Goal: Task Accomplishment & Management: Manage account settings

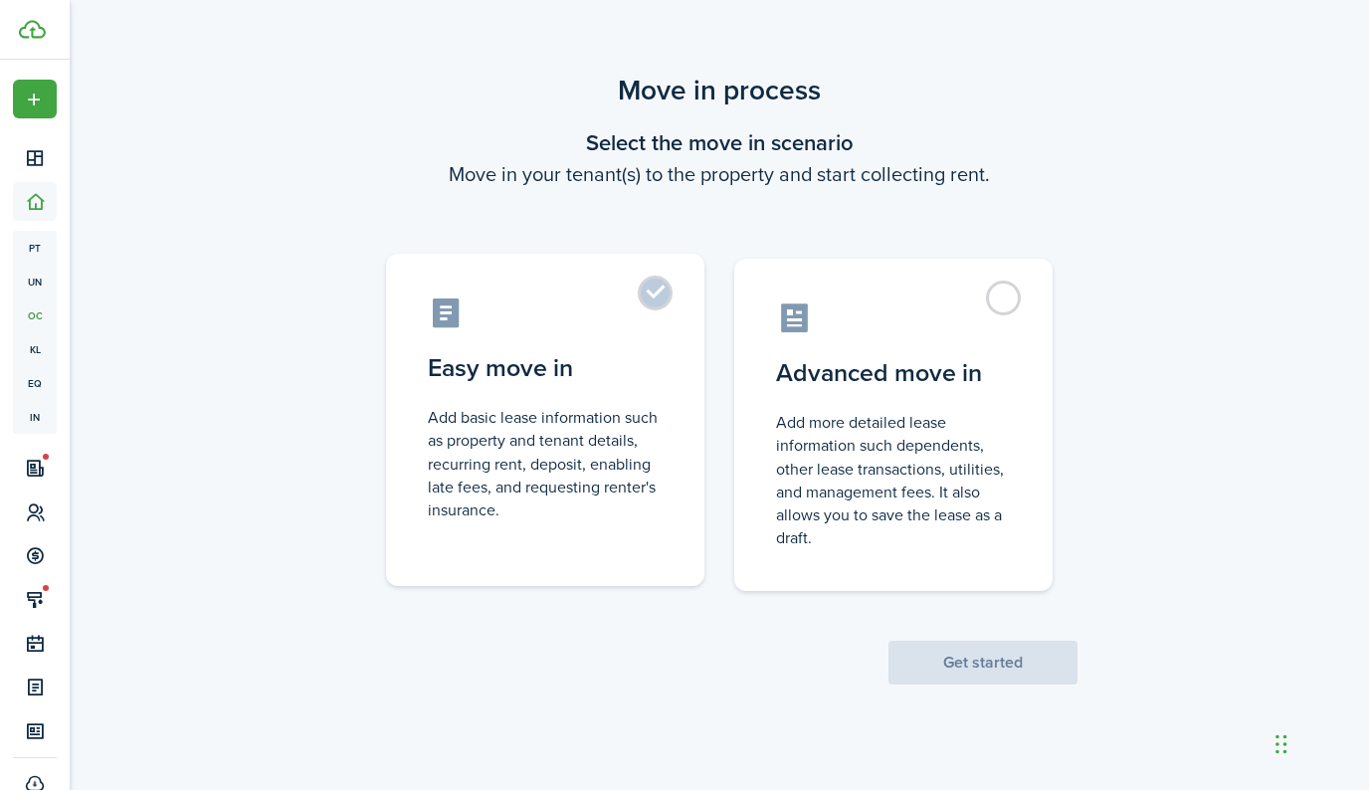
click at [678, 305] on label "Easy move in Add basic lease information such as property and tenant details, r…" at bounding box center [545, 420] width 318 height 332
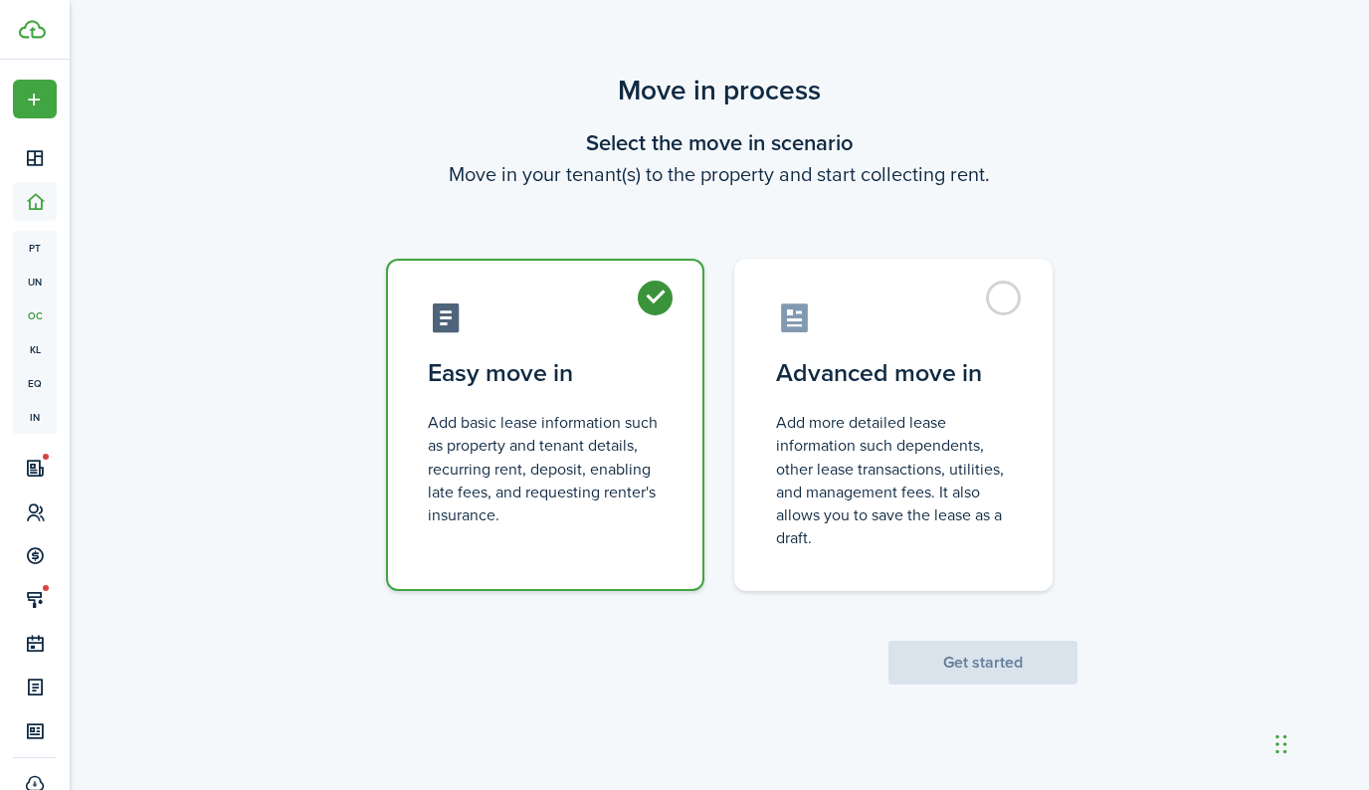
radio input "true"
click at [968, 660] on button "Get started" at bounding box center [982, 663] width 189 height 44
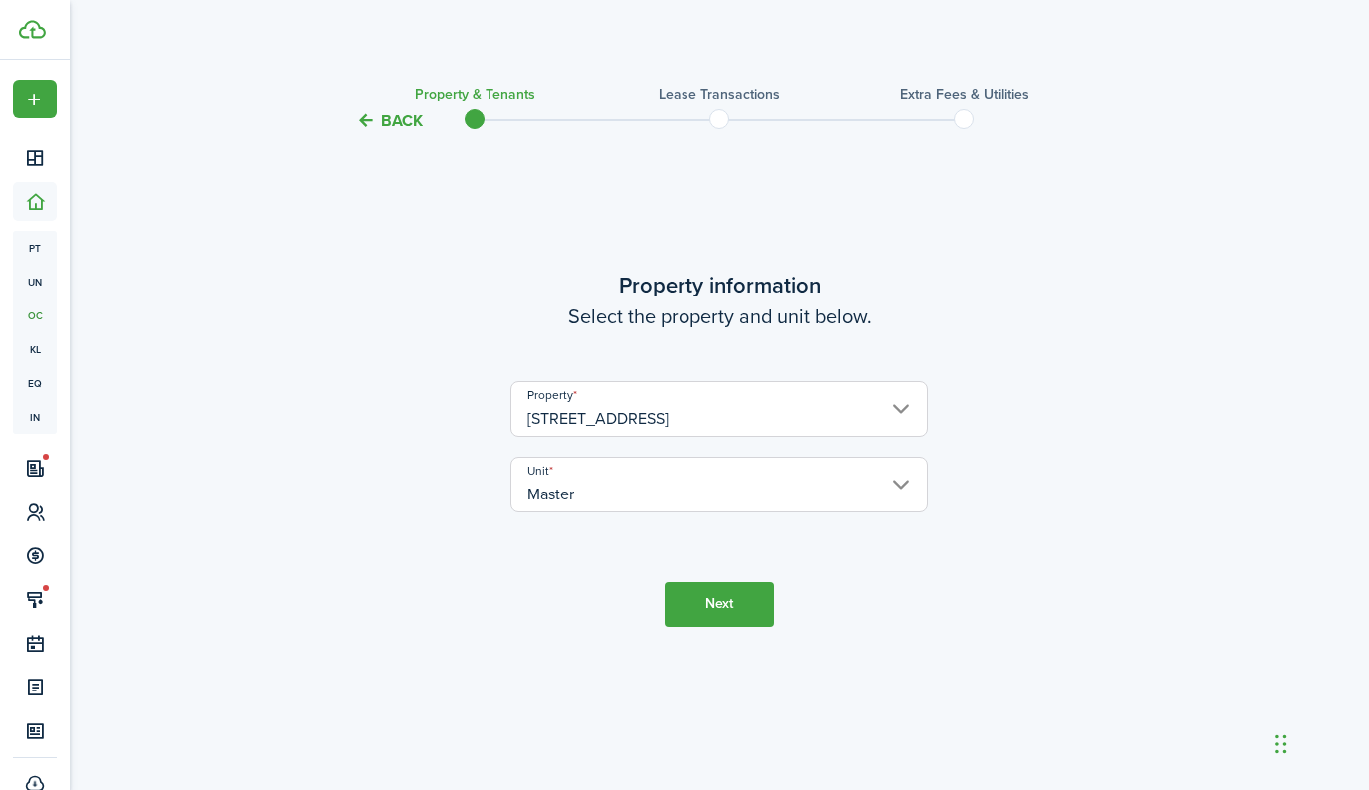
click at [386, 118] on button "Back" at bounding box center [389, 120] width 67 height 21
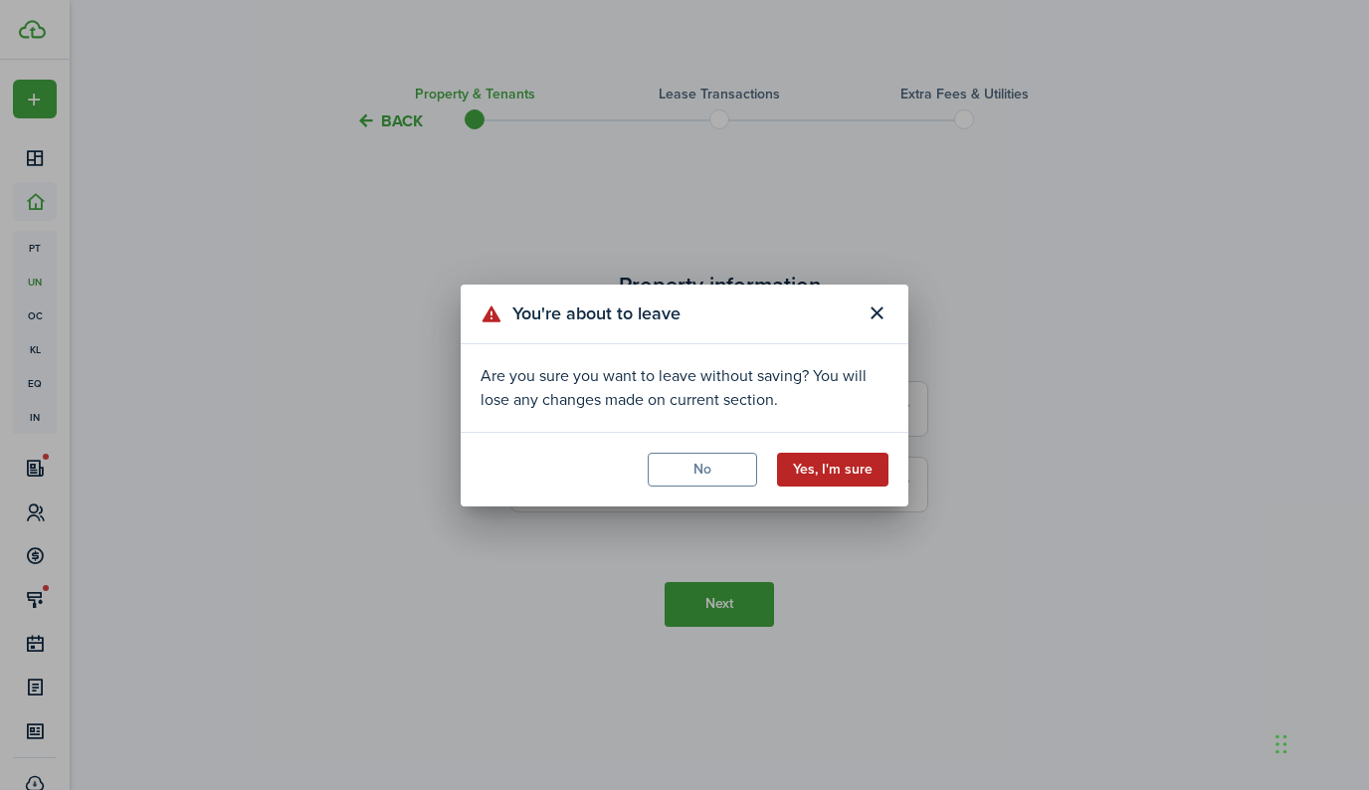
click at [821, 473] on button "Yes, I'm sure" at bounding box center [832, 470] width 111 height 34
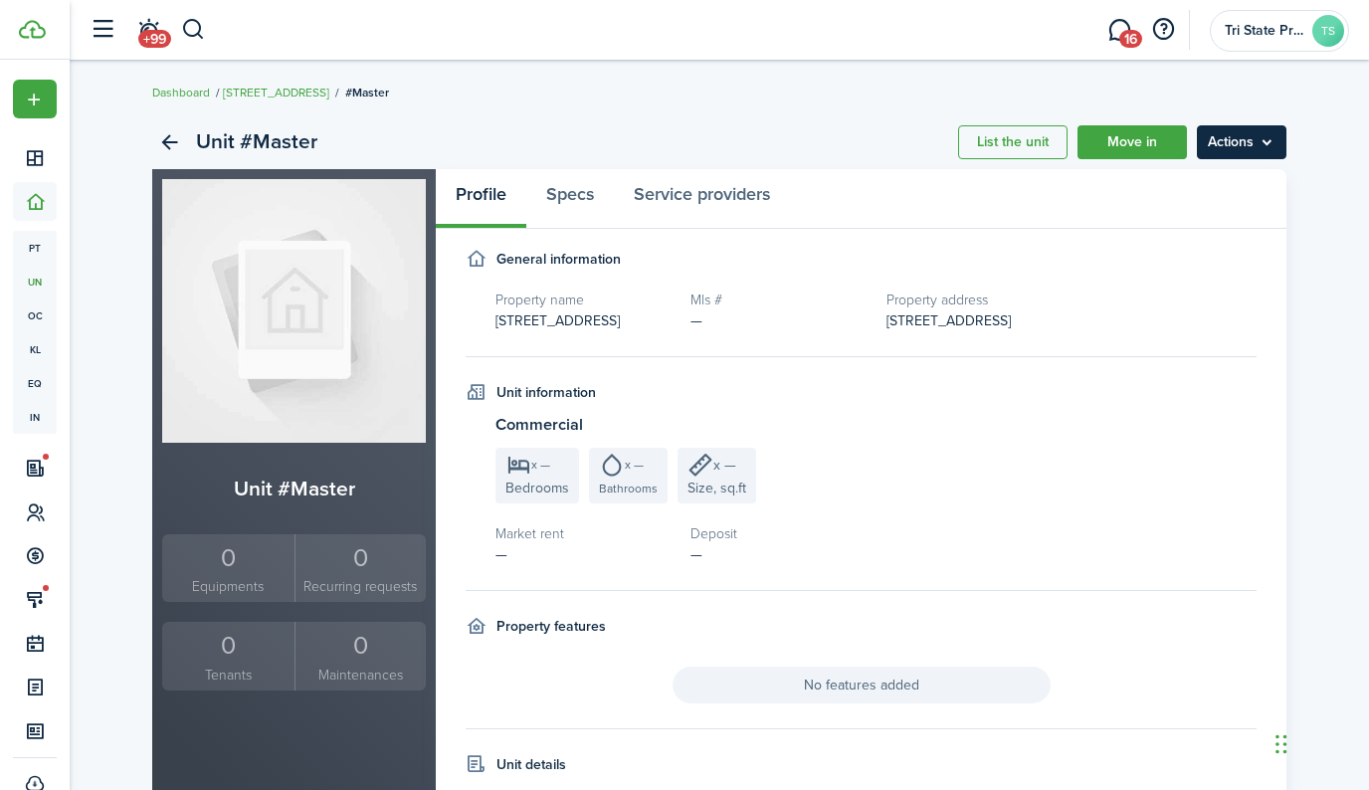
click at [1239, 144] on menu-btn "Actions" at bounding box center [1242, 142] width 90 height 34
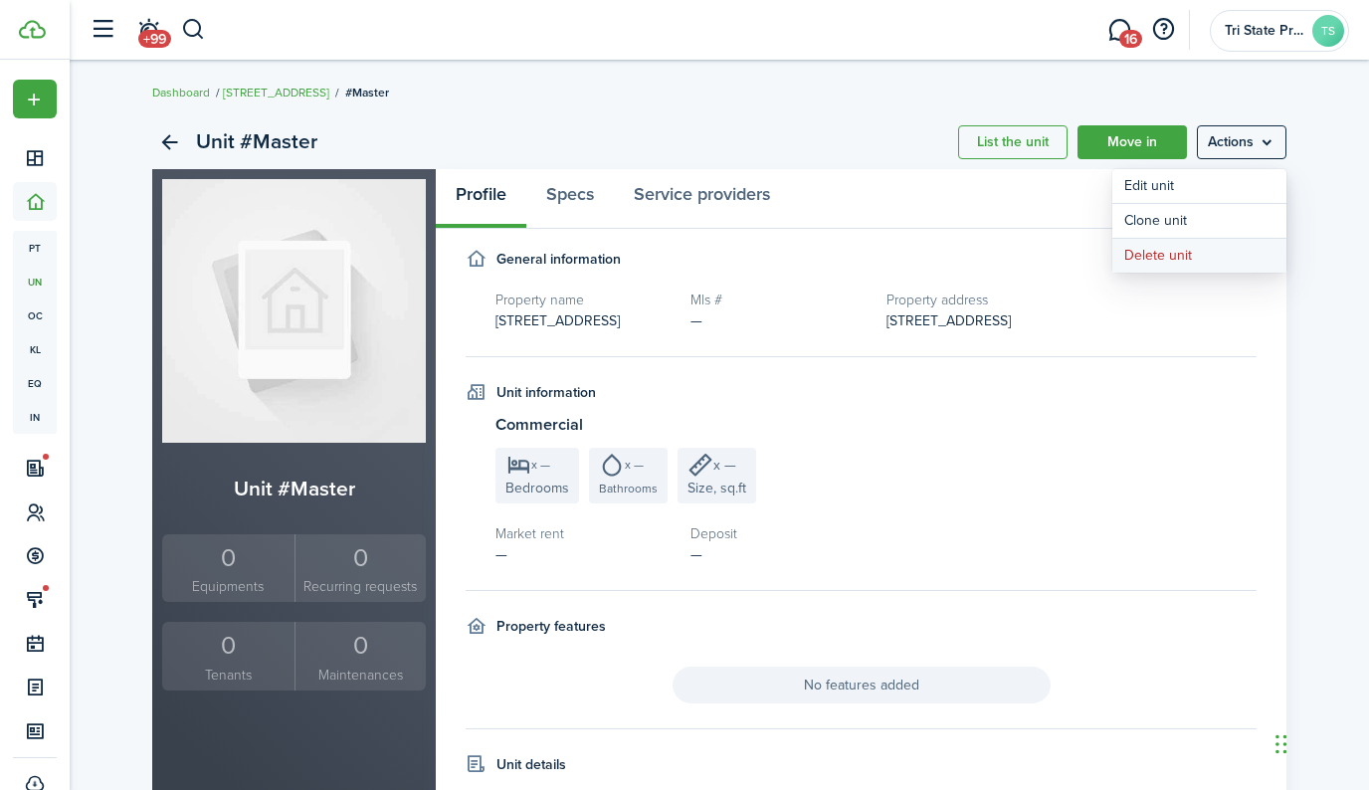
click at [1198, 260] on button "Delete unit" at bounding box center [1199, 256] width 174 height 34
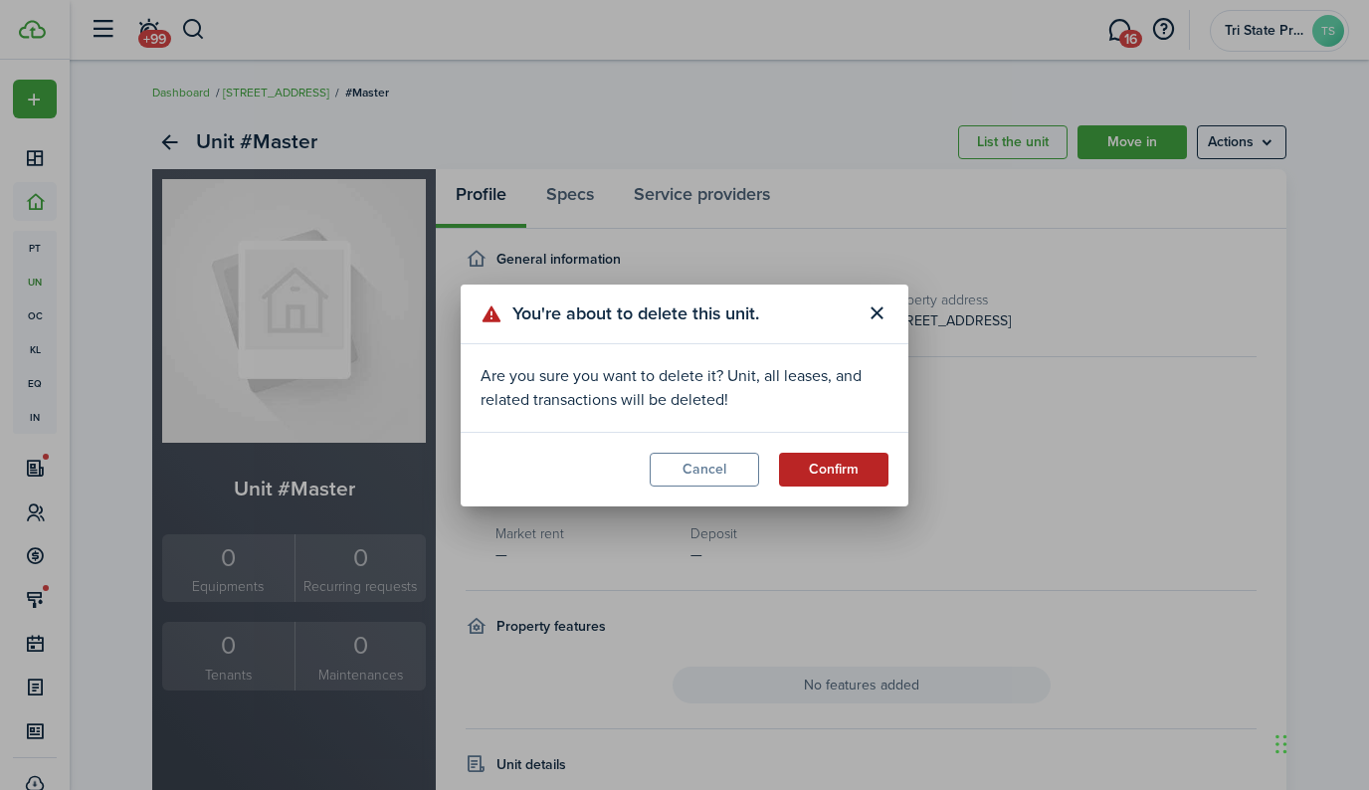
click at [844, 466] on button "Confirm" at bounding box center [833, 470] width 109 height 34
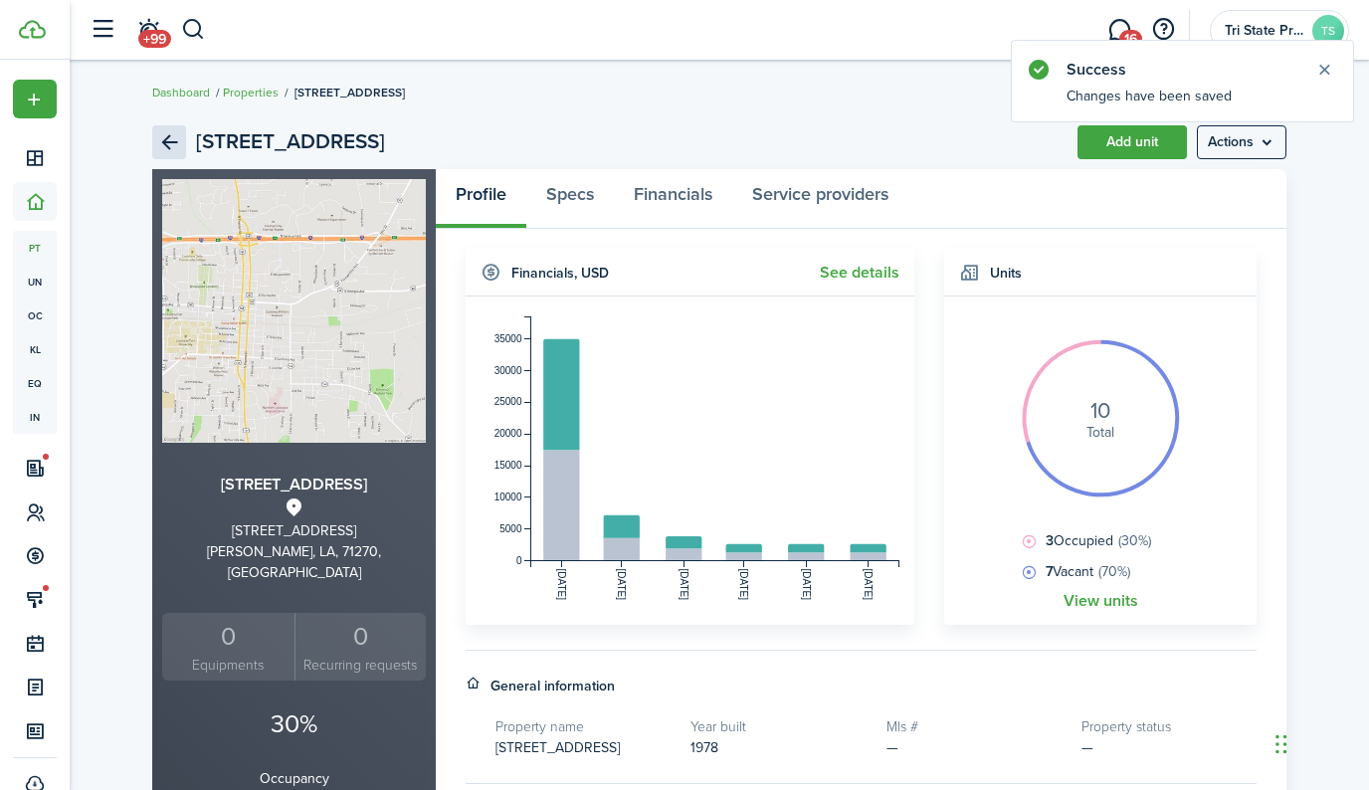
click at [173, 139] on link "Back" at bounding box center [169, 142] width 34 height 34
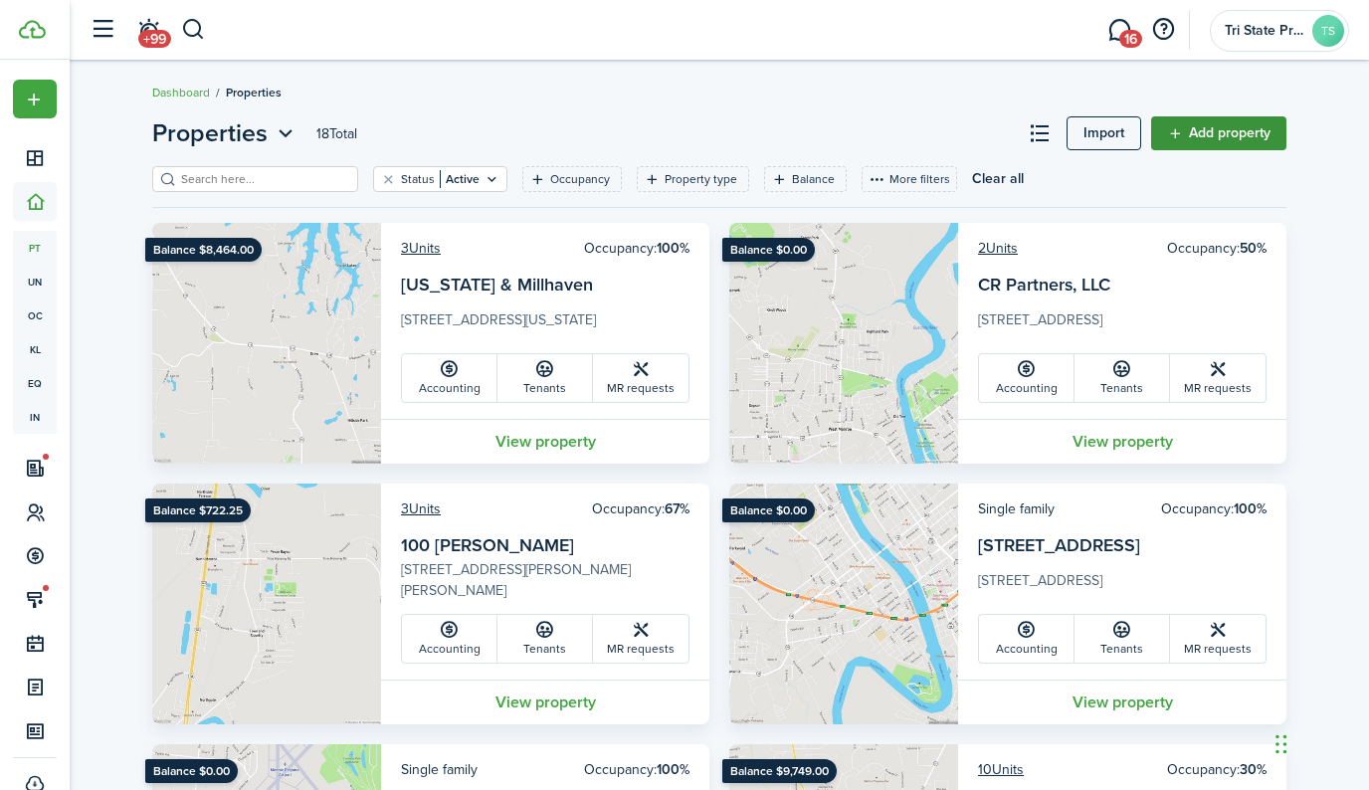
click at [1193, 139] on link "Add property" at bounding box center [1218, 133] width 135 height 34
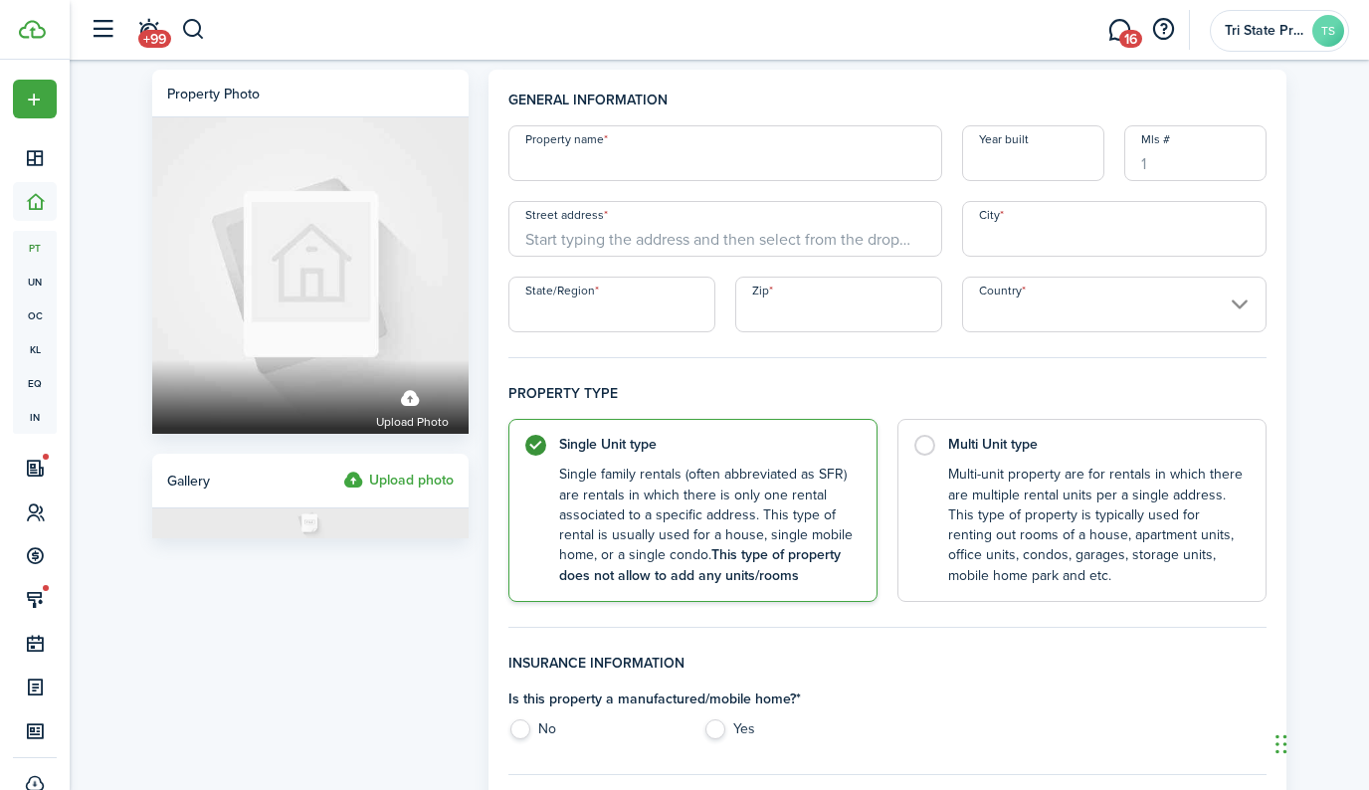
click at [719, 159] on input "Property name" at bounding box center [725, 153] width 434 height 56
type input "204 N Farmerville-Master"
click at [862, 238] on input "Street address" at bounding box center [725, 229] width 434 height 56
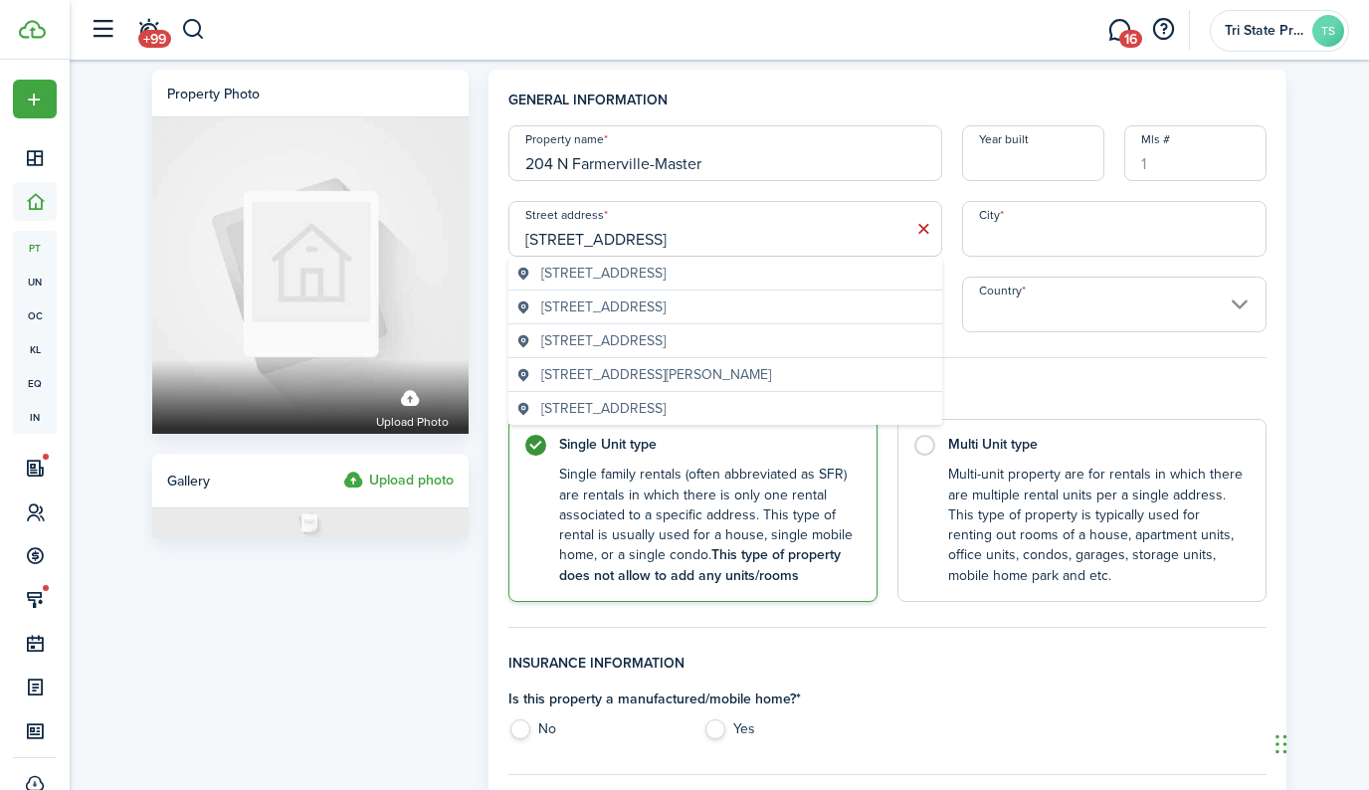
click at [852, 273] on geo-item "[STREET_ADDRESS]" at bounding box center [725, 273] width 418 height 21
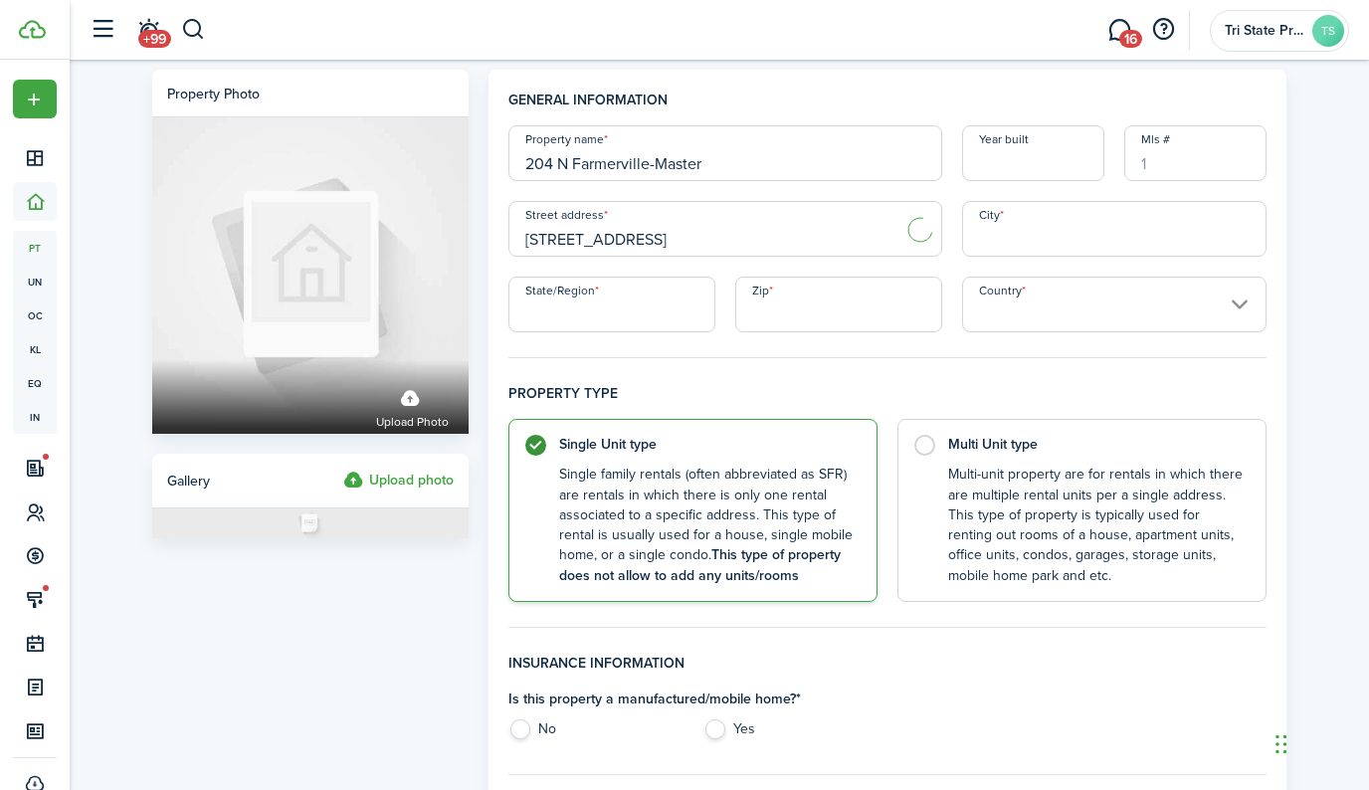
type input "[STREET_ADDRESS]"
type input "Ruston"
type input "LA"
type input "71270"
type input "[GEOGRAPHIC_DATA]"
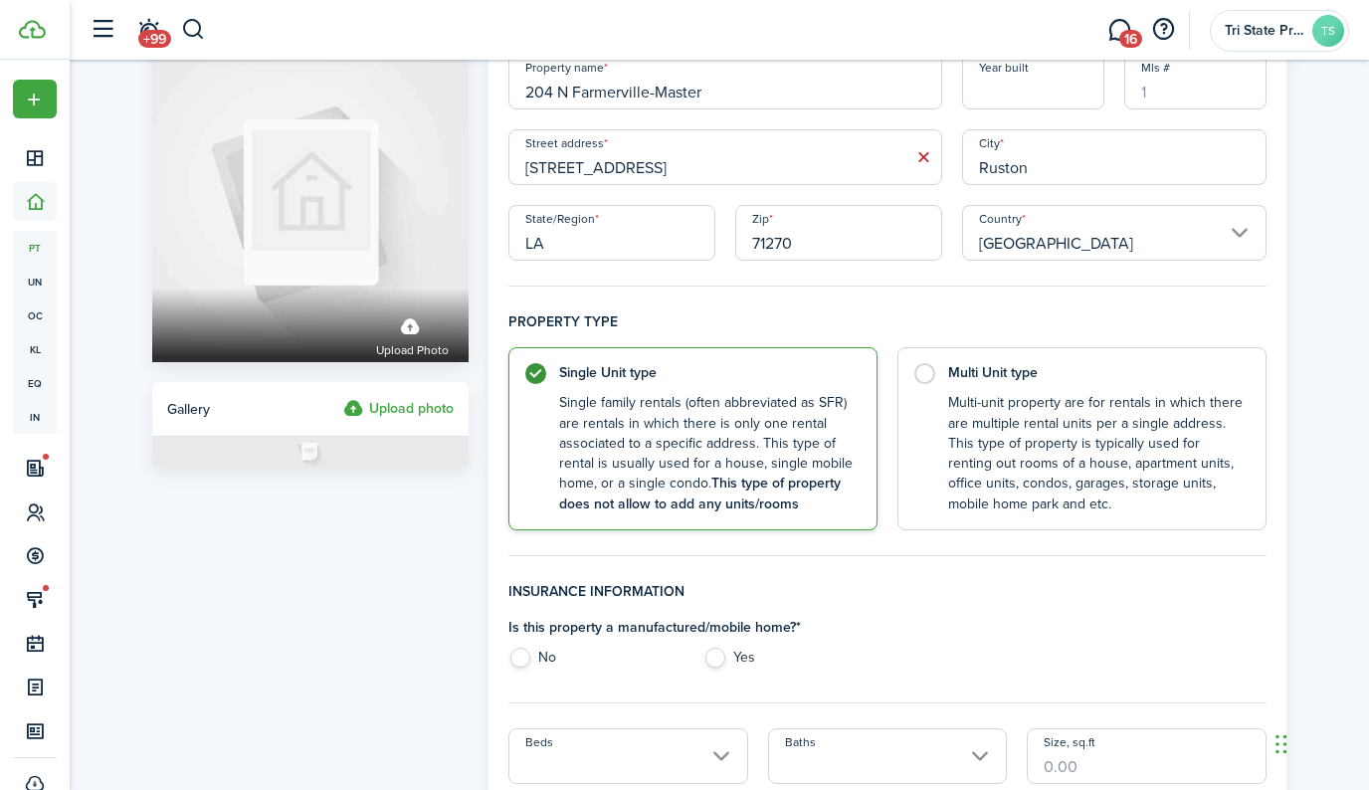
scroll to position [74, 0]
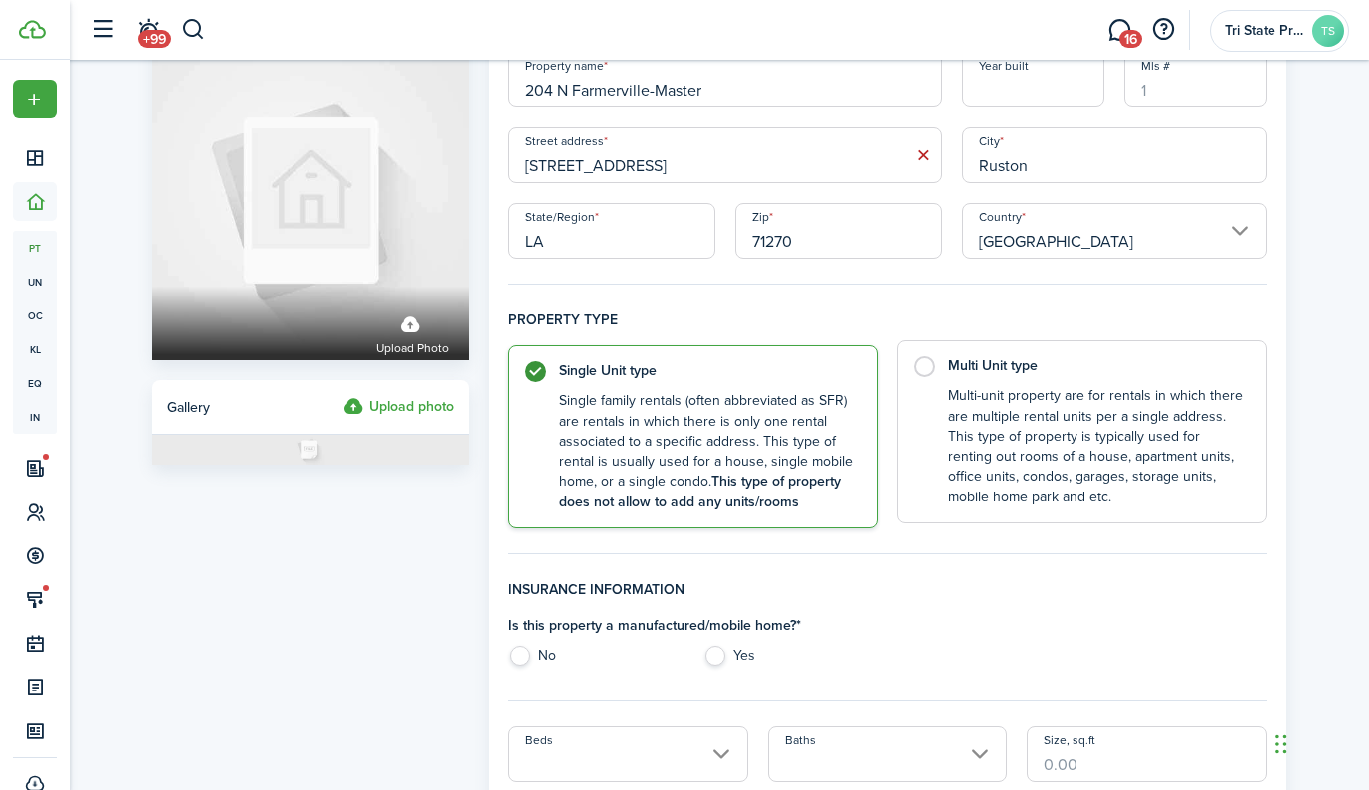
click at [923, 364] on label "Multi Unit type Multi-unit property are for rentals in which there are multiple…" at bounding box center [1081, 431] width 369 height 183
radio input "false"
radio input "true"
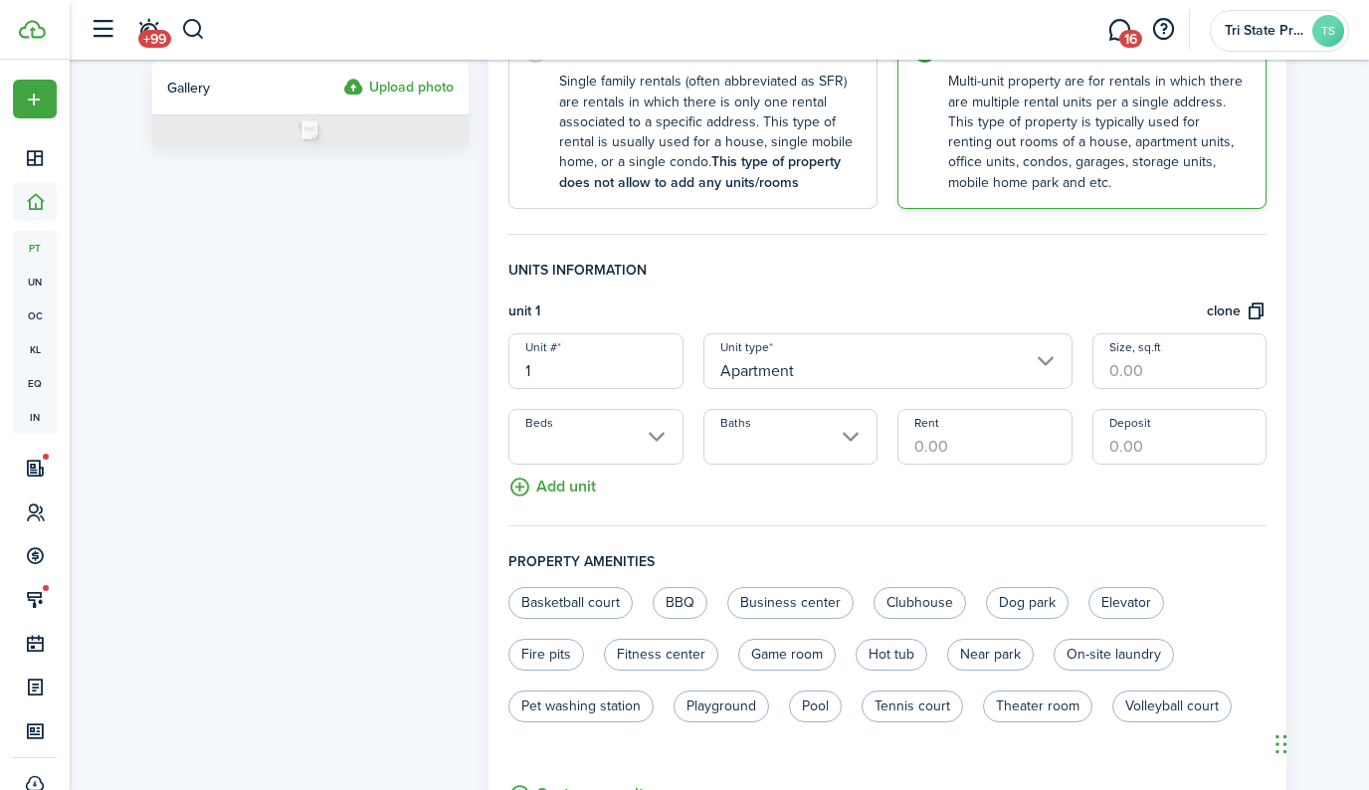
scroll to position [396, 0]
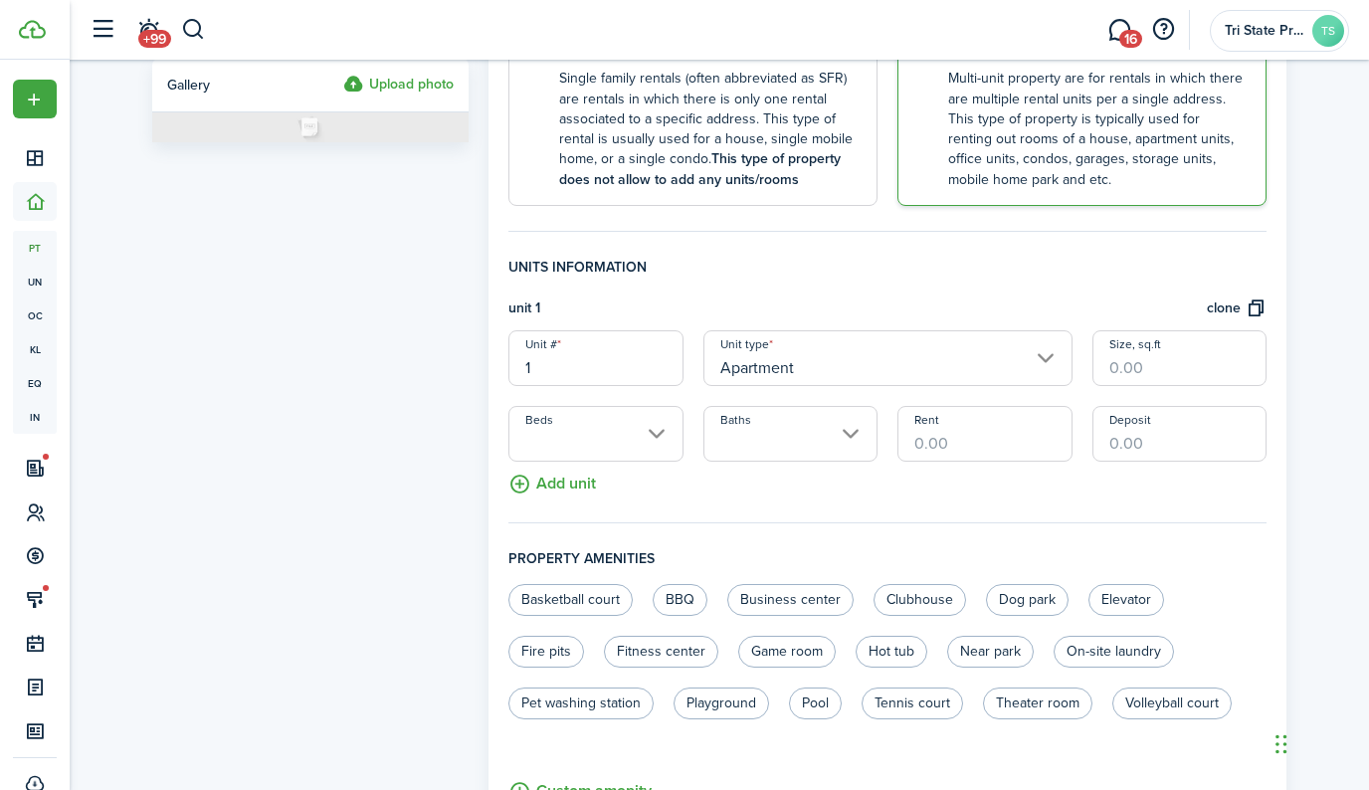
click at [903, 364] on input "Apartment" at bounding box center [887, 358] width 369 height 56
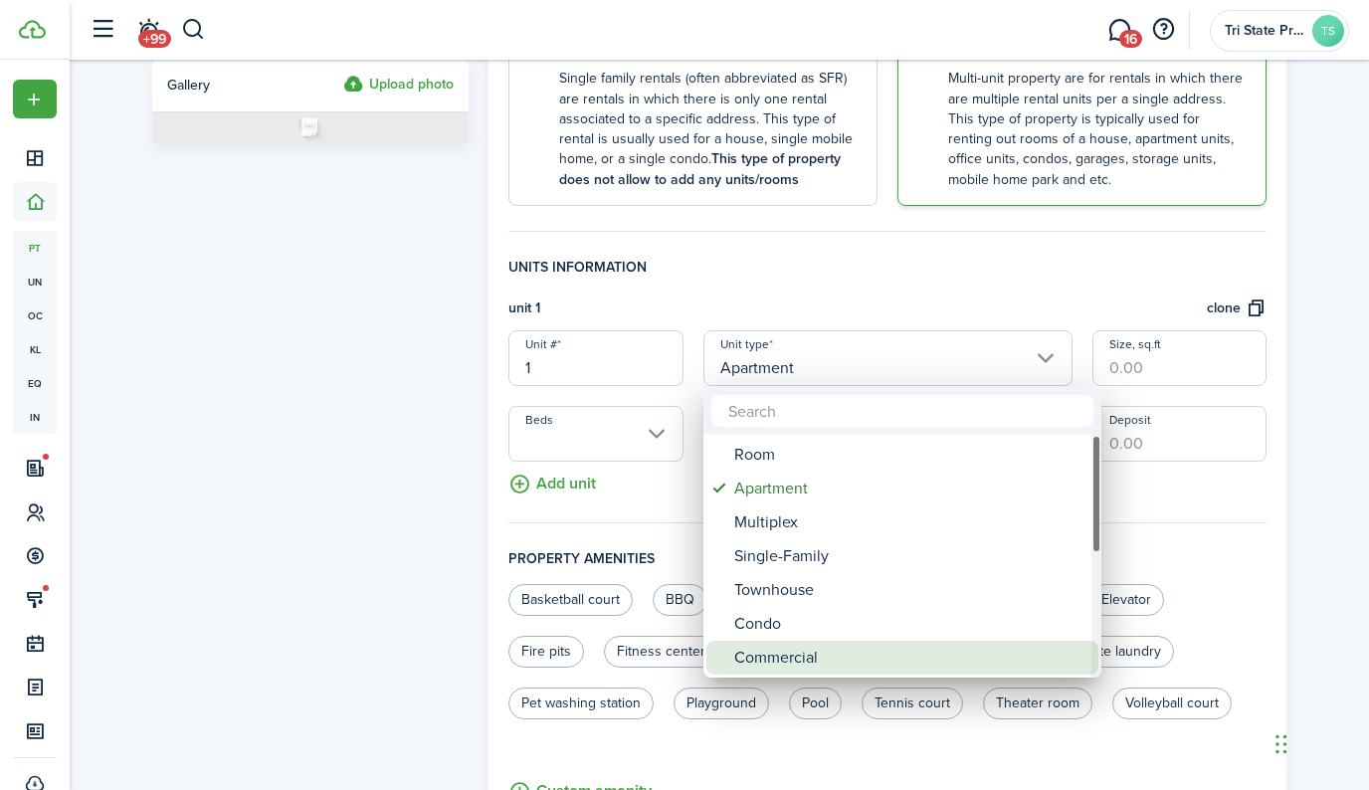
click at [900, 662] on div "Commercial" at bounding box center [910, 658] width 352 height 34
type input "Commercial"
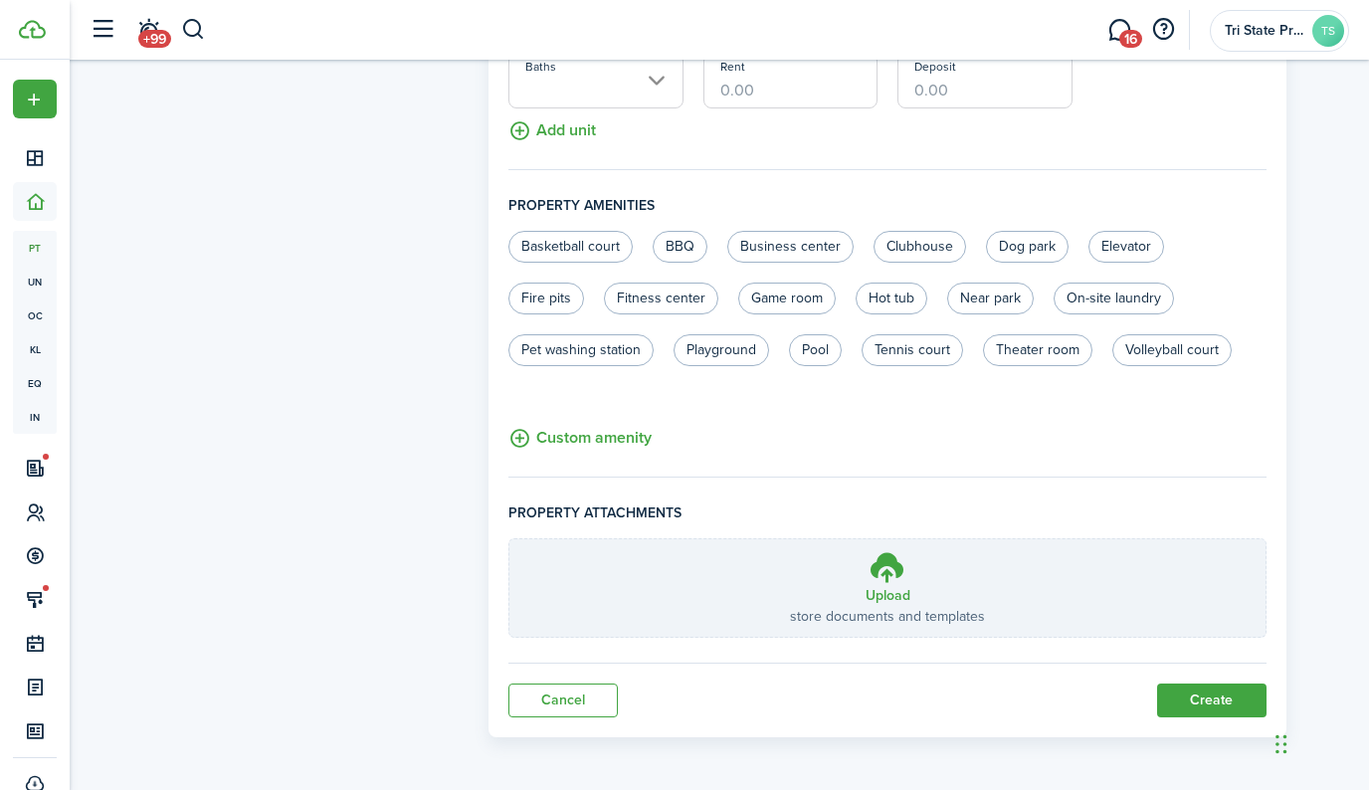
scroll to position [748, 0]
click at [1230, 700] on button "Create" at bounding box center [1211, 701] width 109 height 34
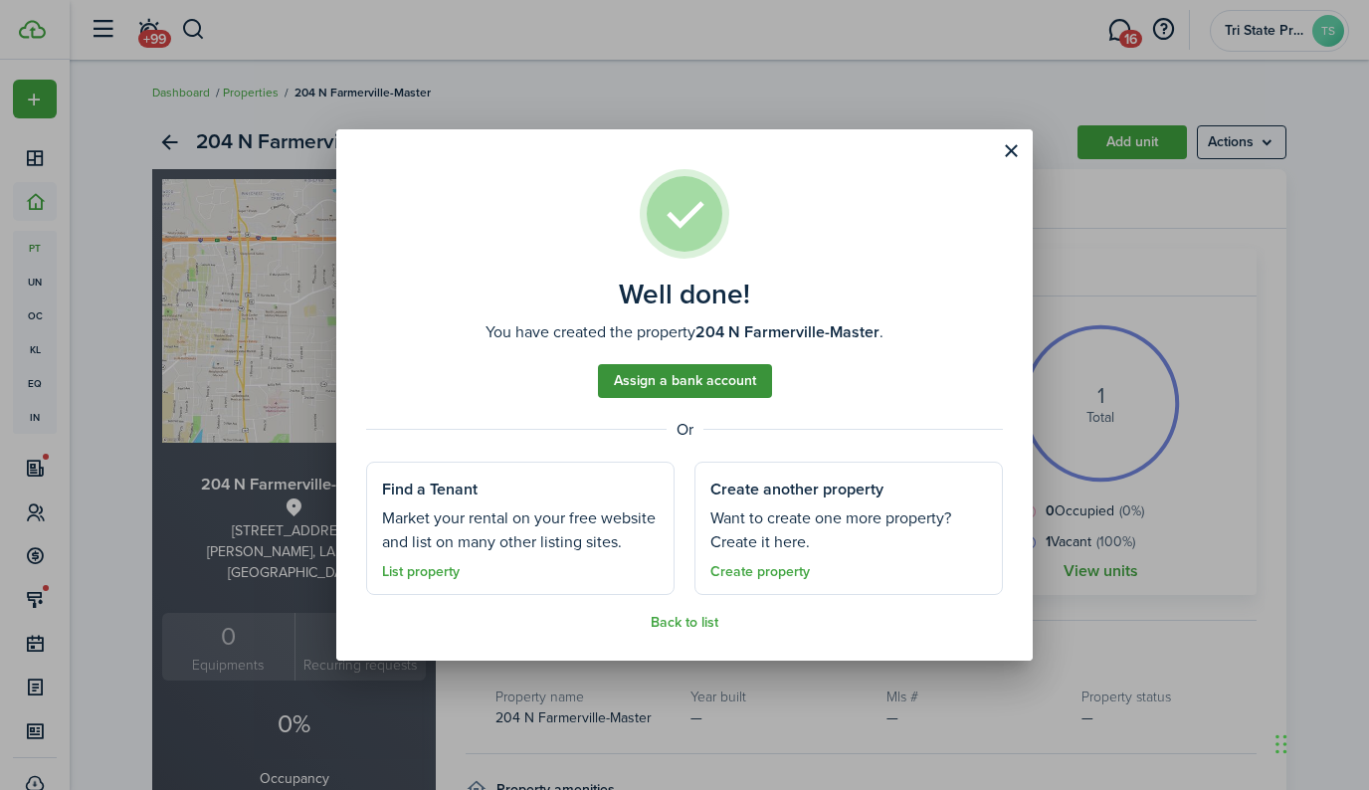
click at [703, 387] on link "Assign a bank account" at bounding box center [685, 381] width 174 height 34
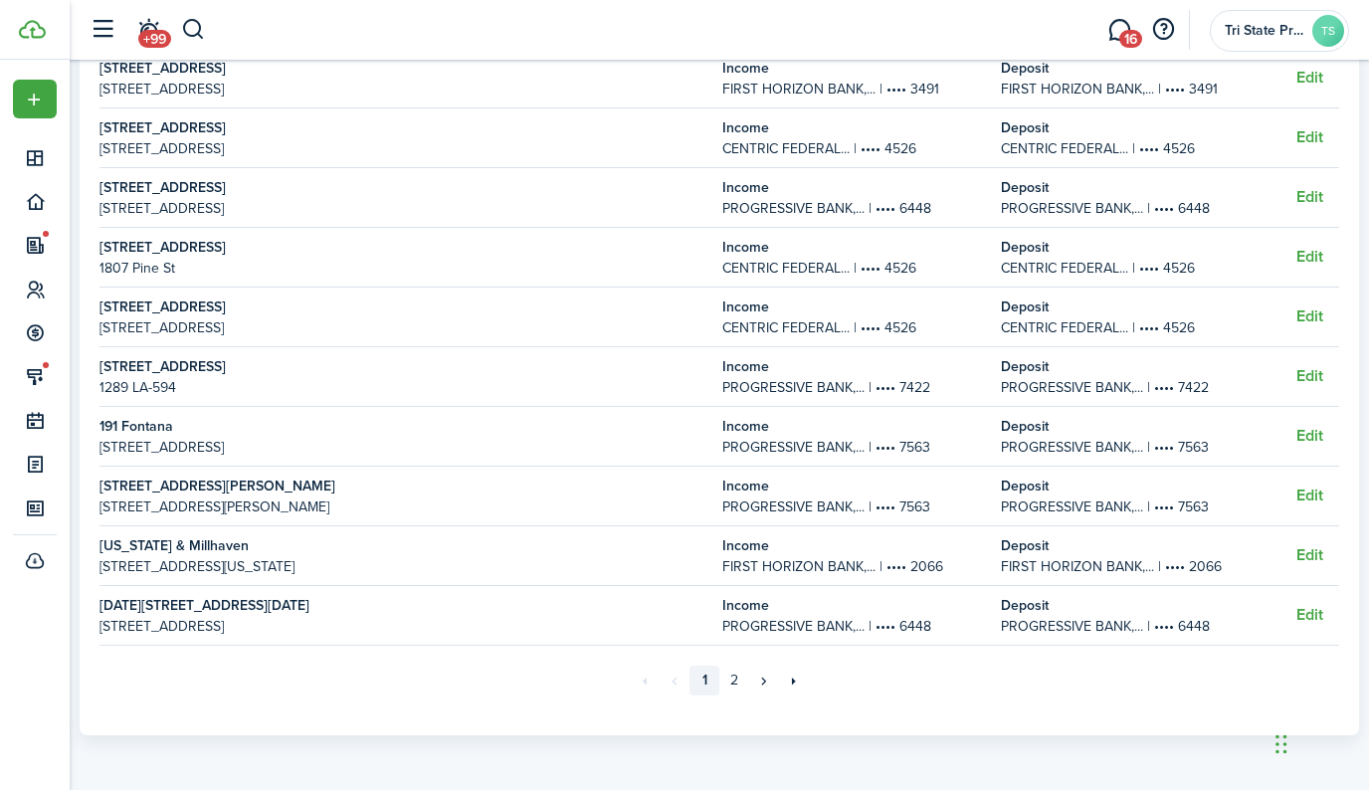
scroll to position [504, 0]
click at [733, 680] on link "2" at bounding box center [734, 681] width 30 height 30
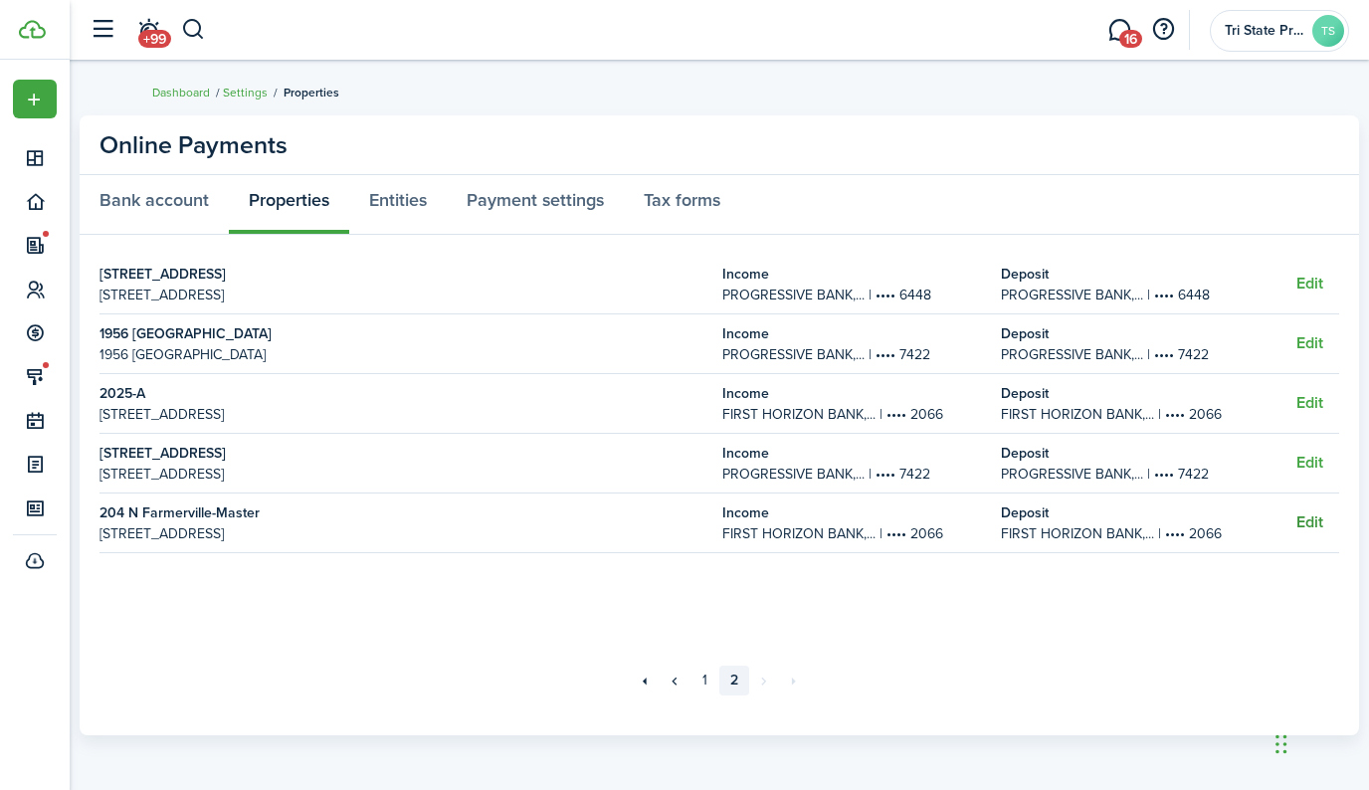
click at [1313, 520] on button "Edit" at bounding box center [1309, 522] width 27 height 18
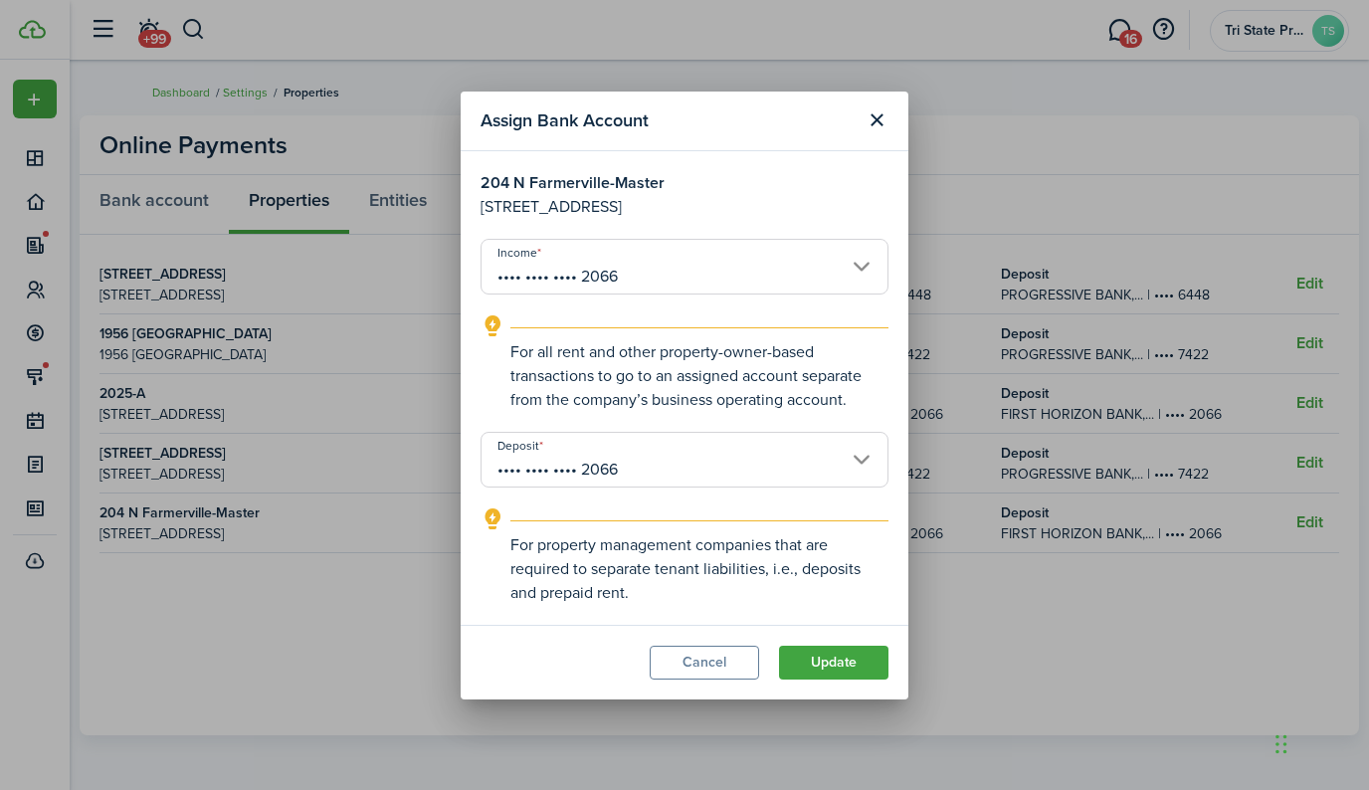
click at [689, 282] on input "•••• •••• •••• 2066" at bounding box center [685, 267] width 408 height 56
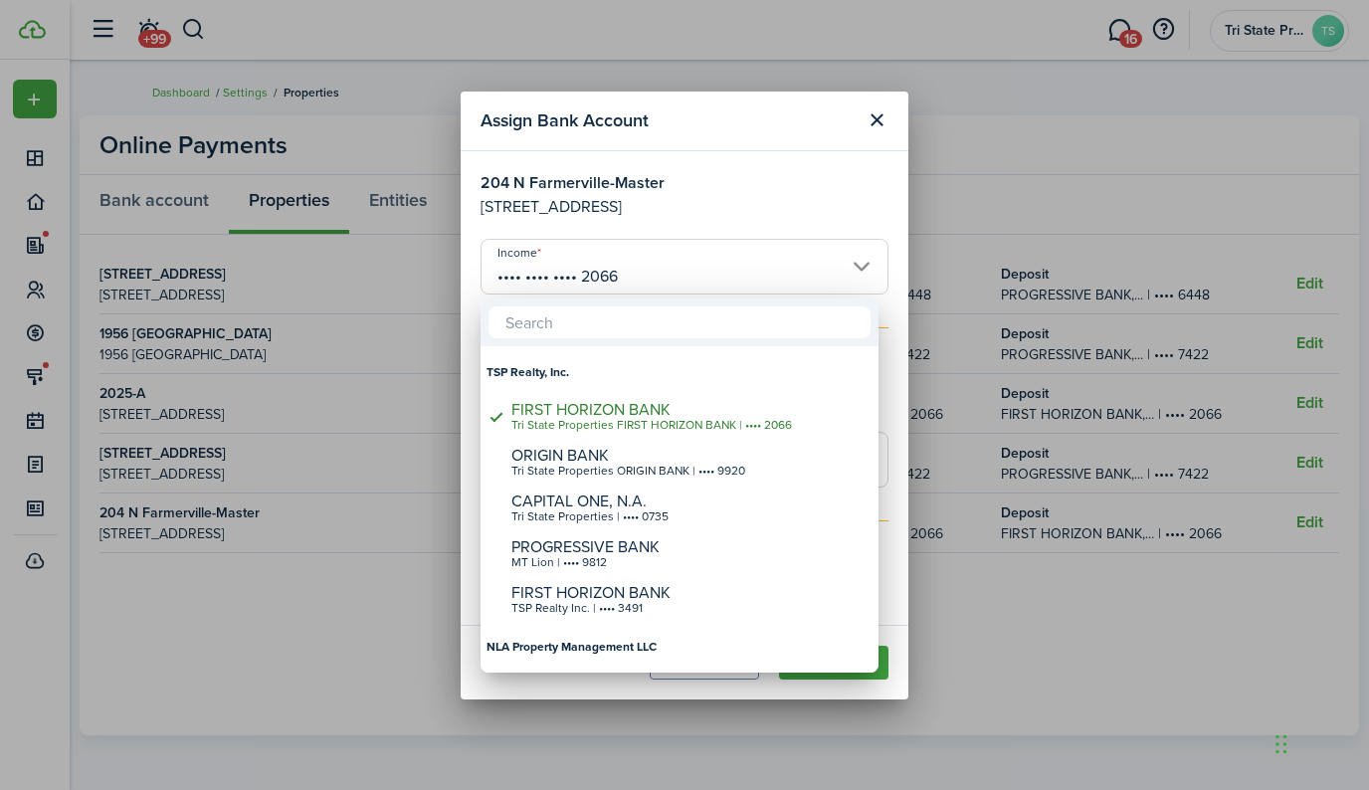
click at [777, 174] on div at bounding box center [684, 395] width 1687 height 1108
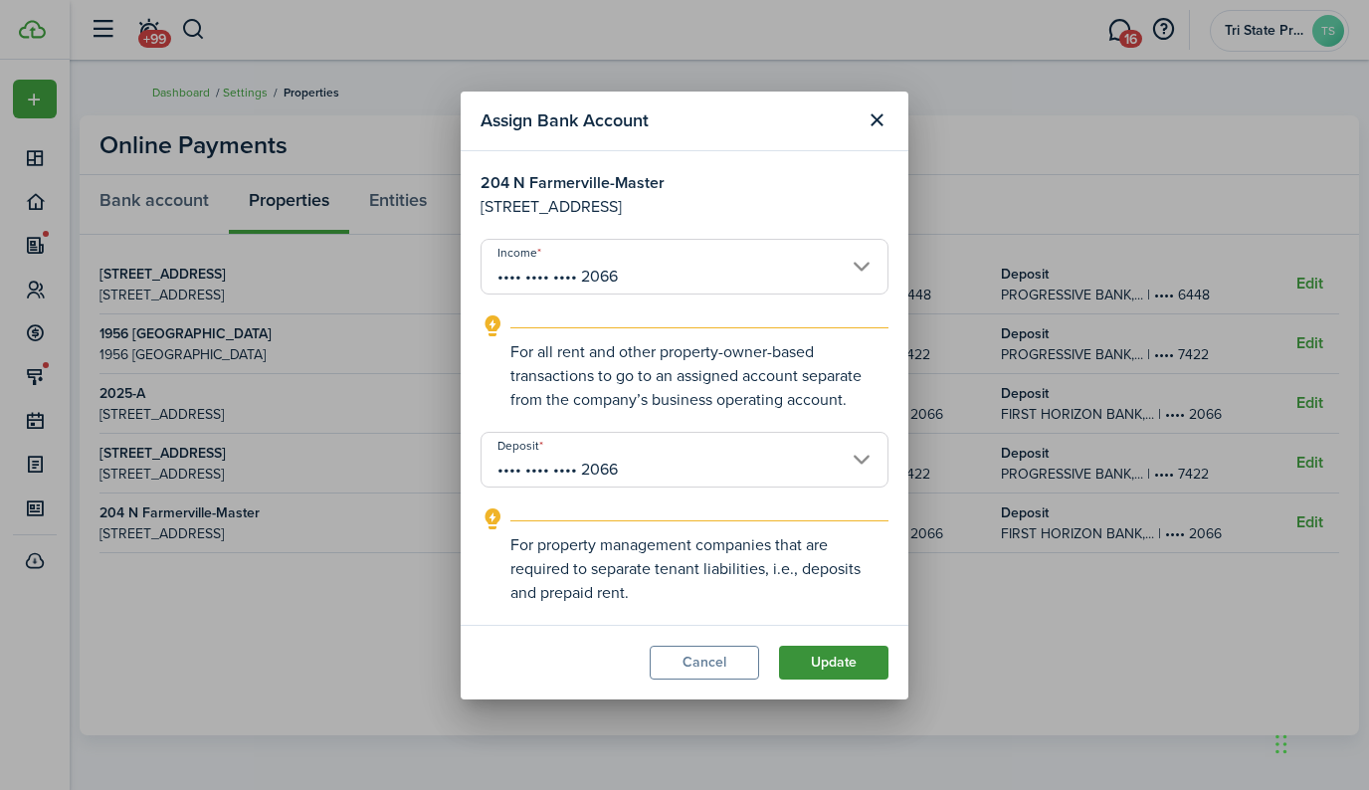
click at [834, 665] on button "Update" at bounding box center [833, 663] width 109 height 34
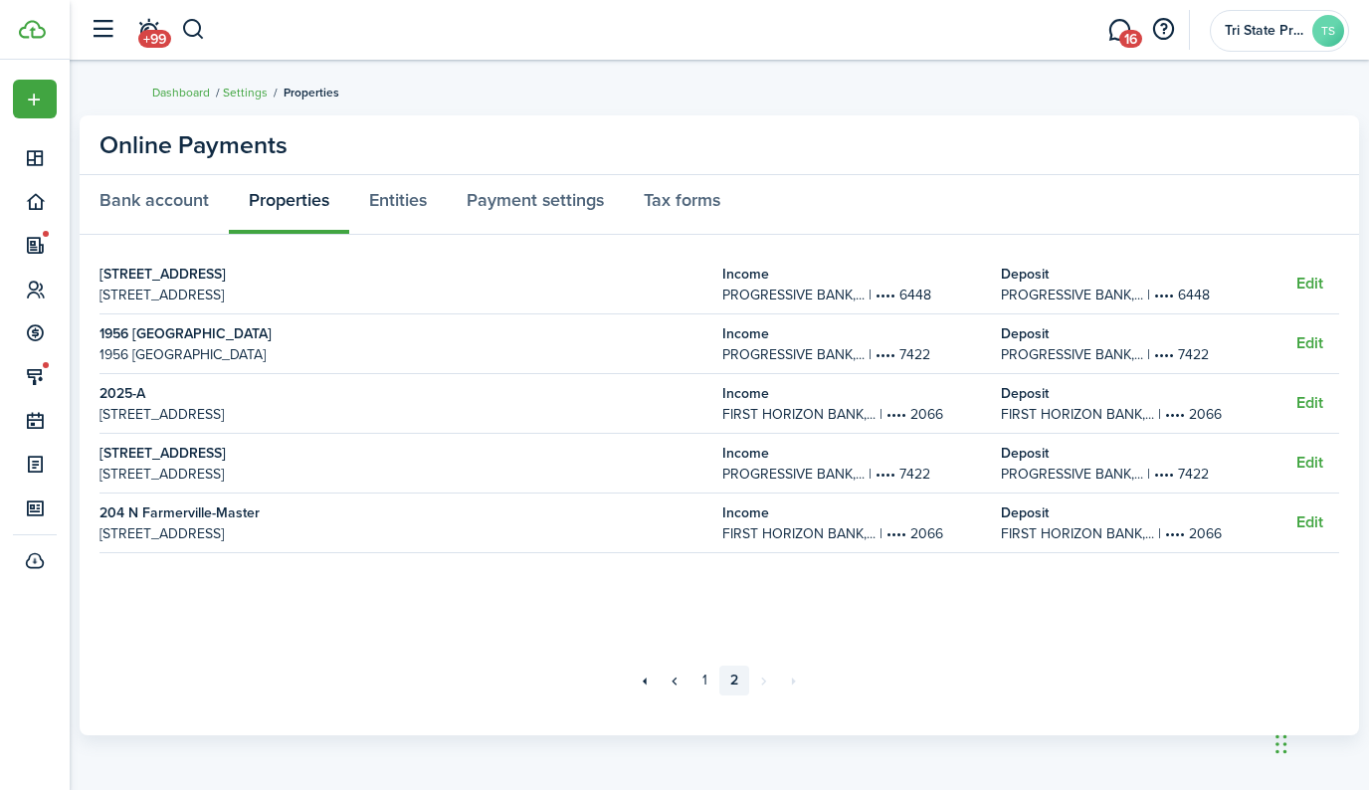
click at [651, 99] on breadcrumb "Dashboard Settings Properties" at bounding box center [719, 83] width 1134 height 46
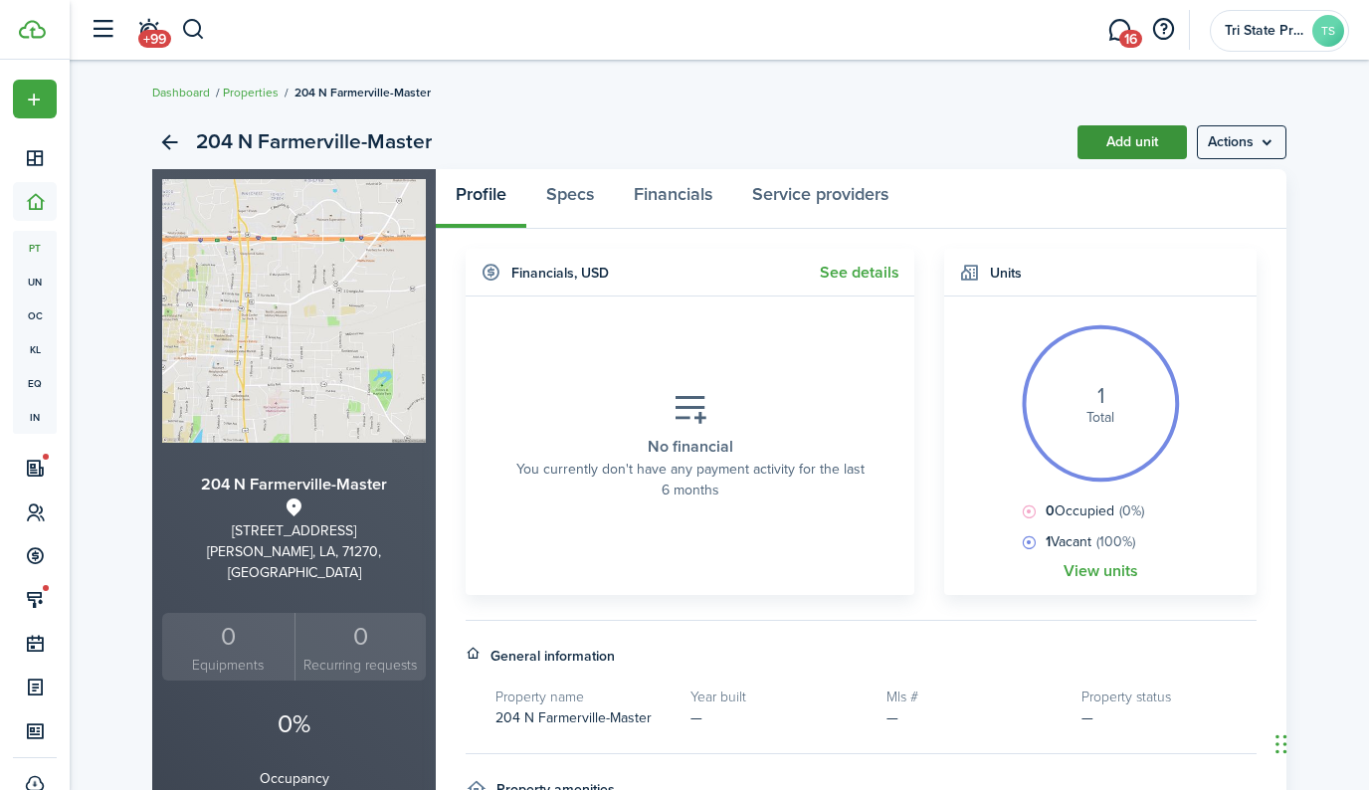
click at [1126, 145] on link "Add unit" at bounding box center [1131, 142] width 109 height 34
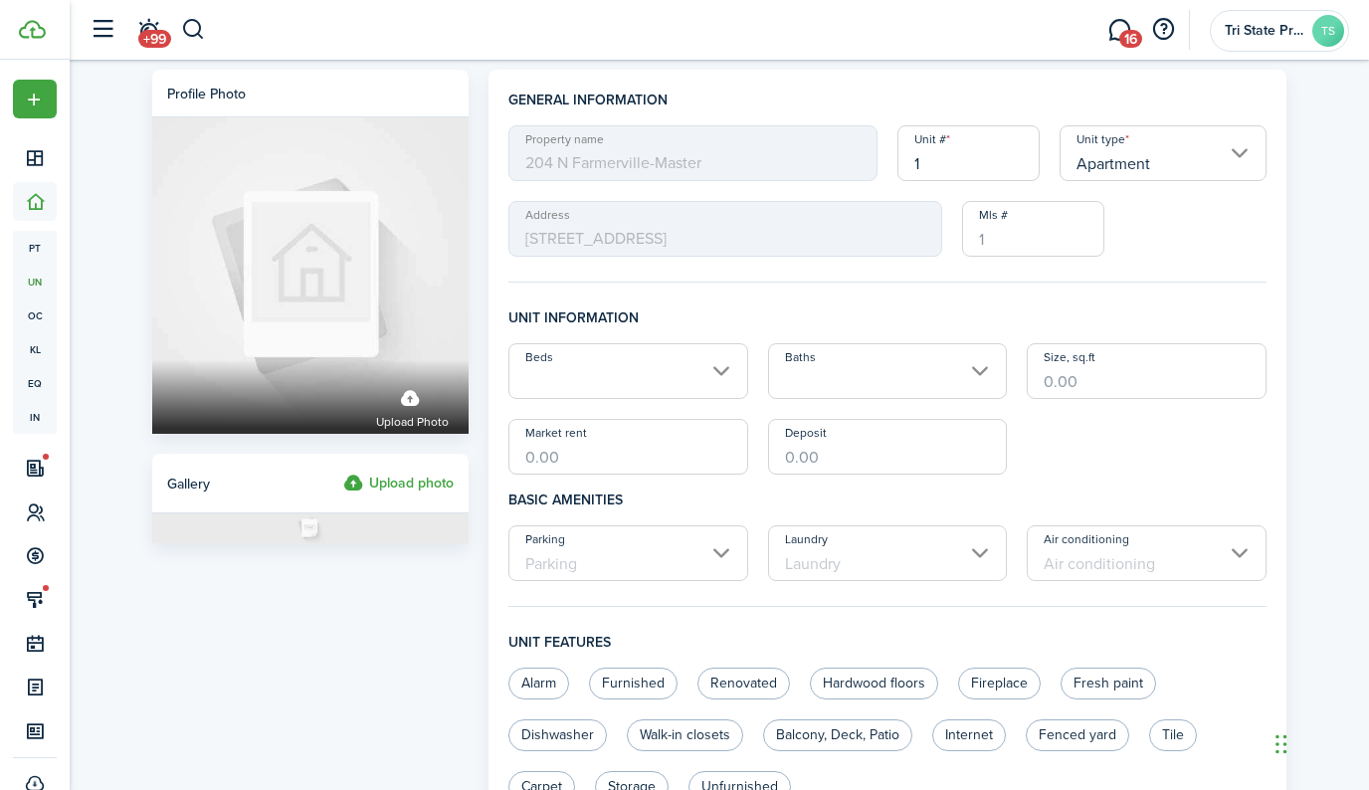
click at [1103, 170] on input "Apartment" at bounding box center [1163, 153] width 207 height 56
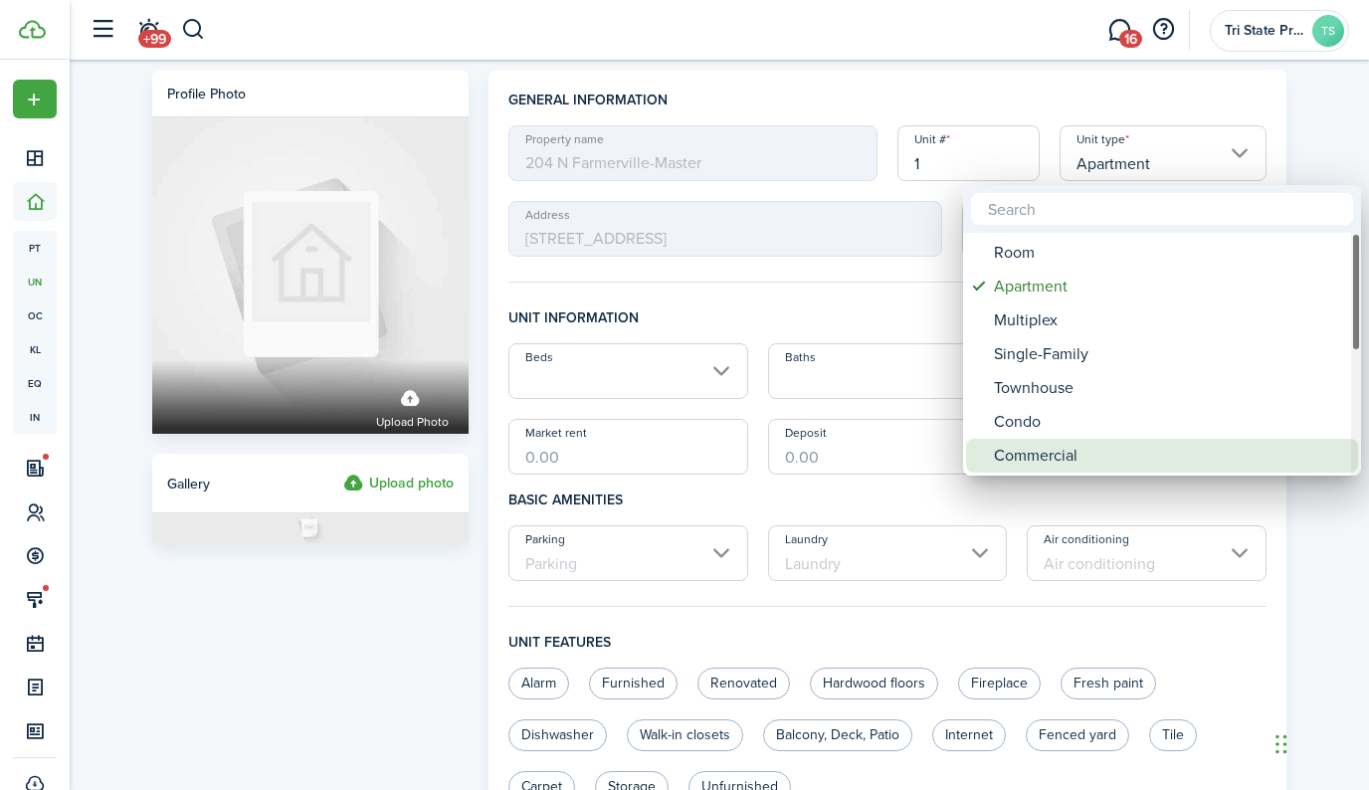
click at [1045, 455] on div "Commercial" at bounding box center [1170, 456] width 352 height 34
type input "Commercial"
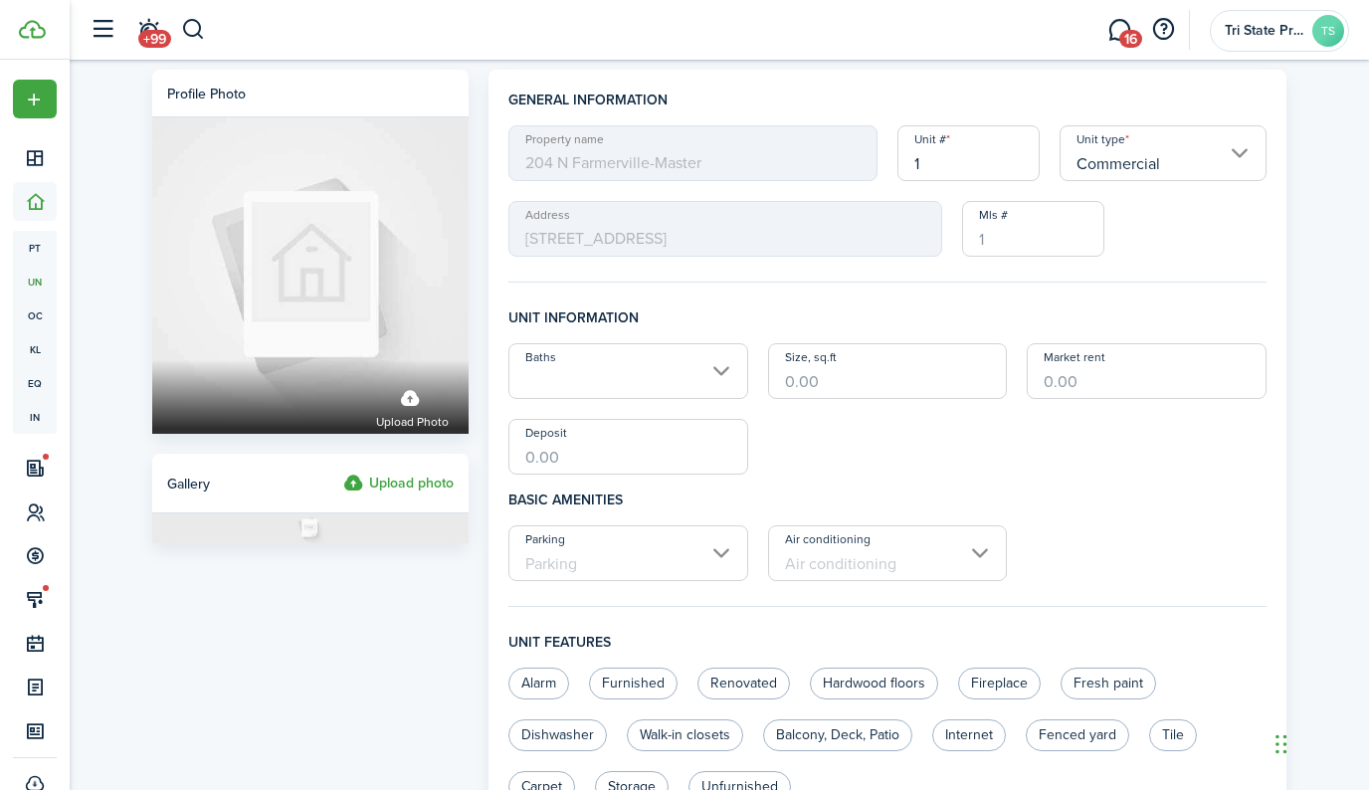
click at [928, 142] on input "1" at bounding box center [968, 153] width 142 height 56
drag, startPoint x: 930, startPoint y: 159, endPoint x: 905, endPoint y: 161, distance: 25.0
click at [907, 160] on input "1" at bounding box center [968, 153] width 142 height 56
type input "Master"
click at [1100, 493] on h4 "Basic amenities" at bounding box center [887, 500] width 758 height 51
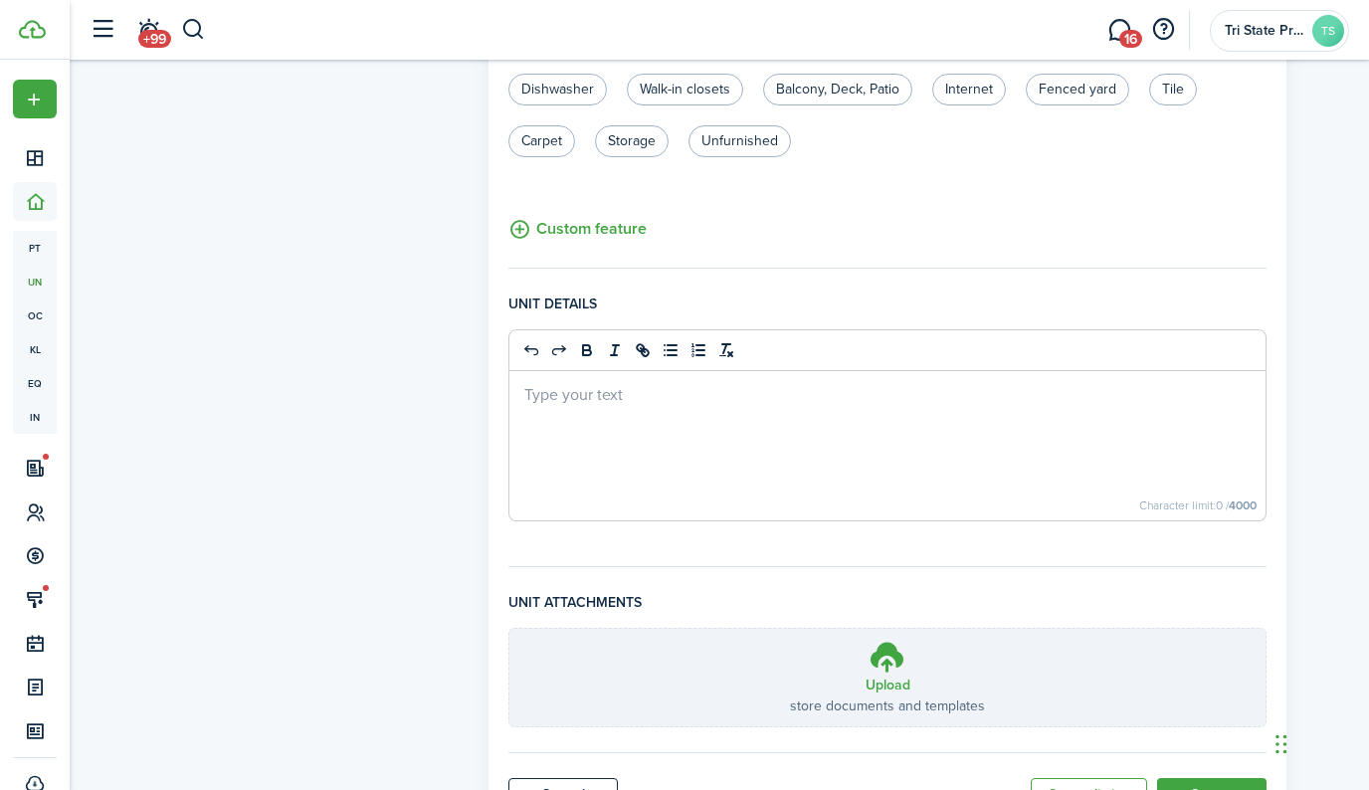
scroll to position [671, 0]
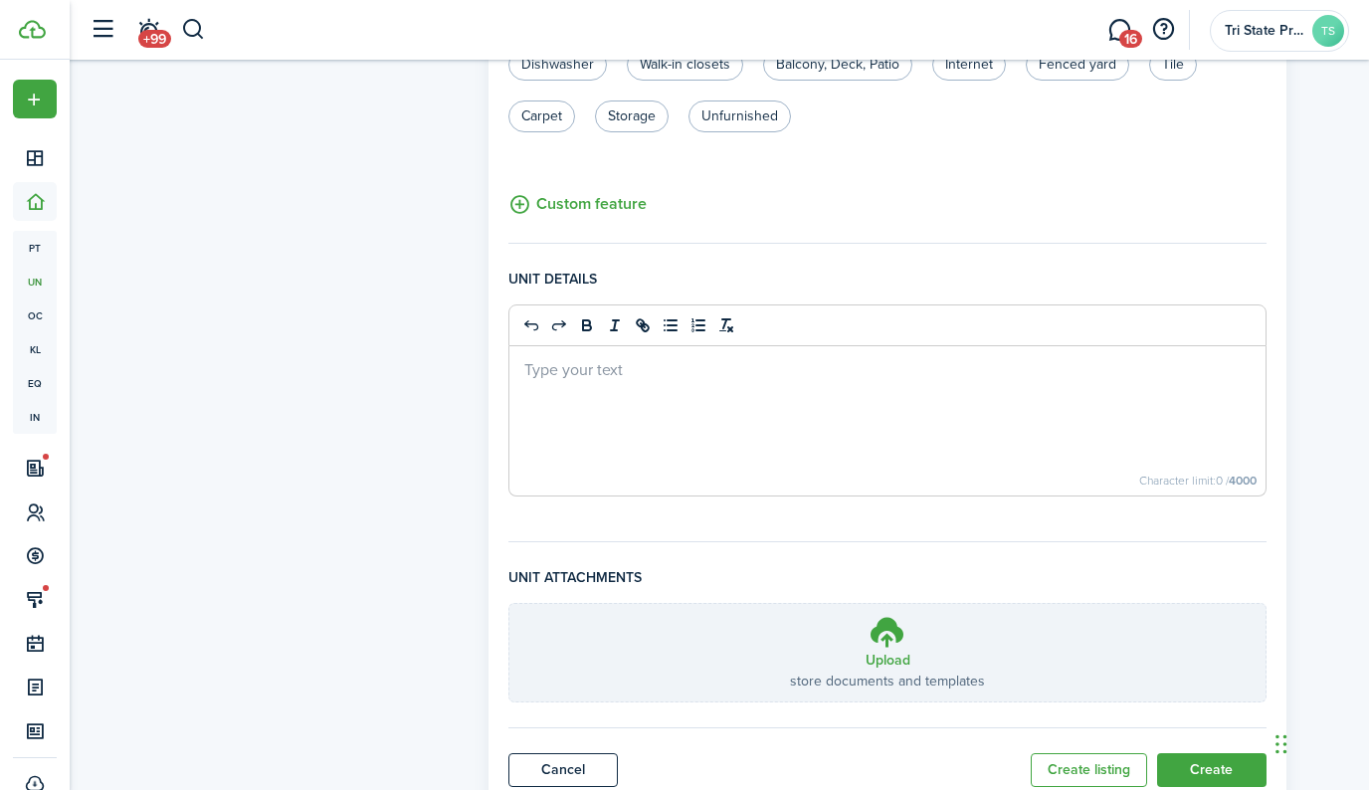
click at [990, 385] on div at bounding box center [887, 420] width 756 height 149
click at [1213, 783] on button "Create" at bounding box center [1211, 770] width 109 height 34
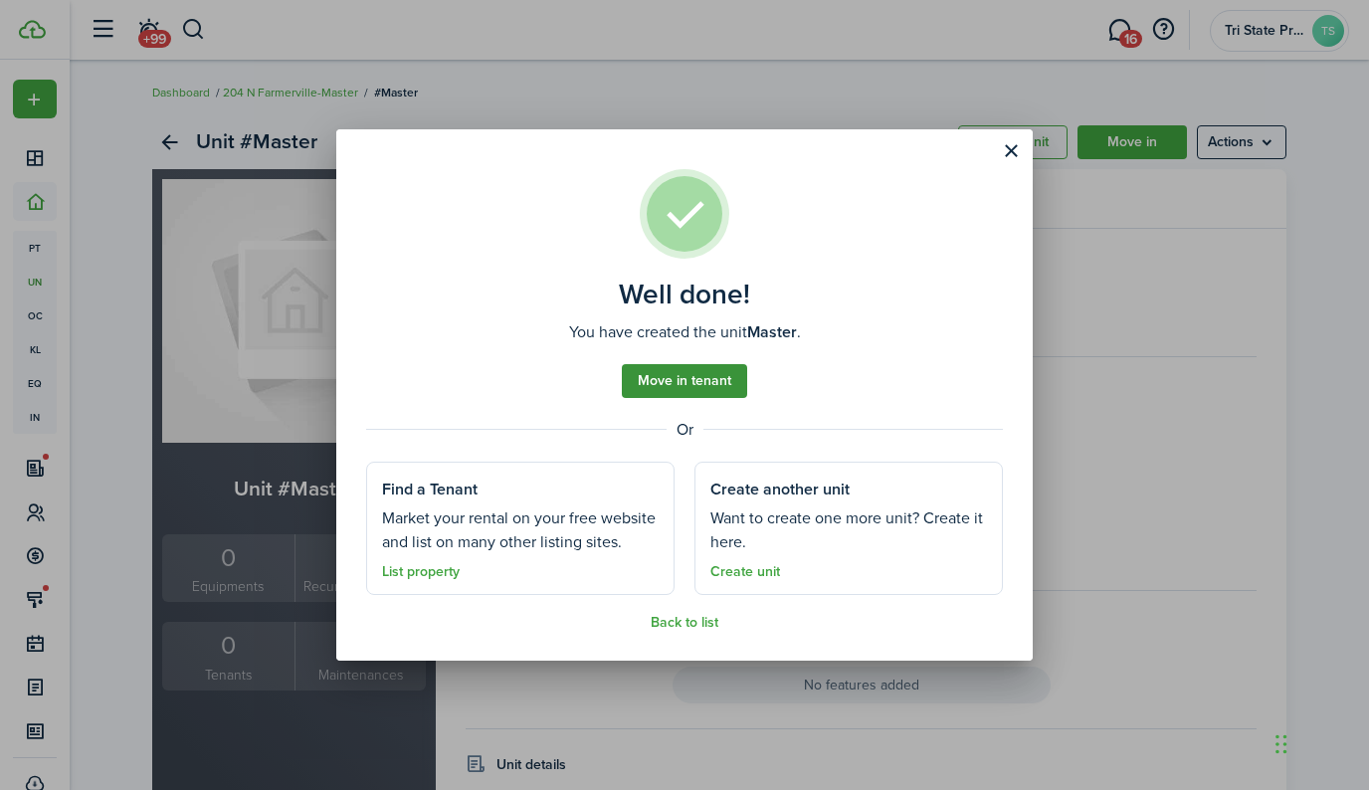
click at [704, 384] on link "Move in tenant" at bounding box center [684, 381] width 125 height 34
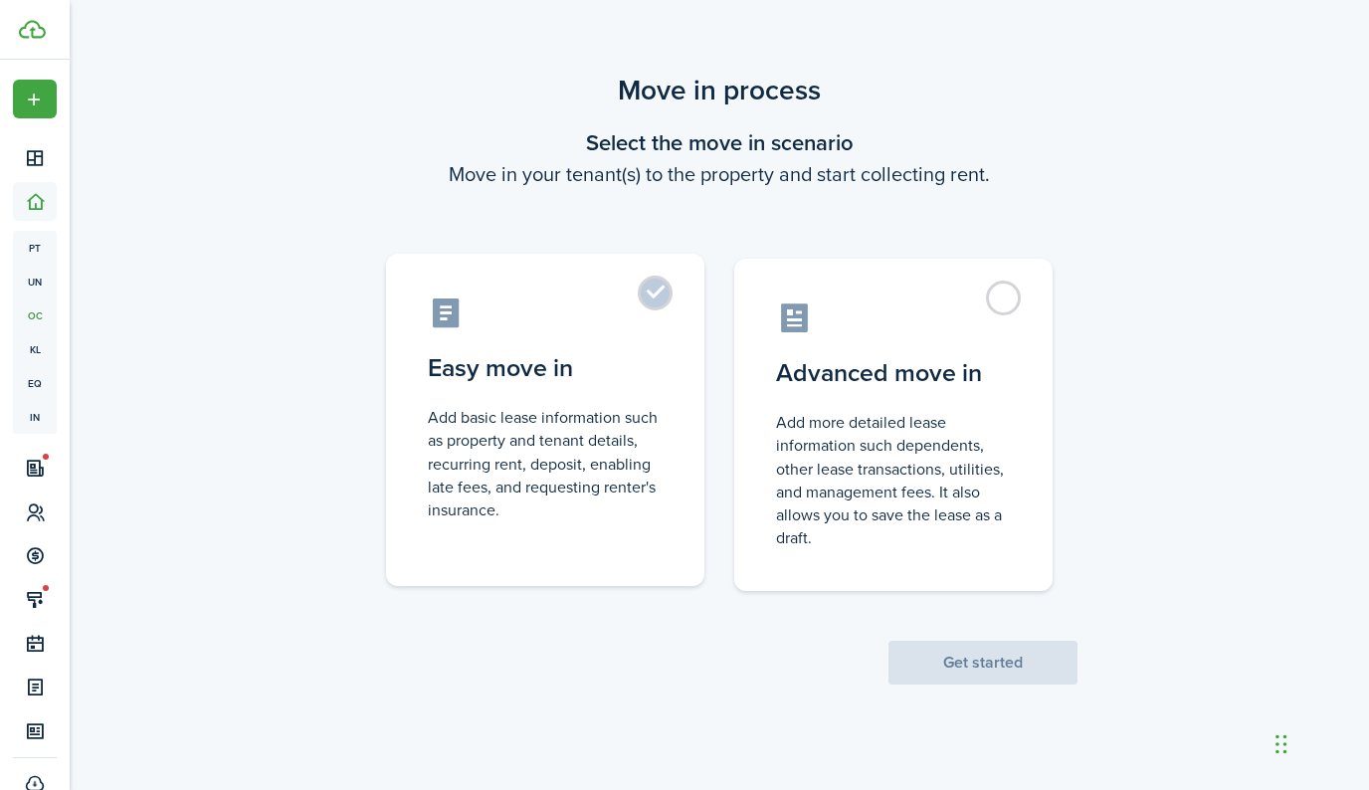
click at [660, 299] on label "Easy move in Add basic lease information such as property and tenant details, r…" at bounding box center [545, 420] width 318 height 332
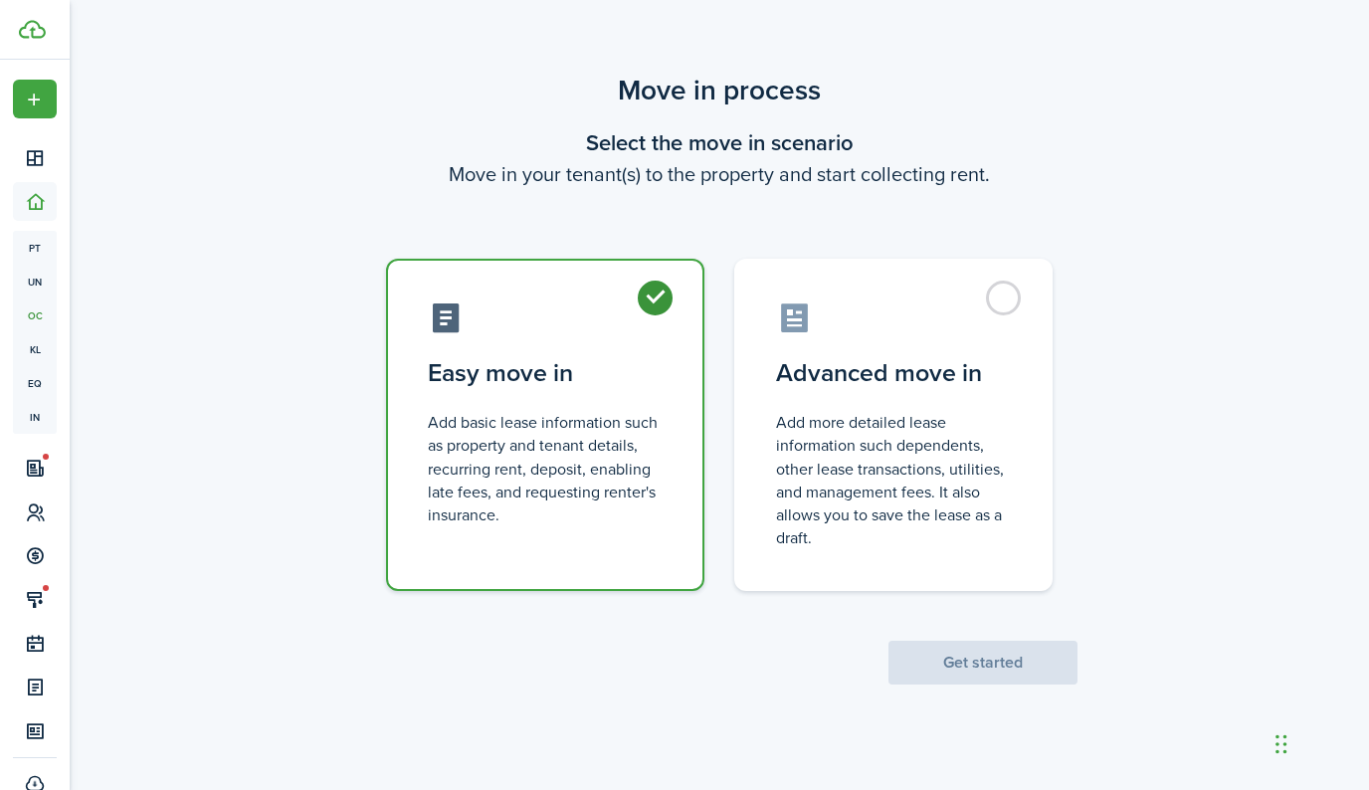
radio input "true"
click at [955, 661] on button "Get started" at bounding box center [982, 663] width 189 height 44
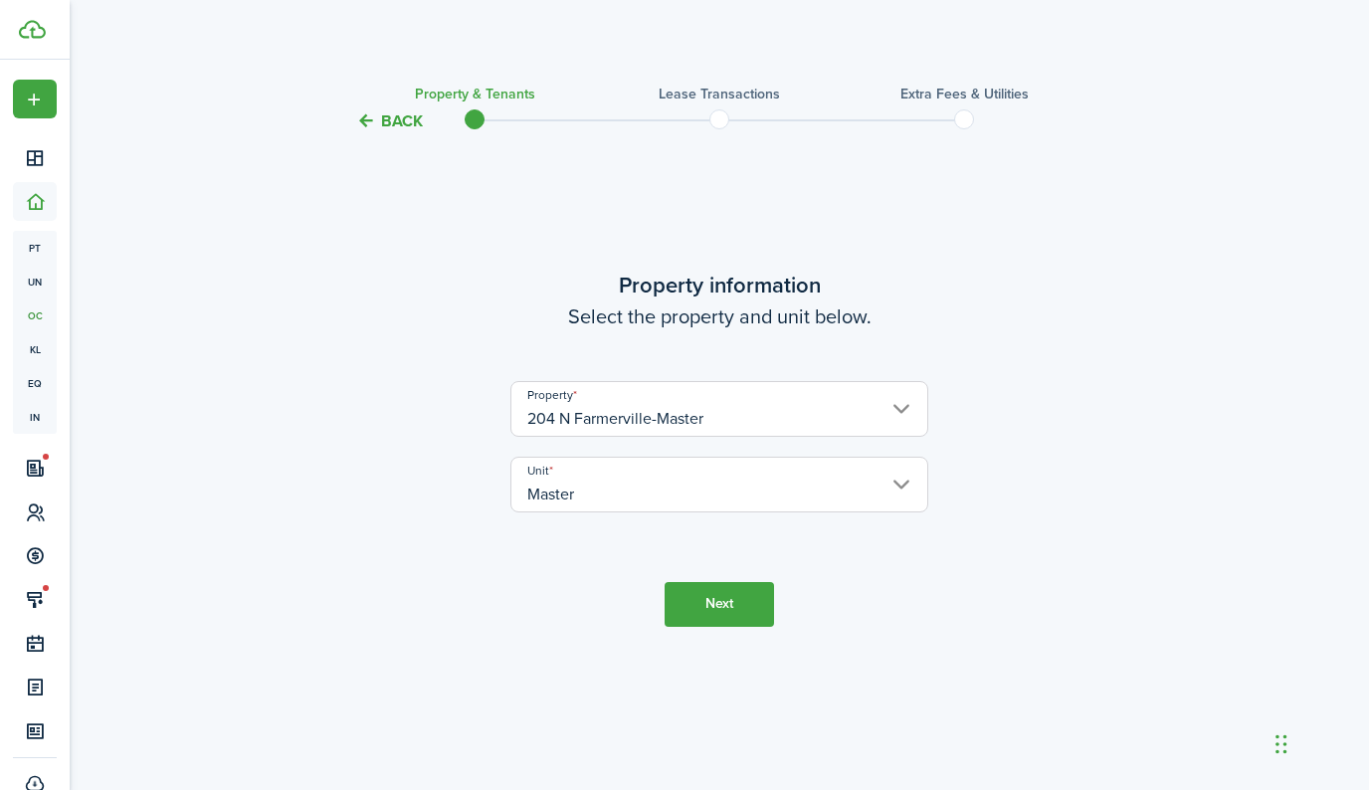
click at [715, 605] on button "Next" at bounding box center [719, 604] width 109 height 45
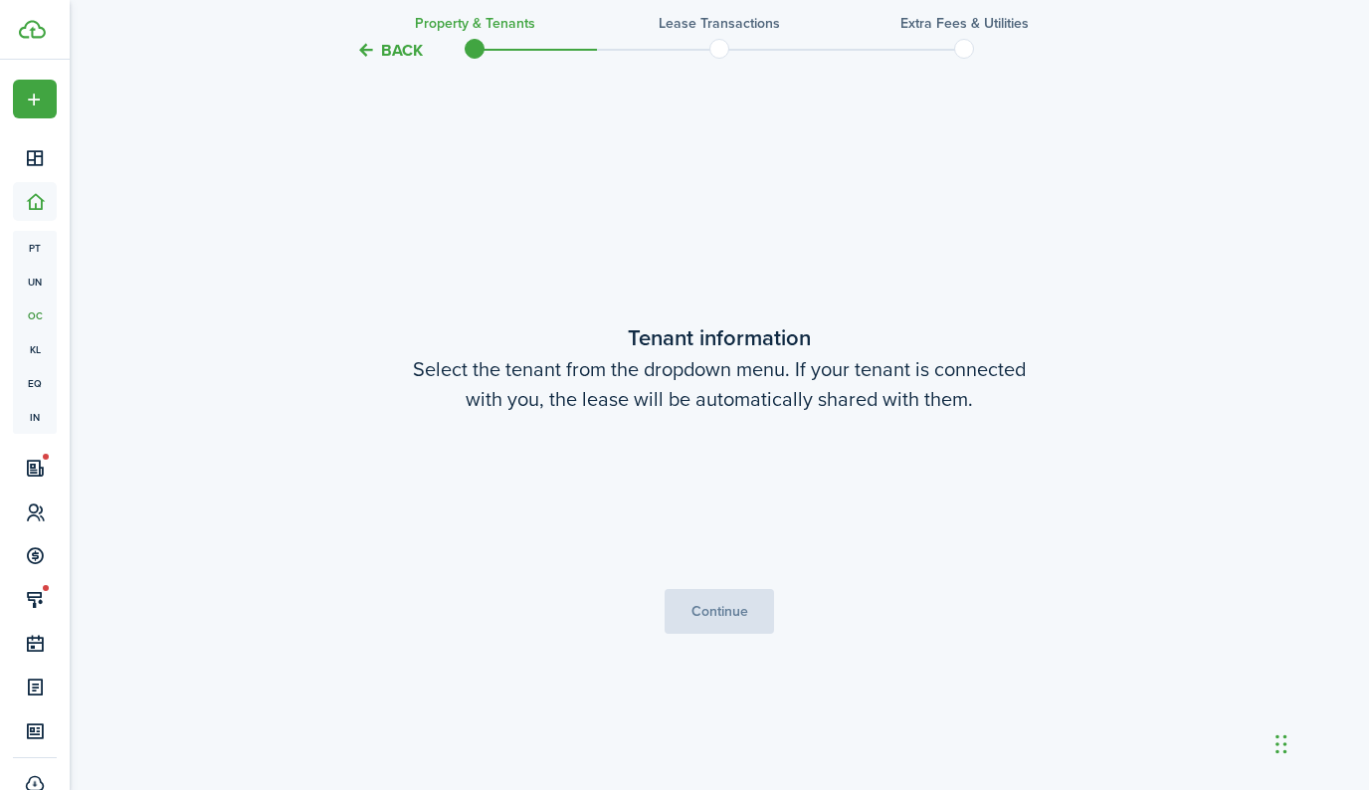
scroll to position [657, 0]
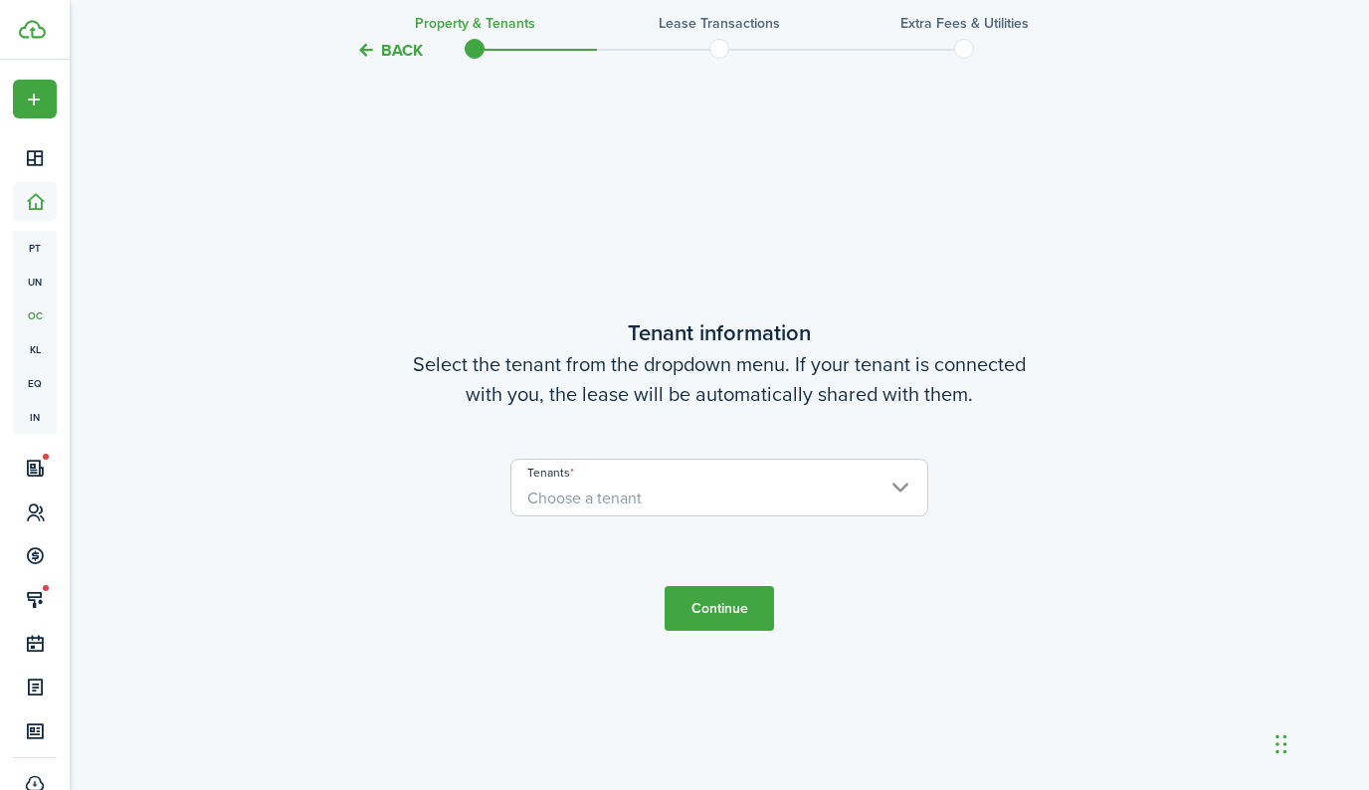
click at [696, 500] on span "Choose a tenant" at bounding box center [719, 499] width 416 height 34
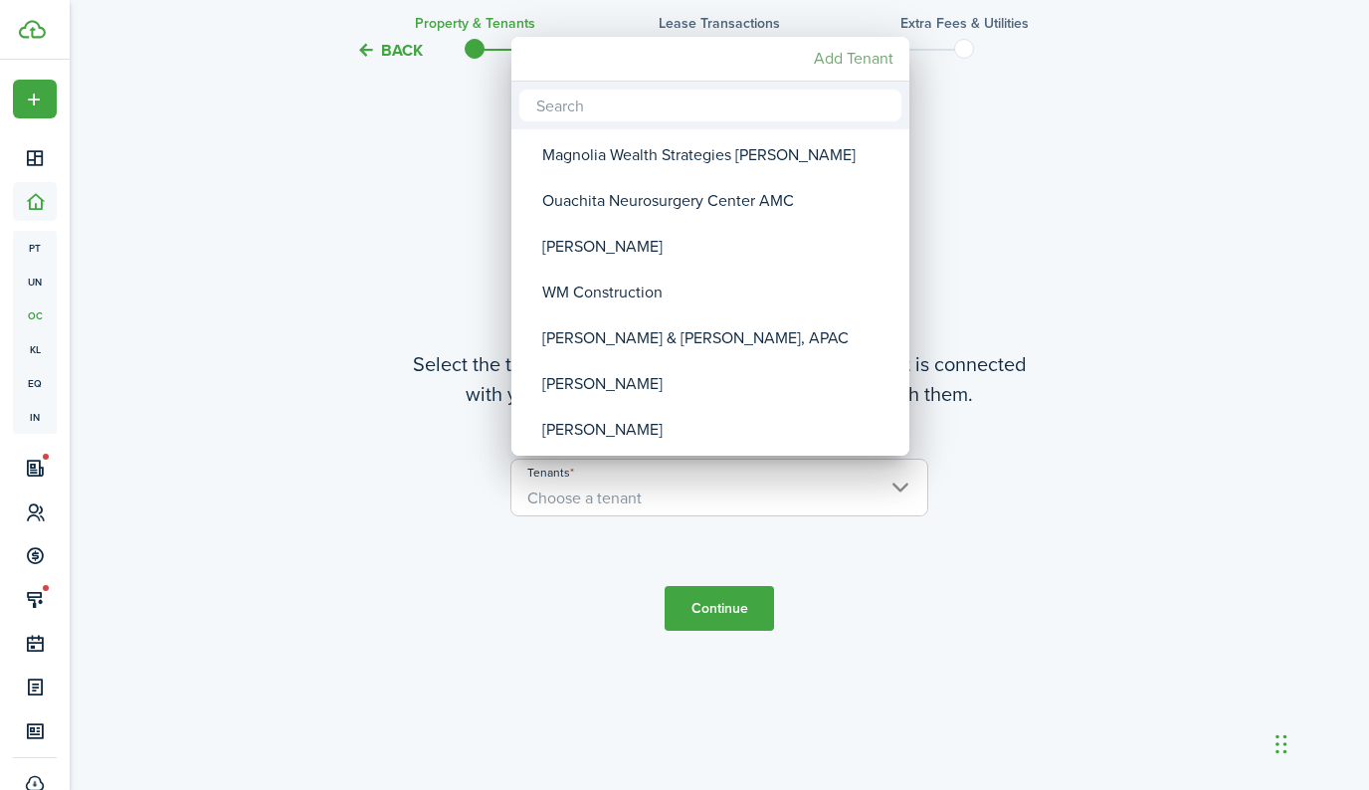
click at [835, 61] on mbsc-button "Add Tenant" at bounding box center [854, 59] width 96 height 36
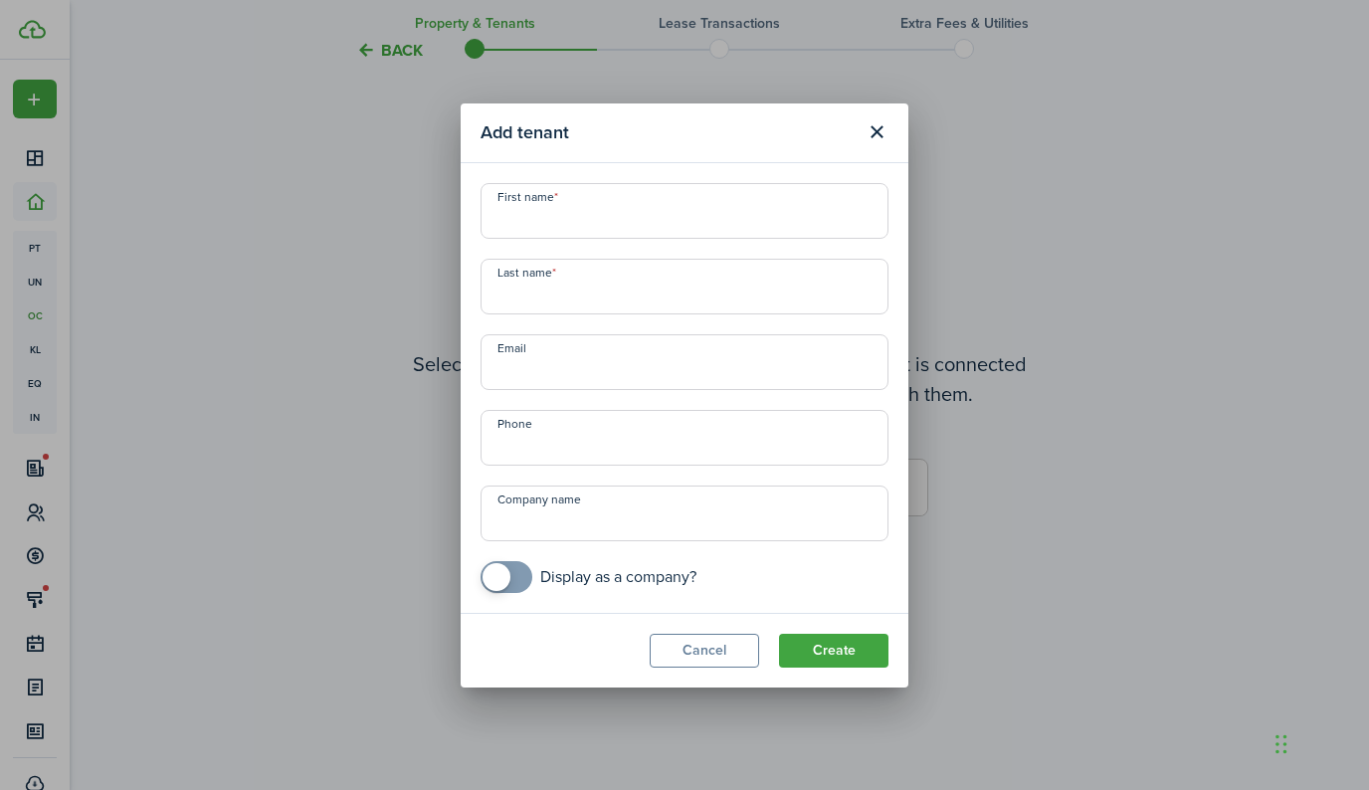
click at [674, 217] on input "First name" at bounding box center [685, 211] width 408 height 56
checkbox input "true"
click at [516, 573] on span at bounding box center [506, 577] width 20 height 32
click at [537, 515] on input "Company name" at bounding box center [685, 513] width 408 height 56
type input "TSP Realty, Inc."
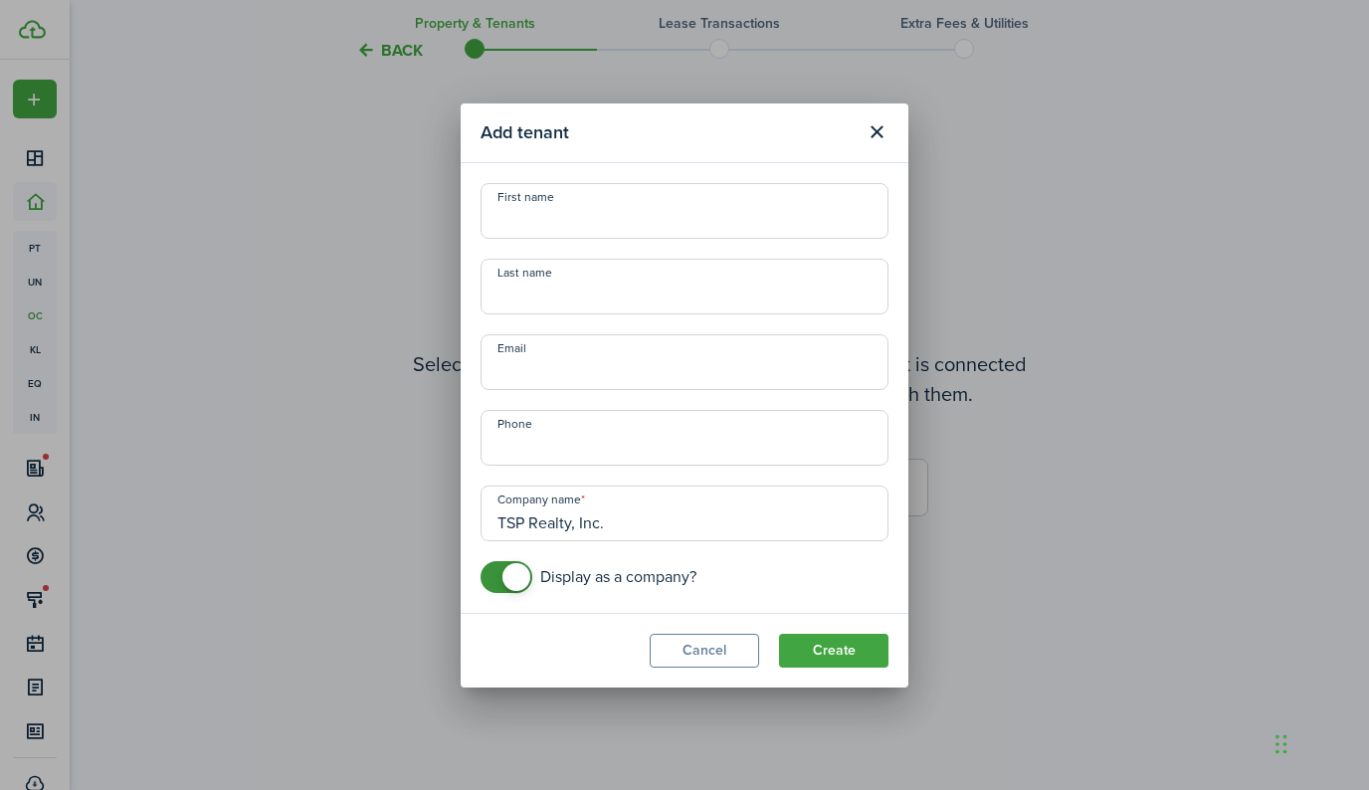
drag, startPoint x: 827, startPoint y: 647, endPoint x: 683, endPoint y: 407, distance: 279.3
click at [683, 407] on section "Add tenant First name Last name Email Phone Company name TSP Realty, Inc. Displ…" at bounding box center [685, 395] width 448 height 584
click at [664, 364] on input "Email" at bounding box center [685, 362] width 408 height 56
paste input "[EMAIL_ADDRESS][DOMAIN_NAME]"
type input "[EMAIL_ADDRESS][DOMAIN_NAME]"
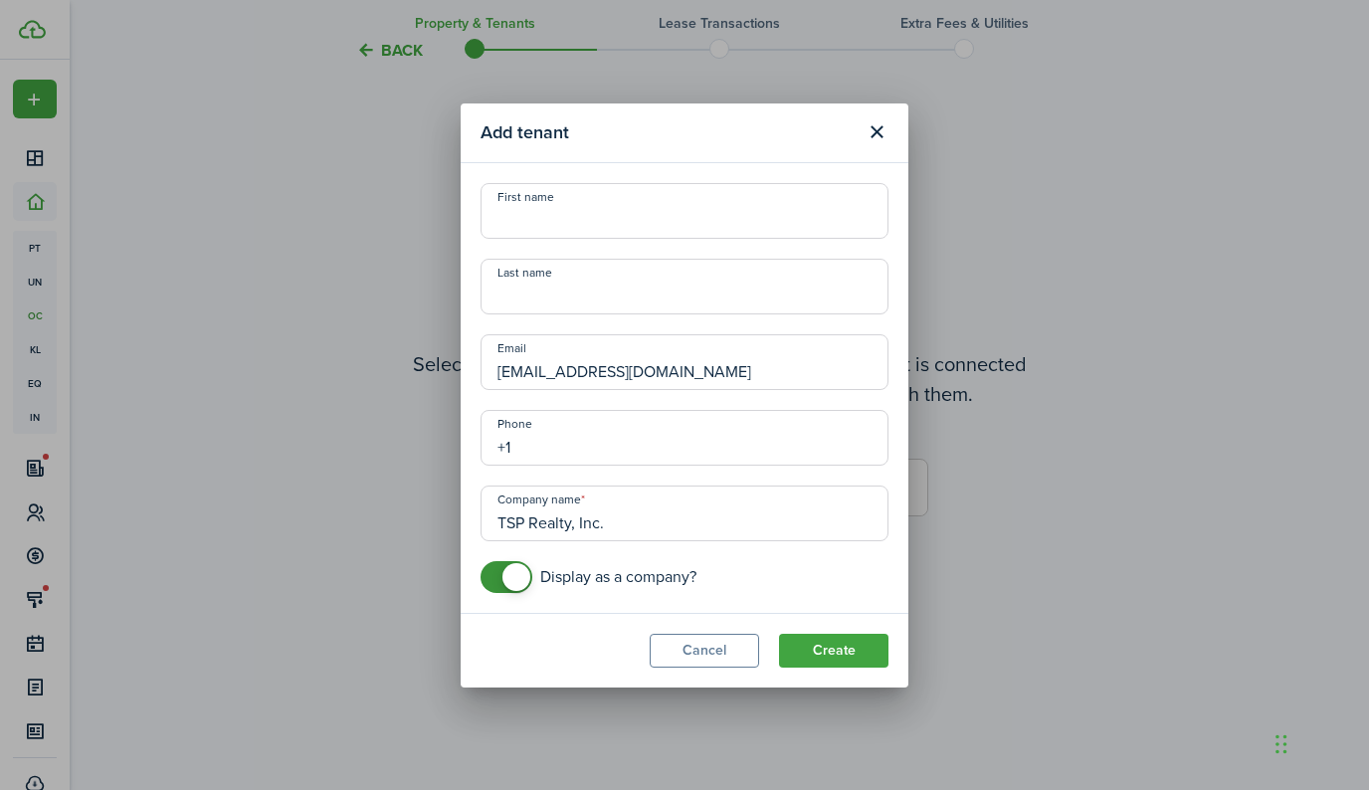
click at [583, 437] on input "+1" at bounding box center [685, 438] width 408 height 56
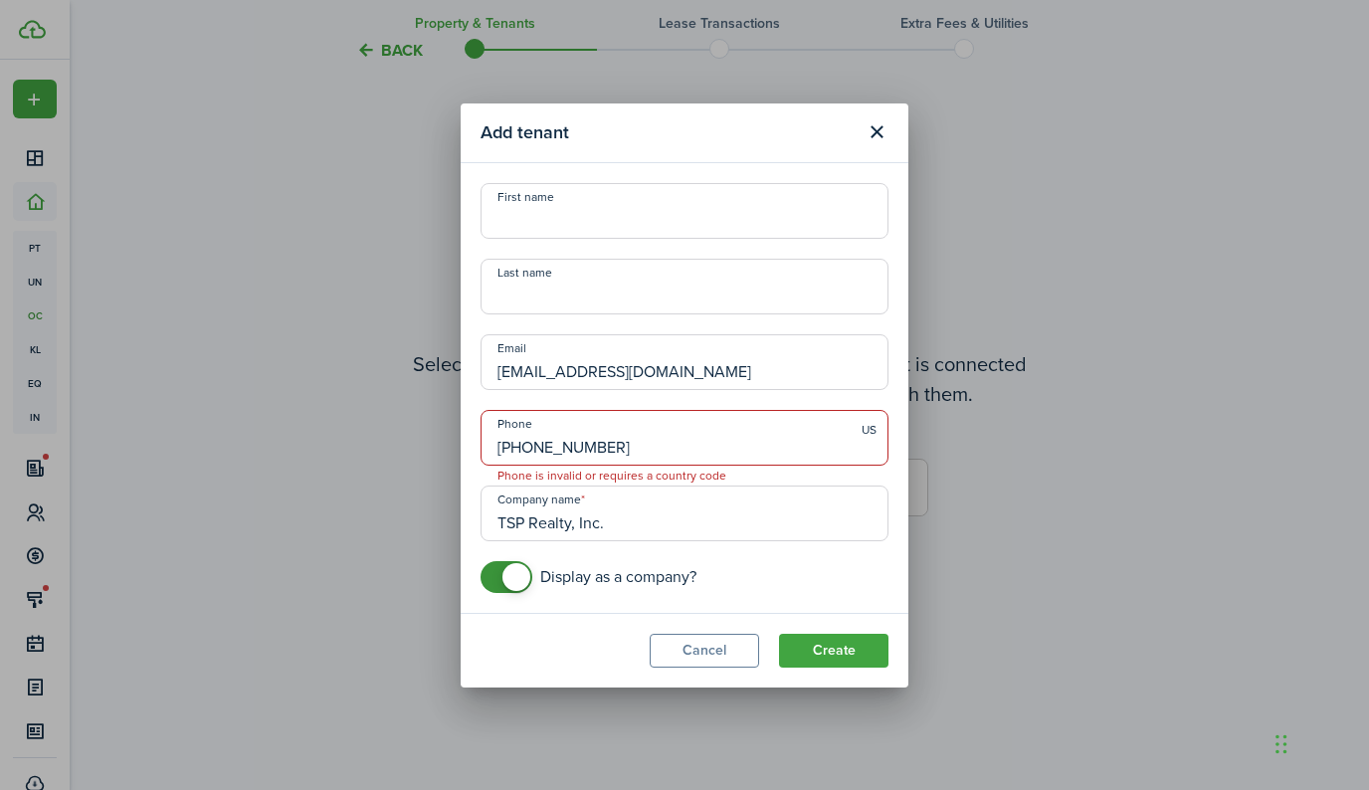
type input "[PHONE_NUMBER]"
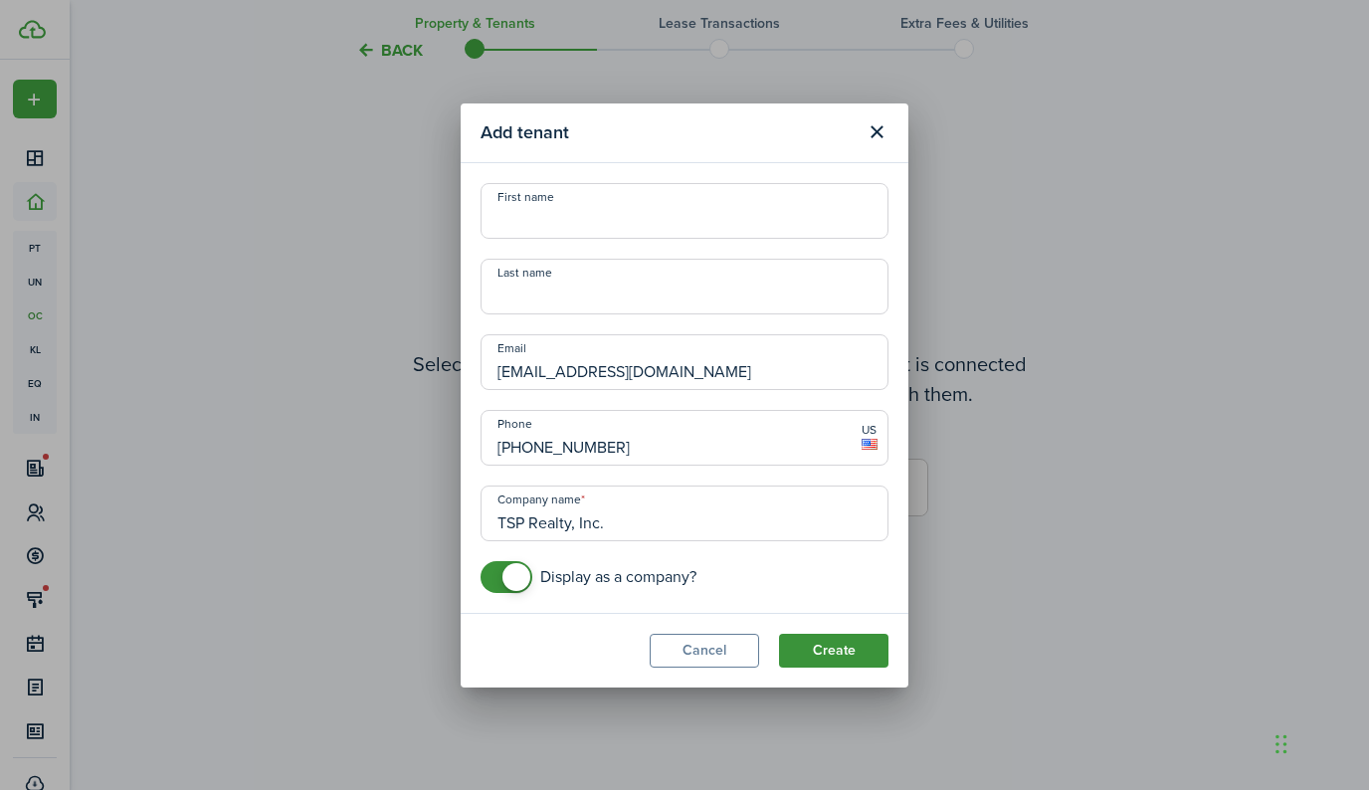
click at [822, 648] on button "Create" at bounding box center [833, 651] width 109 height 34
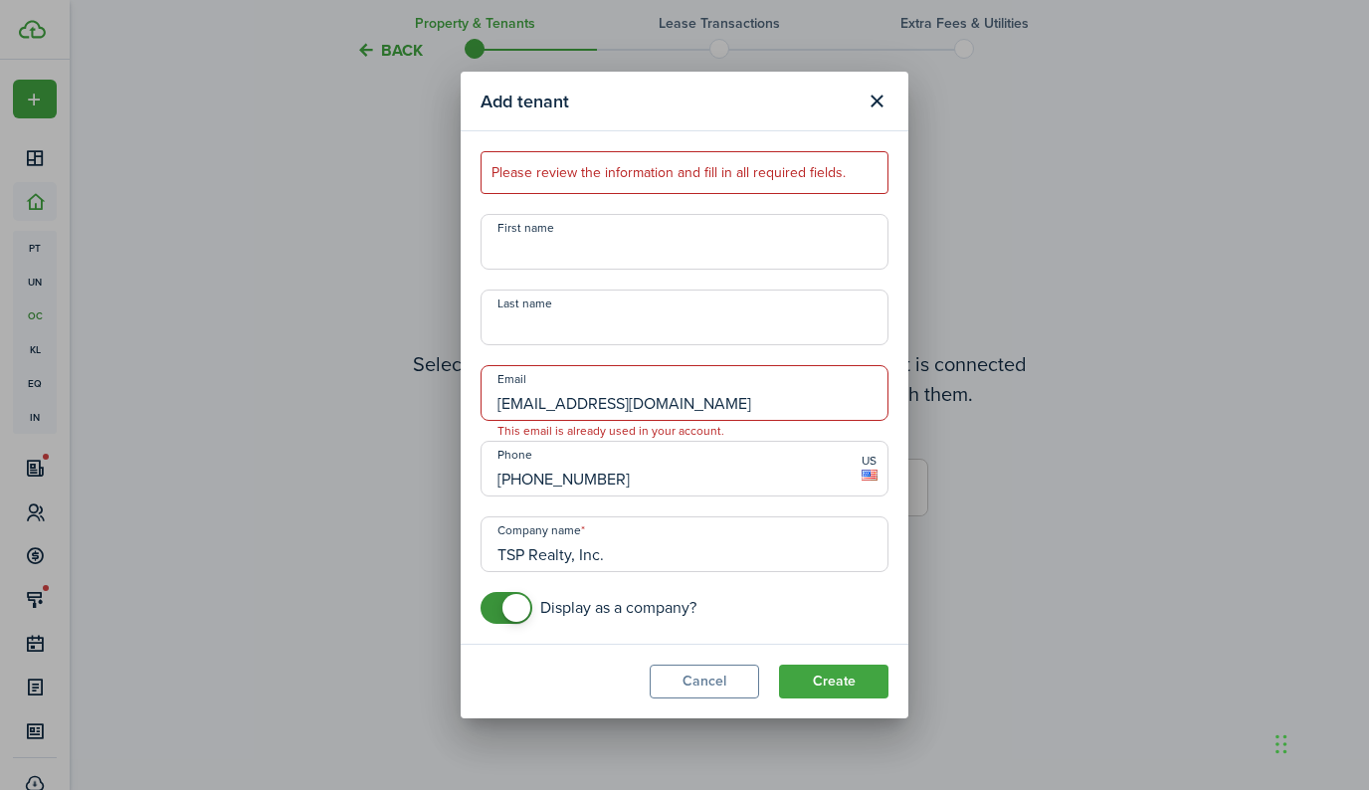
drag, startPoint x: 695, startPoint y: 404, endPoint x: 399, endPoint y: 407, distance: 296.5
click at [399, 407] on div "Add tenant Please review the information and fill in all required fields. First…" at bounding box center [684, 395] width 1369 height 790
paste input "calm.bed9180"
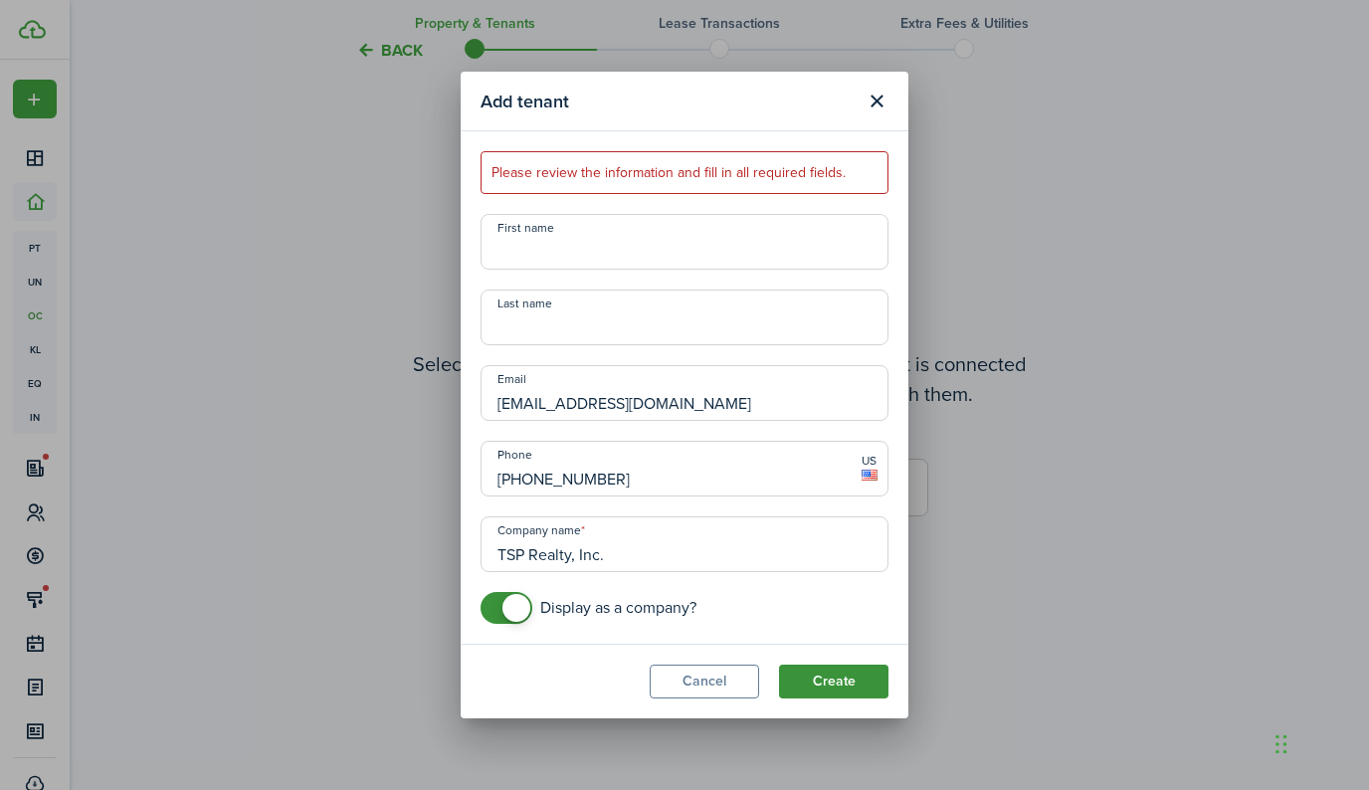
click at [829, 680] on button "Create" at bounding box center [833, 682] width 109 height 34
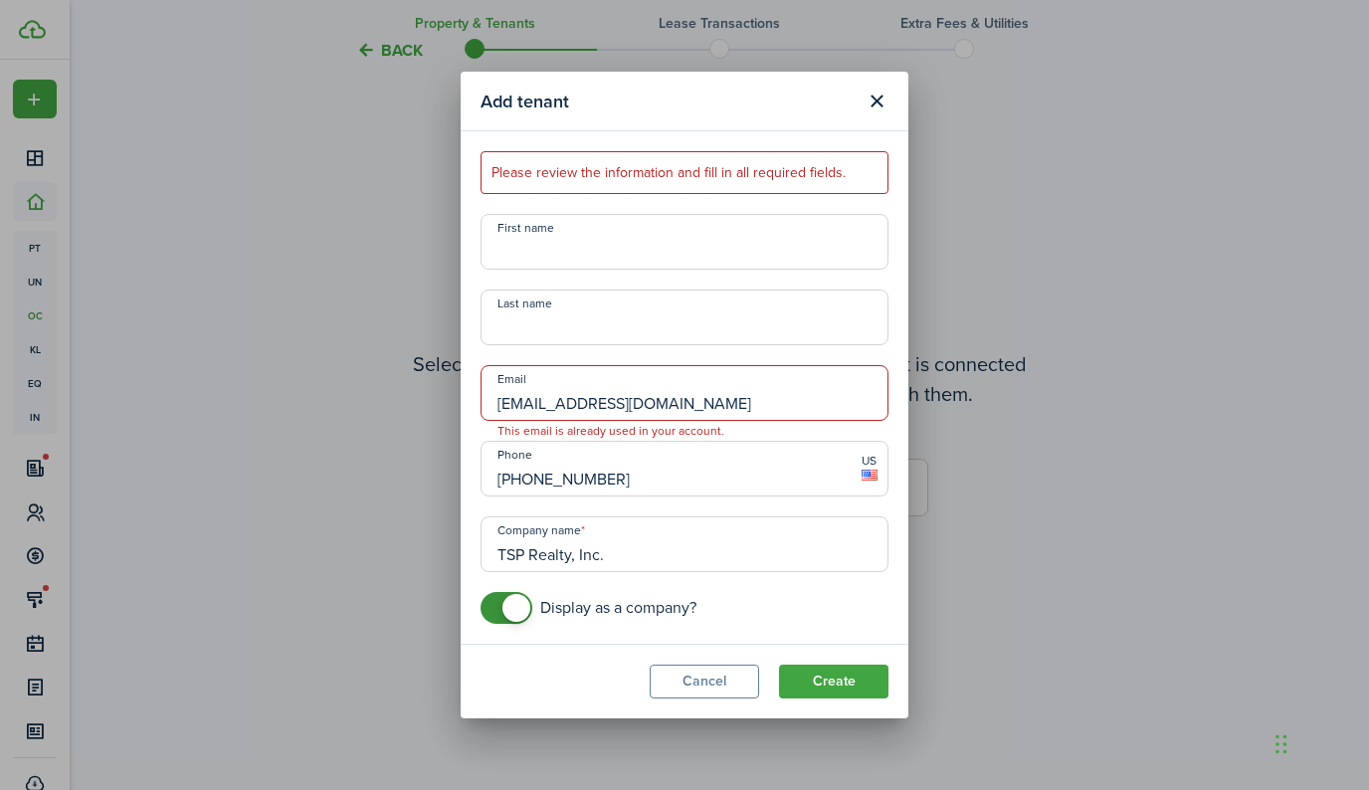
drag, startPoint x: 729, startPoint y: 403, endPoint x: 414, endPoint y: 402, distance: 315.4
click at [415, 402] on div "Add tenant Please review the information and fill in all required fields. First…" at bounding box center [684, 395] width 1369 height 790
paste input "quiet.flag1753"
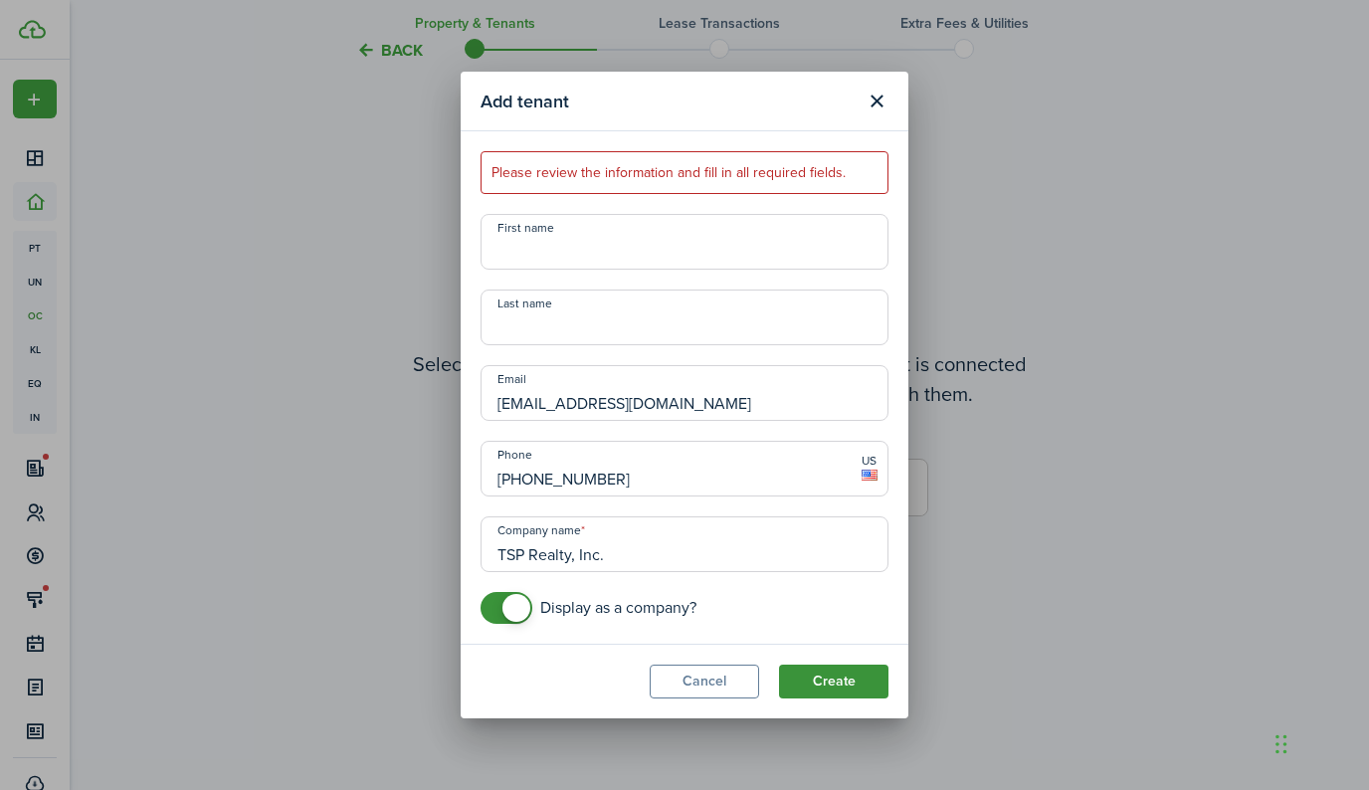
type input "[EMAIL_ADDRESS][DOMAIN_NAME]"
click at [829, 682] on button "Create" at bounding box center [833, 682] width 109 height 34
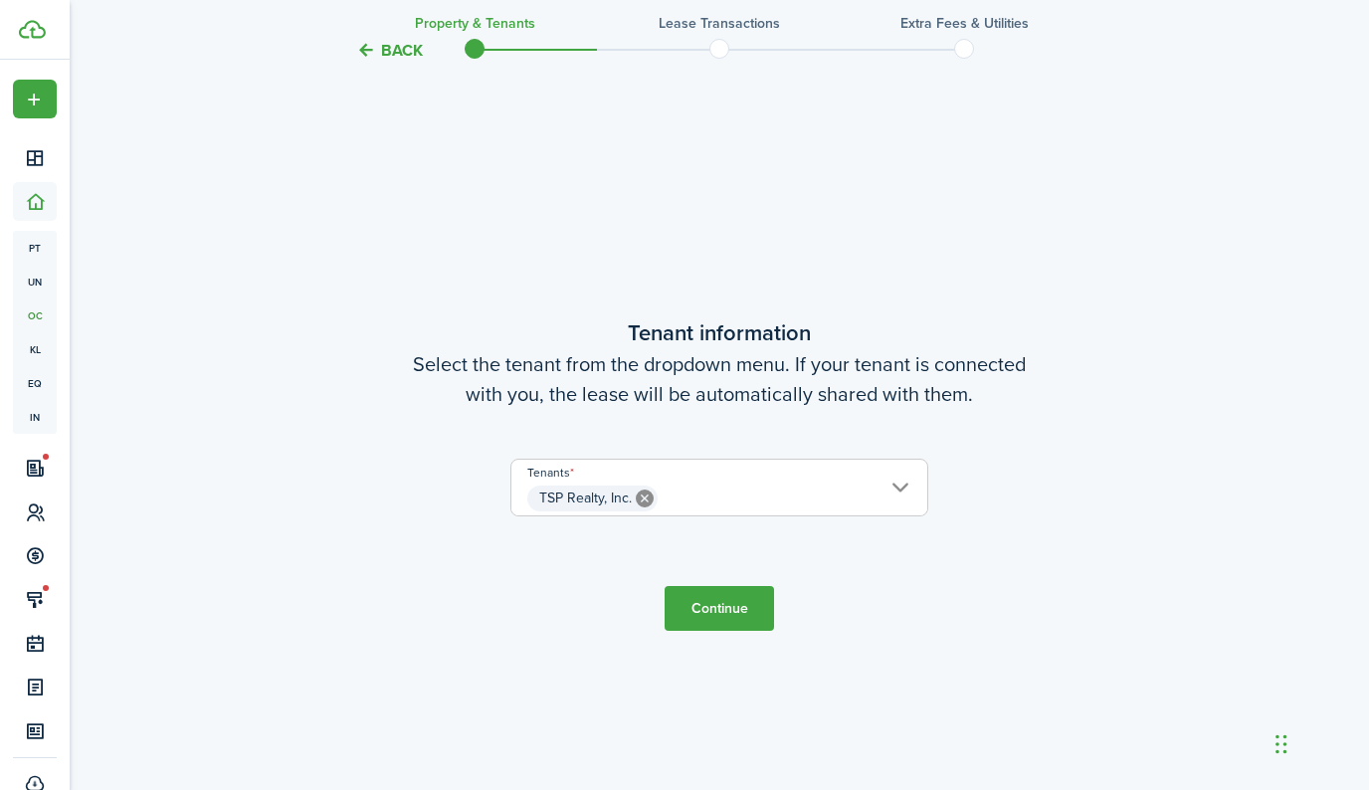
click at [717, 610] on button "Continue" at bounding box center [719, 608] width 109 height 45
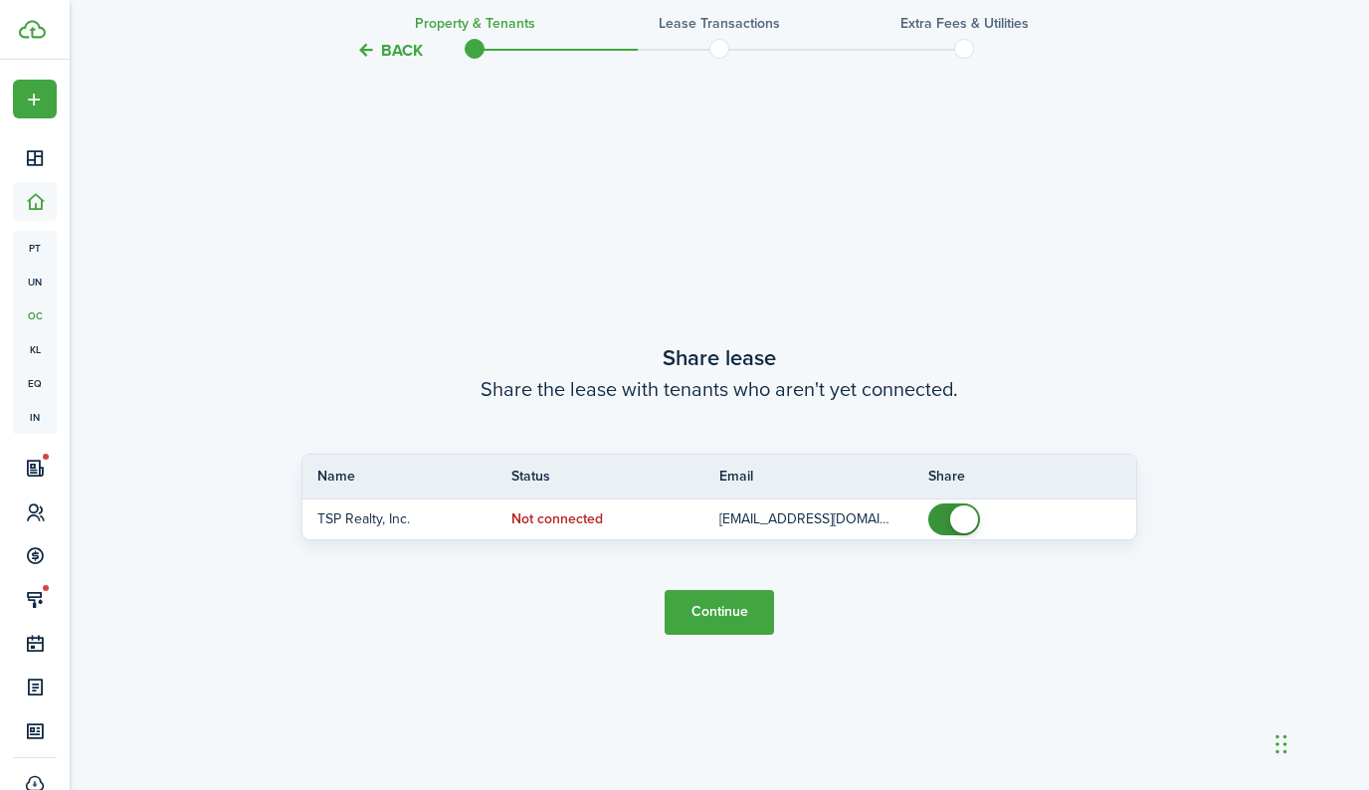
scroll to position [1447, 0]
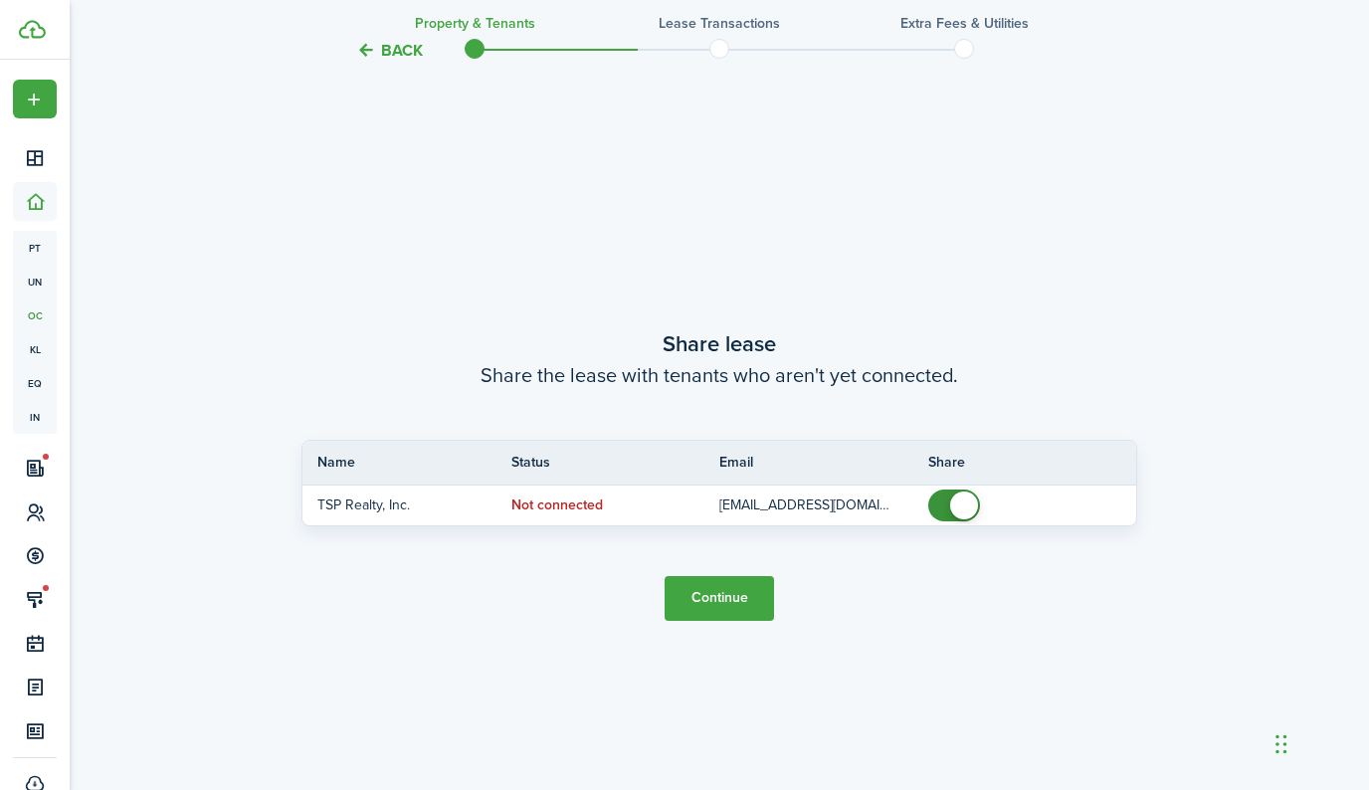
click at [720, 605] on button "Continue" at bounding box center [719, 598] width 109 height 45
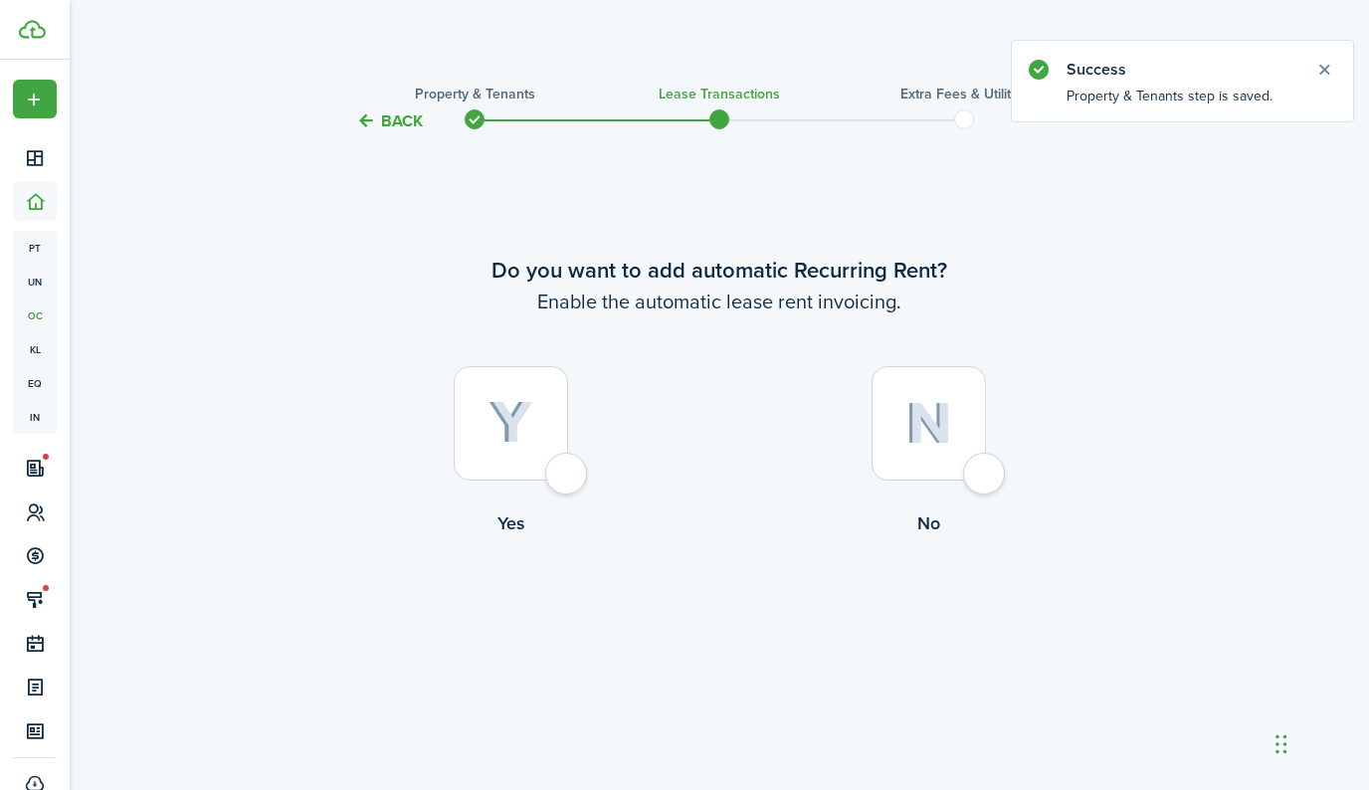
click at [568, 477] on div at bounding box center [511, 423] width 114 height 114
radio input "true"
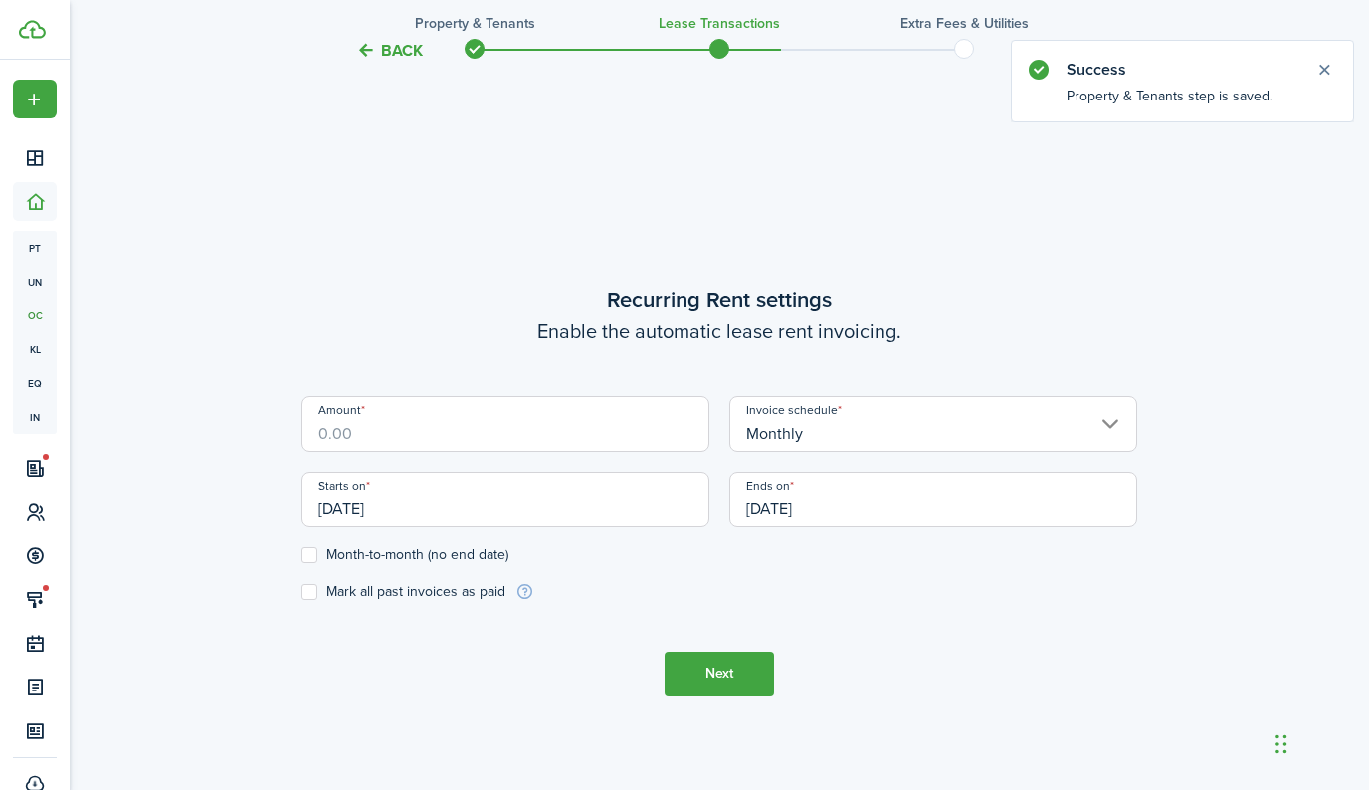
scroll to position [657, 0]
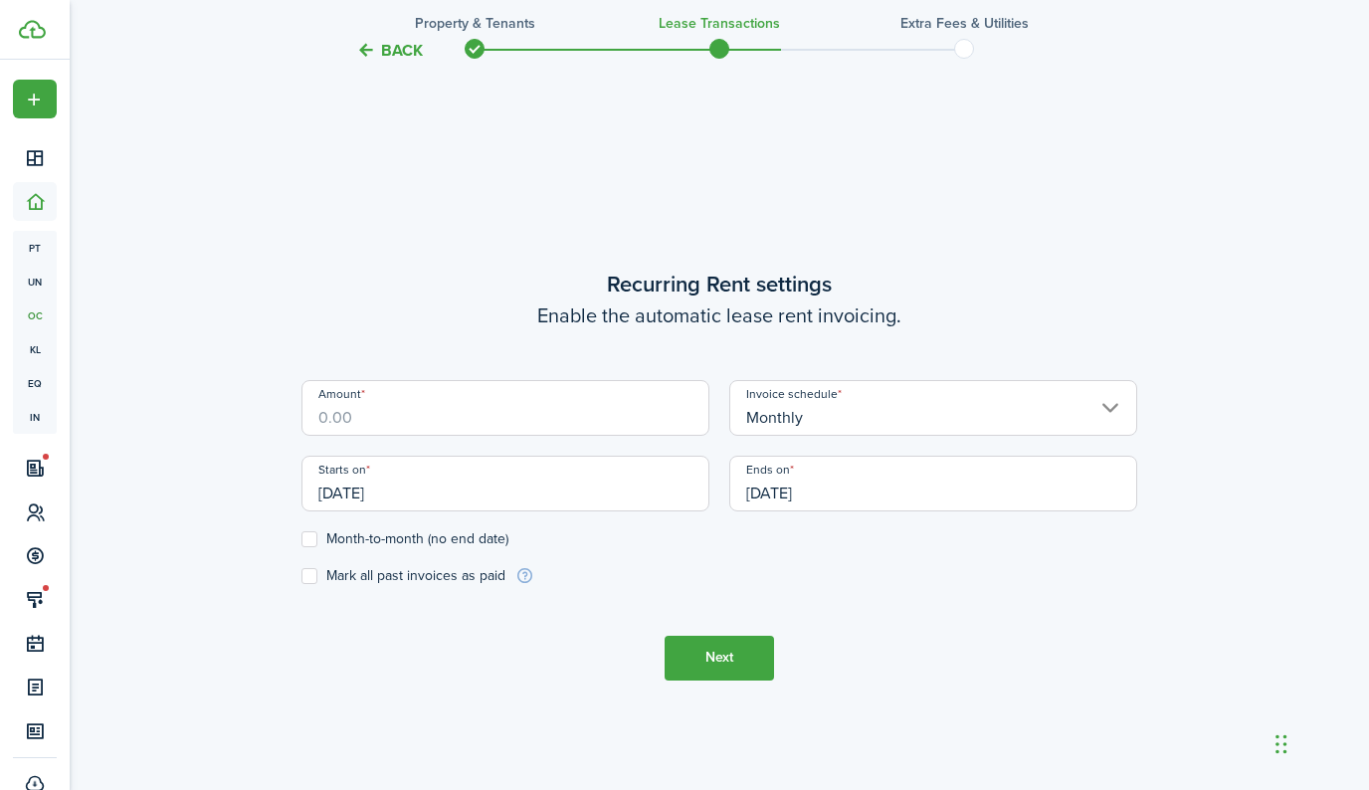
click at [589, 424] on input "Amount" at bounding box center [505, 408] width 408 height 56
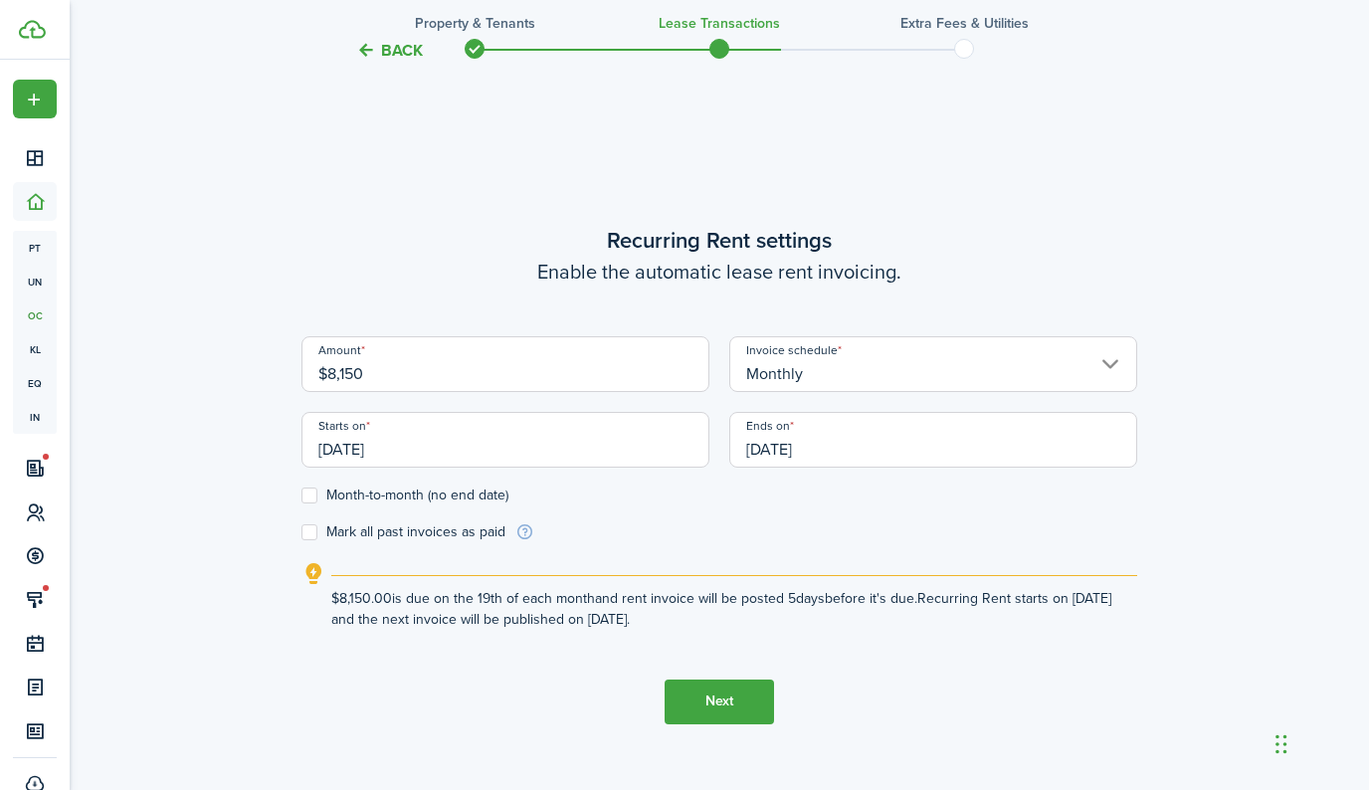
click at [490, 441] on input "[DATE]" at bounding box center [505, 440] width 408 height 56
type input "$8,150.00"
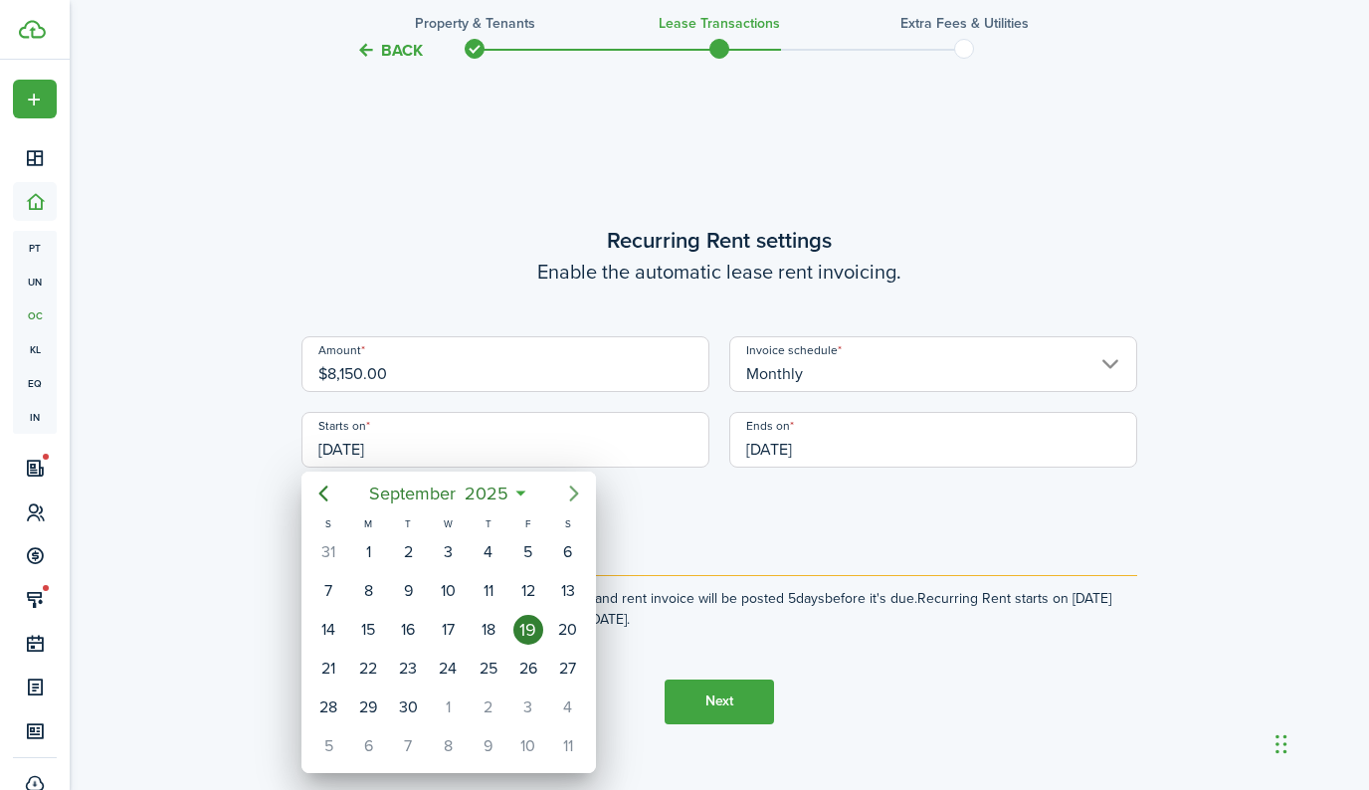
click at [562, 486] on icon "Next page" at bounding box center [574, 494] width 24 height 24
click at [358, 664] on div "20" at bounding box center [368, 669] width 30 height 30
type input "[DATE]"
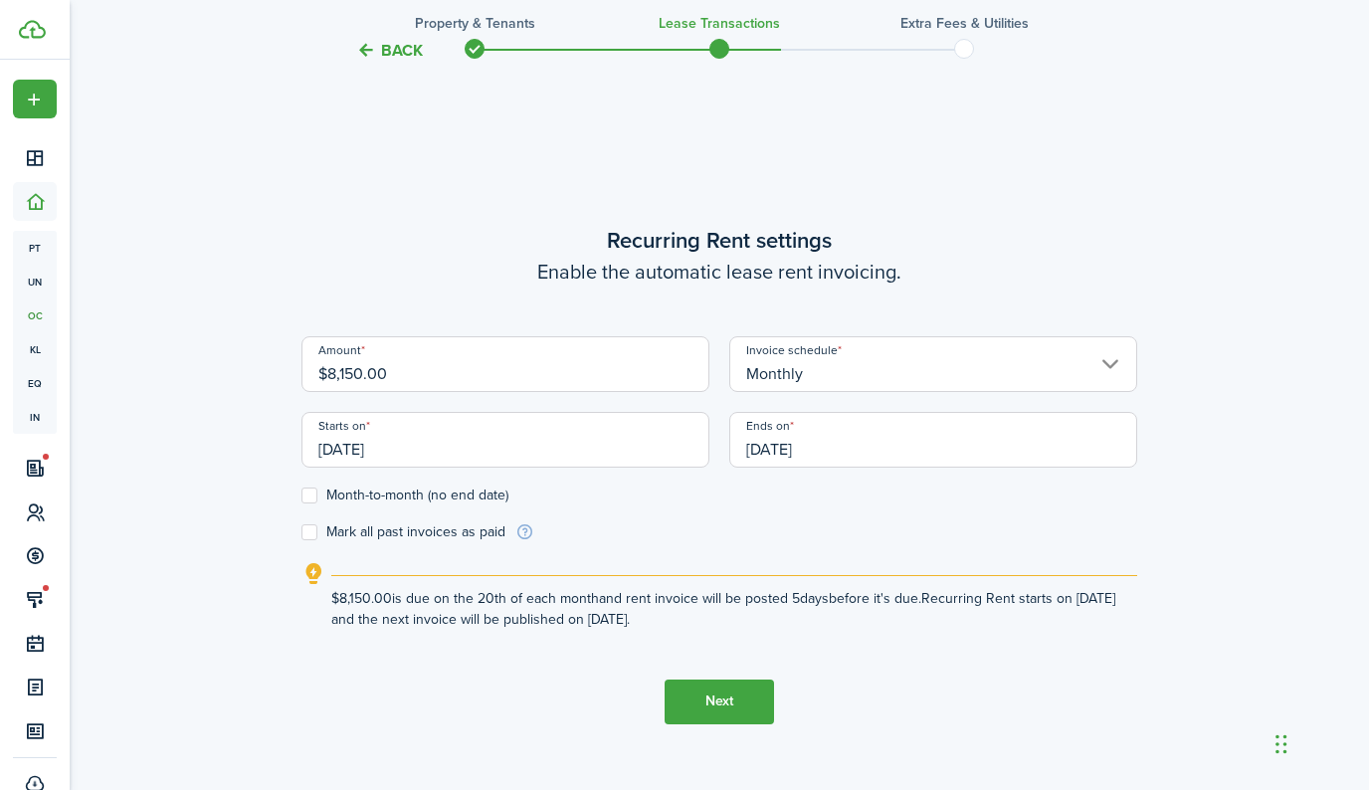
click at [824, 446] on input "[DATE]" at bounding box center [933, 440] width 408 height 56
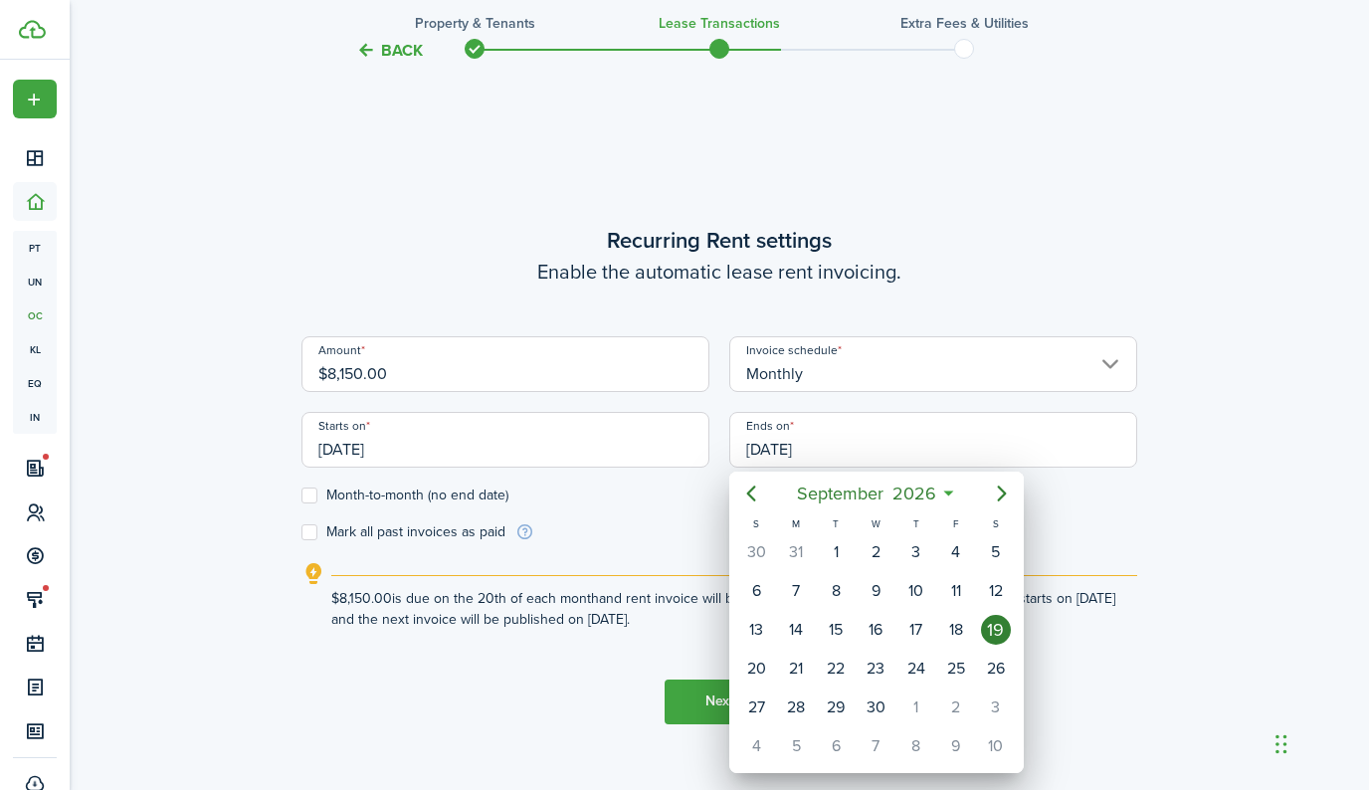
click at [301, 490] on div at bounding box center [684, 395] width 1687 height 1108
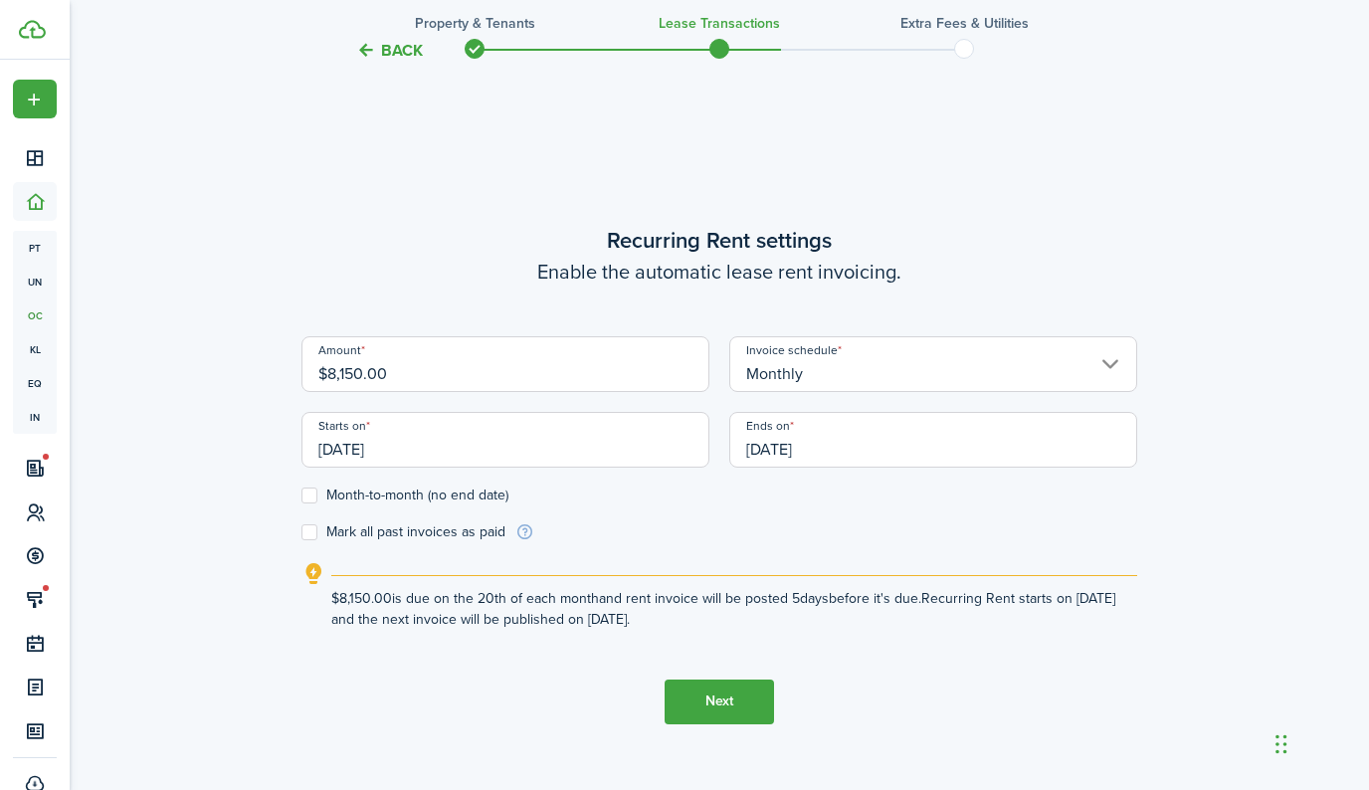
click at [313, 492] on label "Month-to-month (no end date)" at bounding box center [404, 495] width 207 height 16
click at [301, 494] on input "Month-to-month (no end date)" at bounding box center [300, 494] width 1 height 1
checkbox input "true"
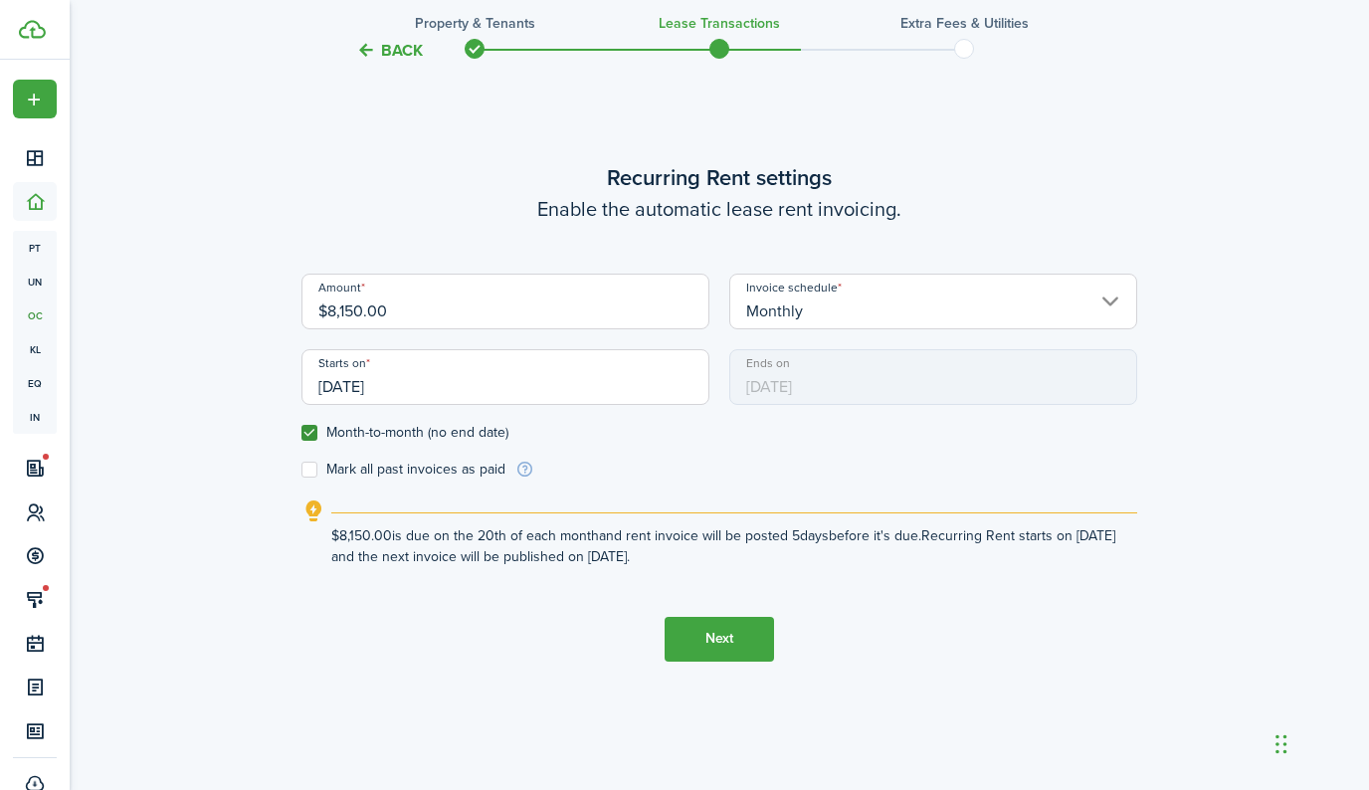
scroll to position [722, 0]
click at [742, 625] on button "Next" at bounding box center [719, 636] width 109 height 45
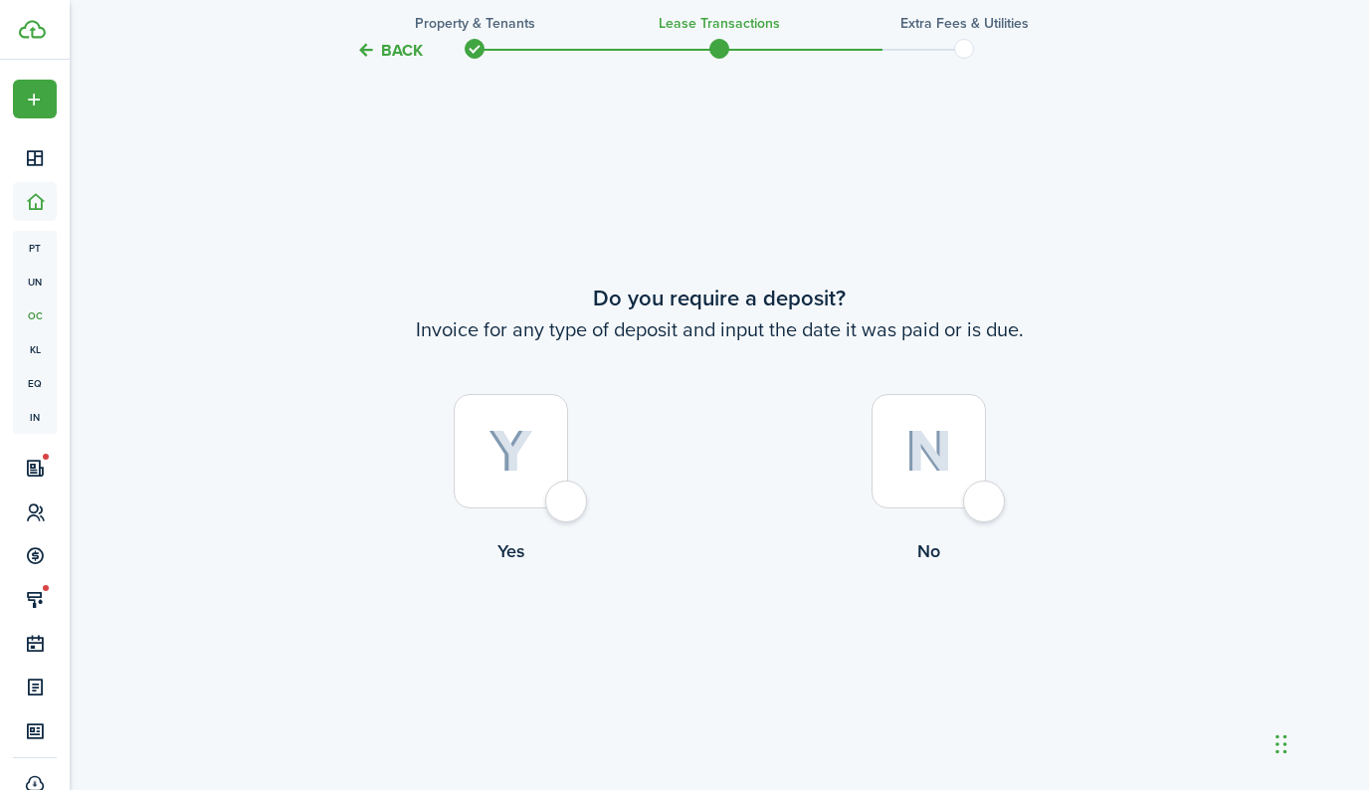
scroll to position [1447, 0]
click at [966, 501] on div at bounding box center [929, 449] width 114 height 114
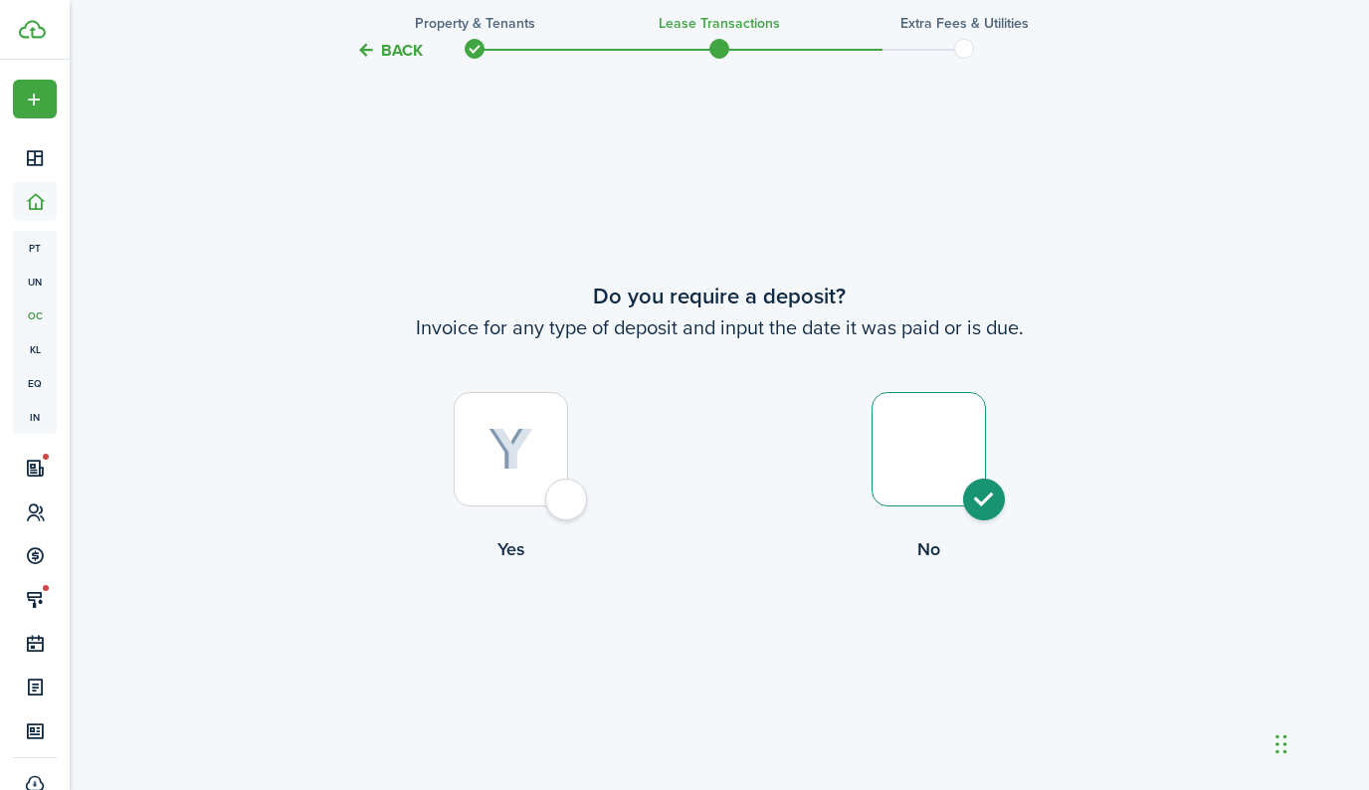
radio input "true"
click at [751, 638] on button "Continue" at bounding box center [719, 645] width 109 height 45
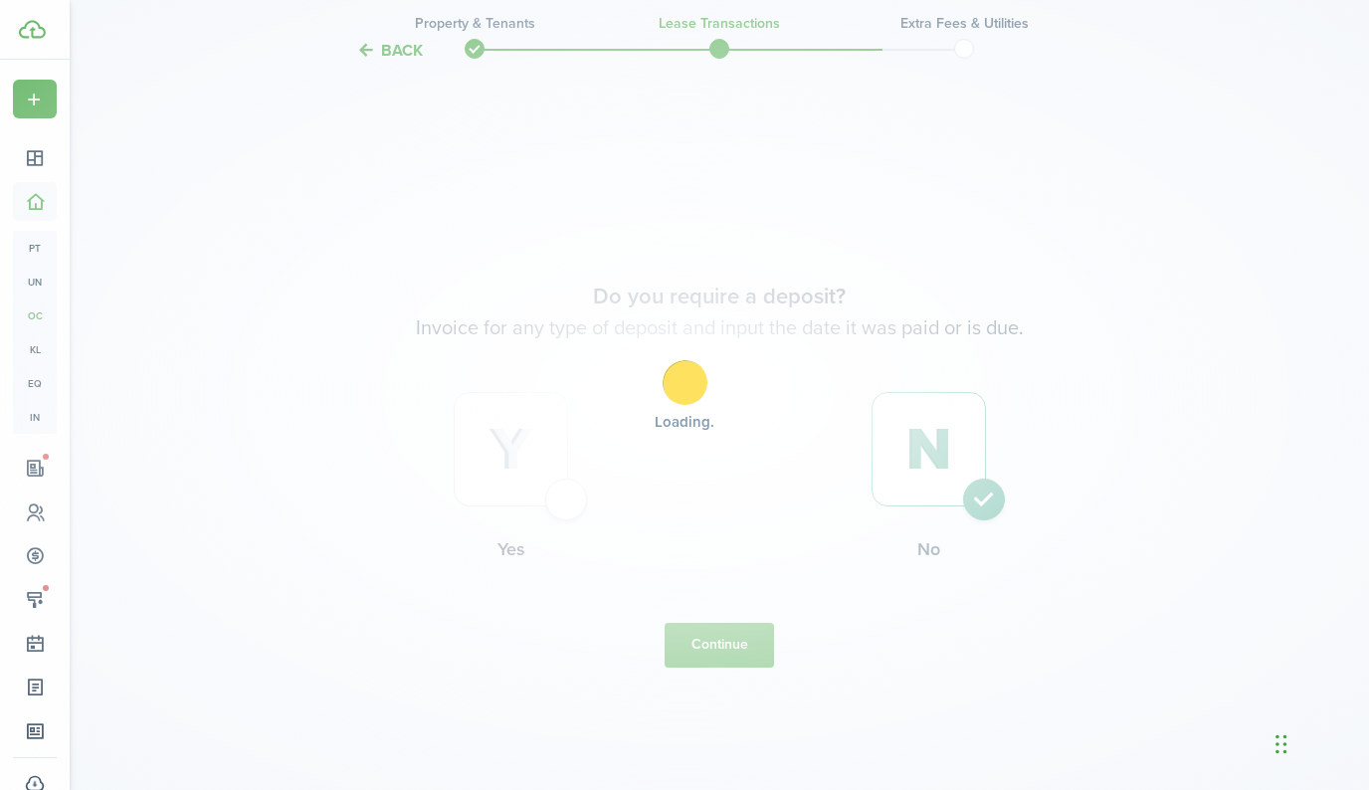
scroll to position [0, 0]
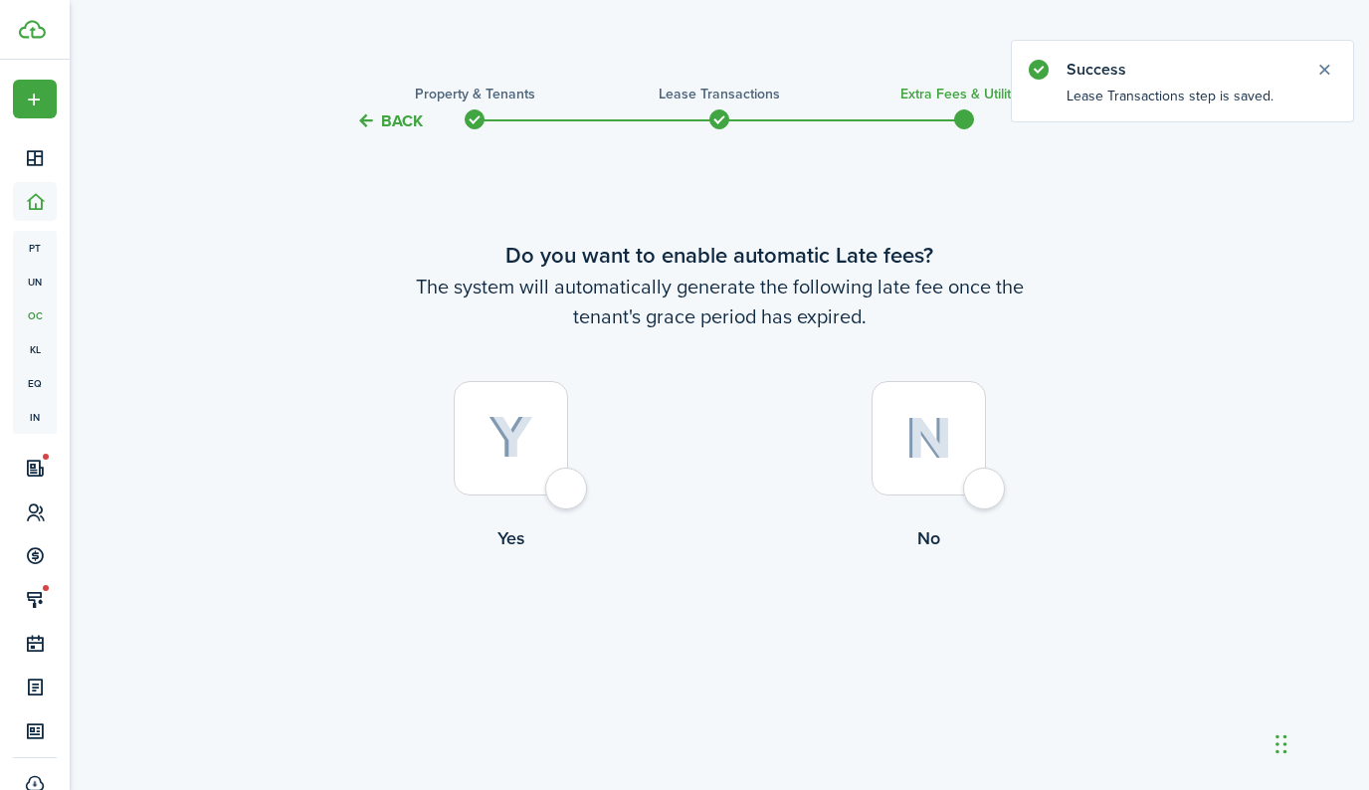
click at [976, 488] on div at bounding box center [929, 438] width 114 height 114
radio input "true"
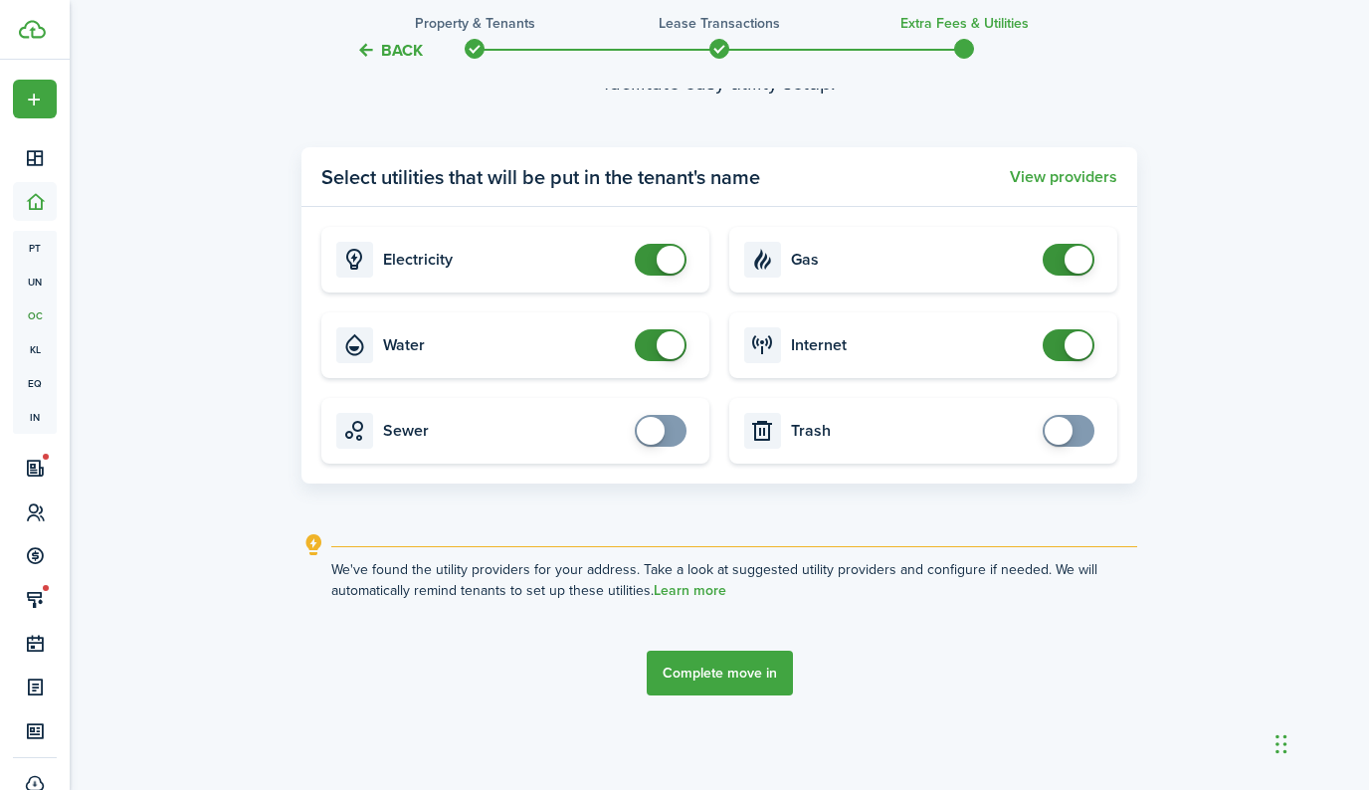
scroll to position [800, 0]
click at [739, 663] on button "Complete move in" at bounding box center [720, 673] width 146 height 45
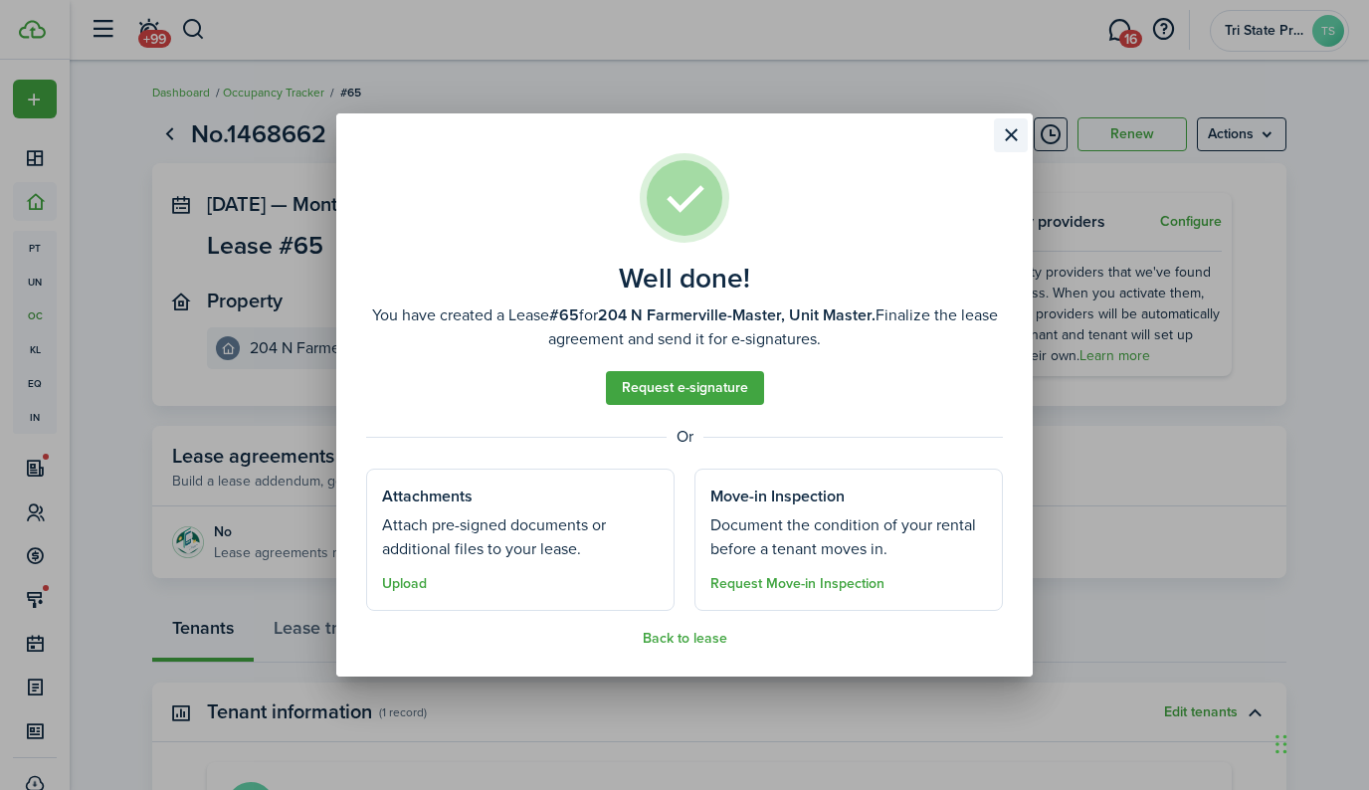
click at [1011, 139] on button "Close modal" at bounding box center [1011, 135] width 34 height 34
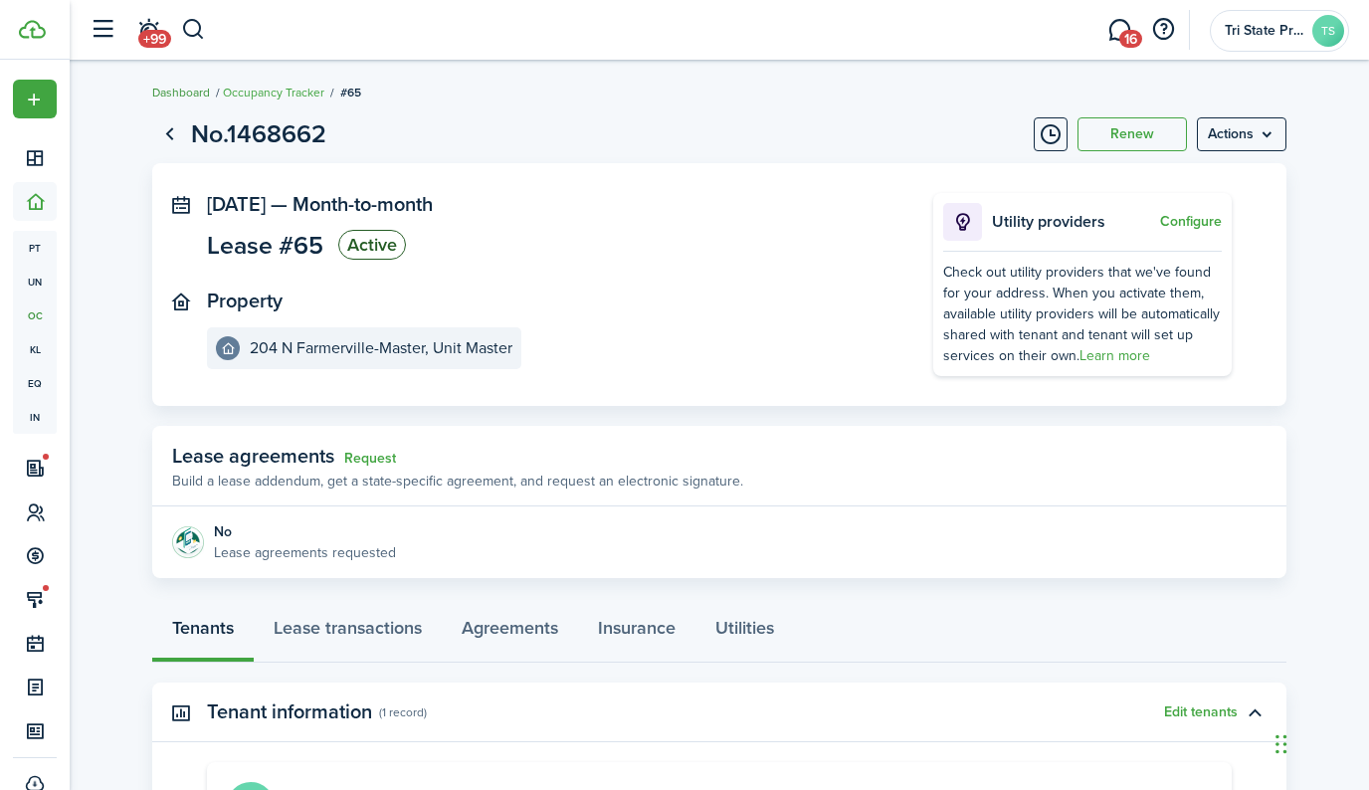
click at [165, 94] on link "Dashboard" at bounding box center [181, 93] width 58 height 18
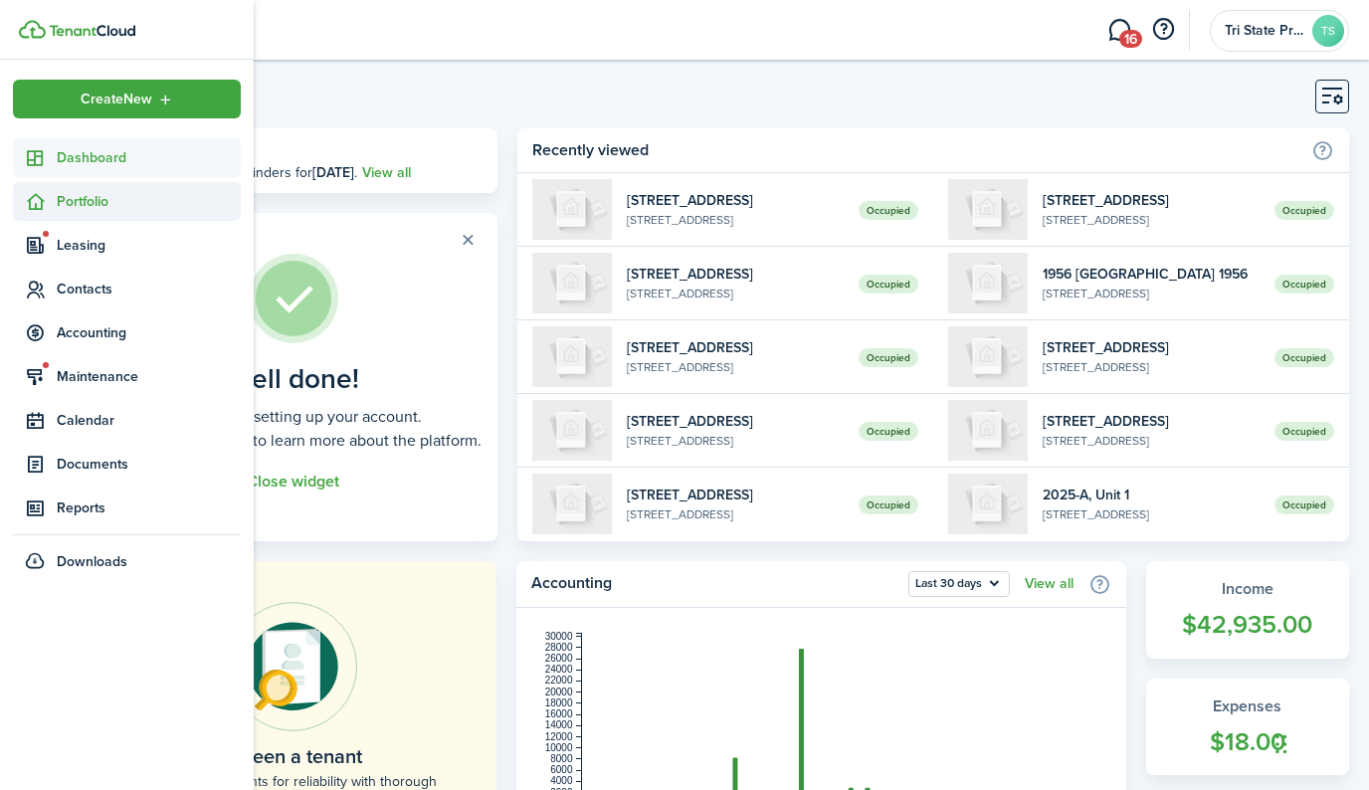
click at [79, 201] on span "Portfolio" at bounding box center [149, 201] width 184 height 21
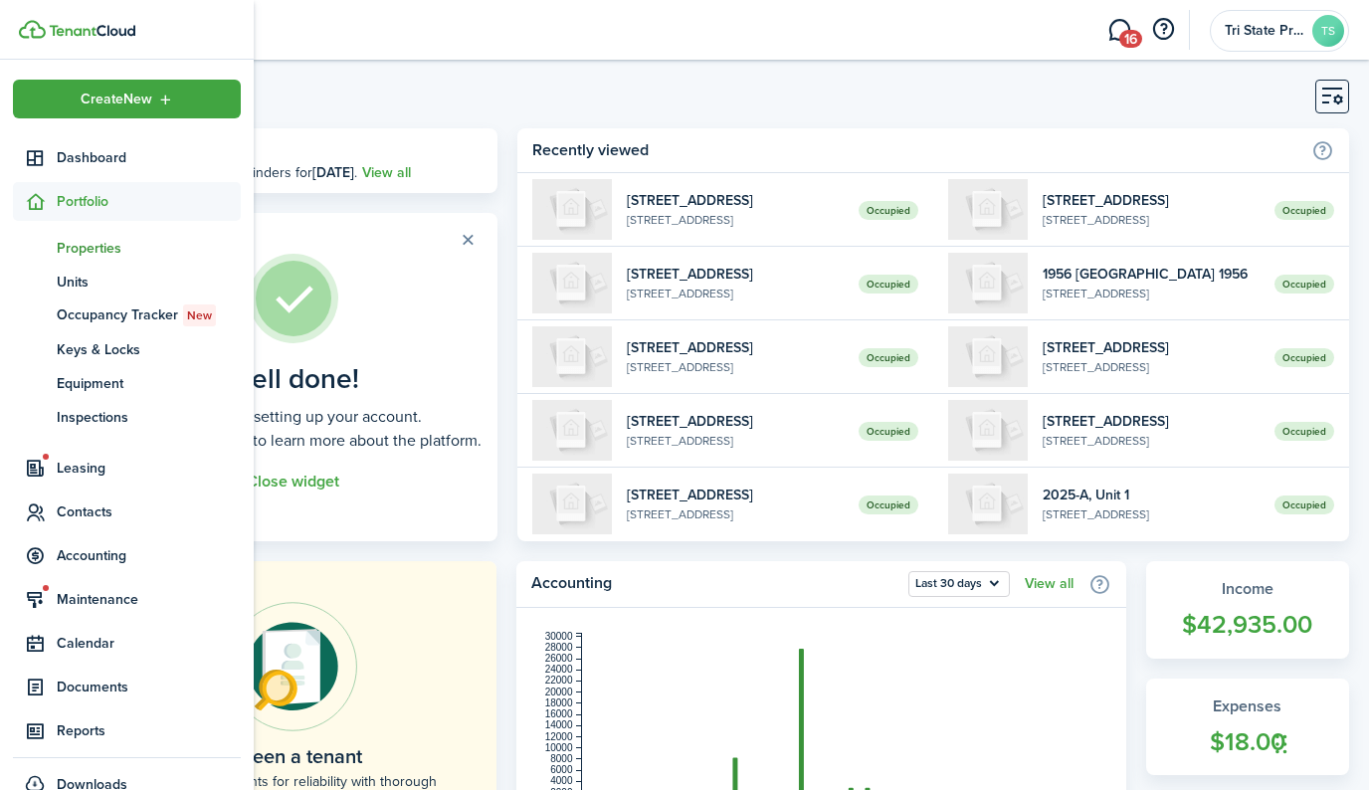
click at [82, 250] on span "Properties" at bounding box center [149, 248] width 184 height 21
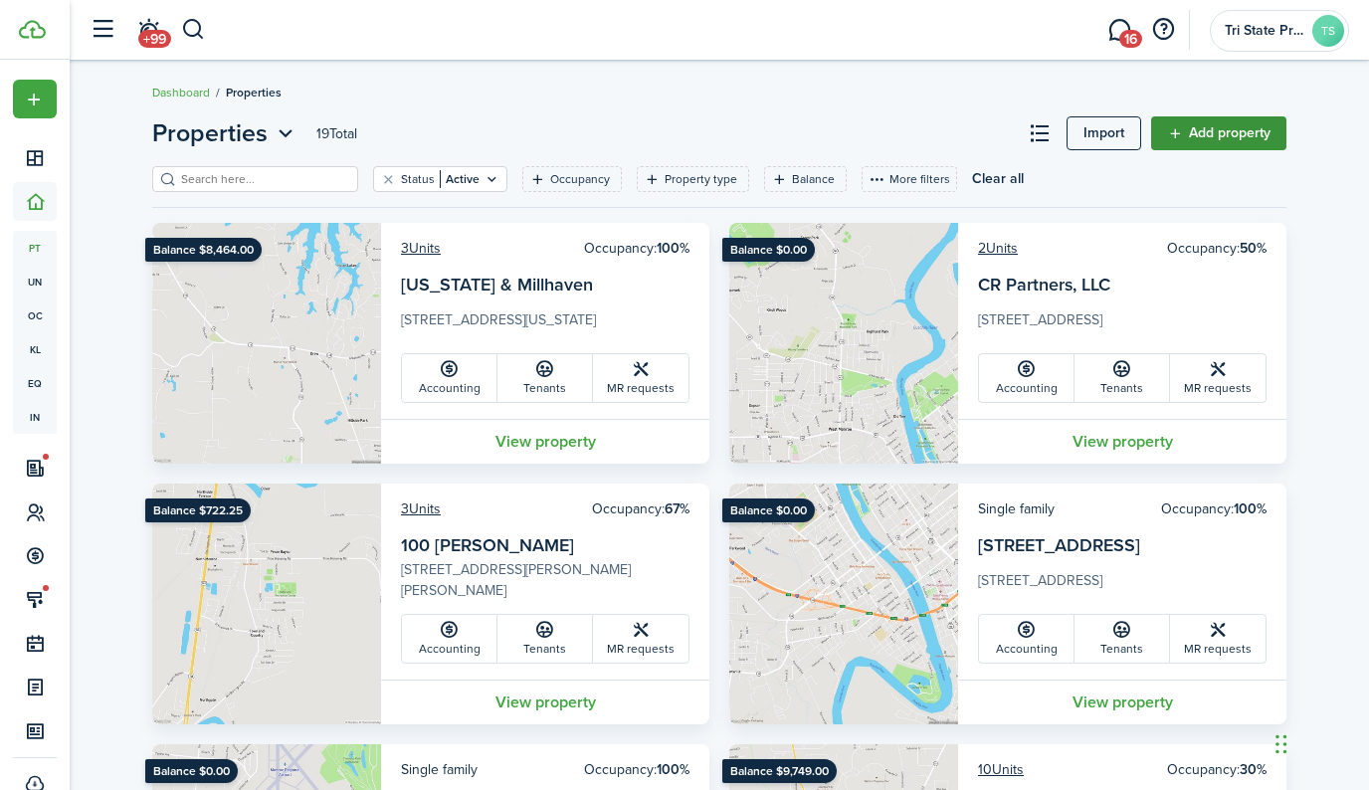
click at [1222, 132] on link "Add property" at bounding box center [1218, 133] width 135 height 34
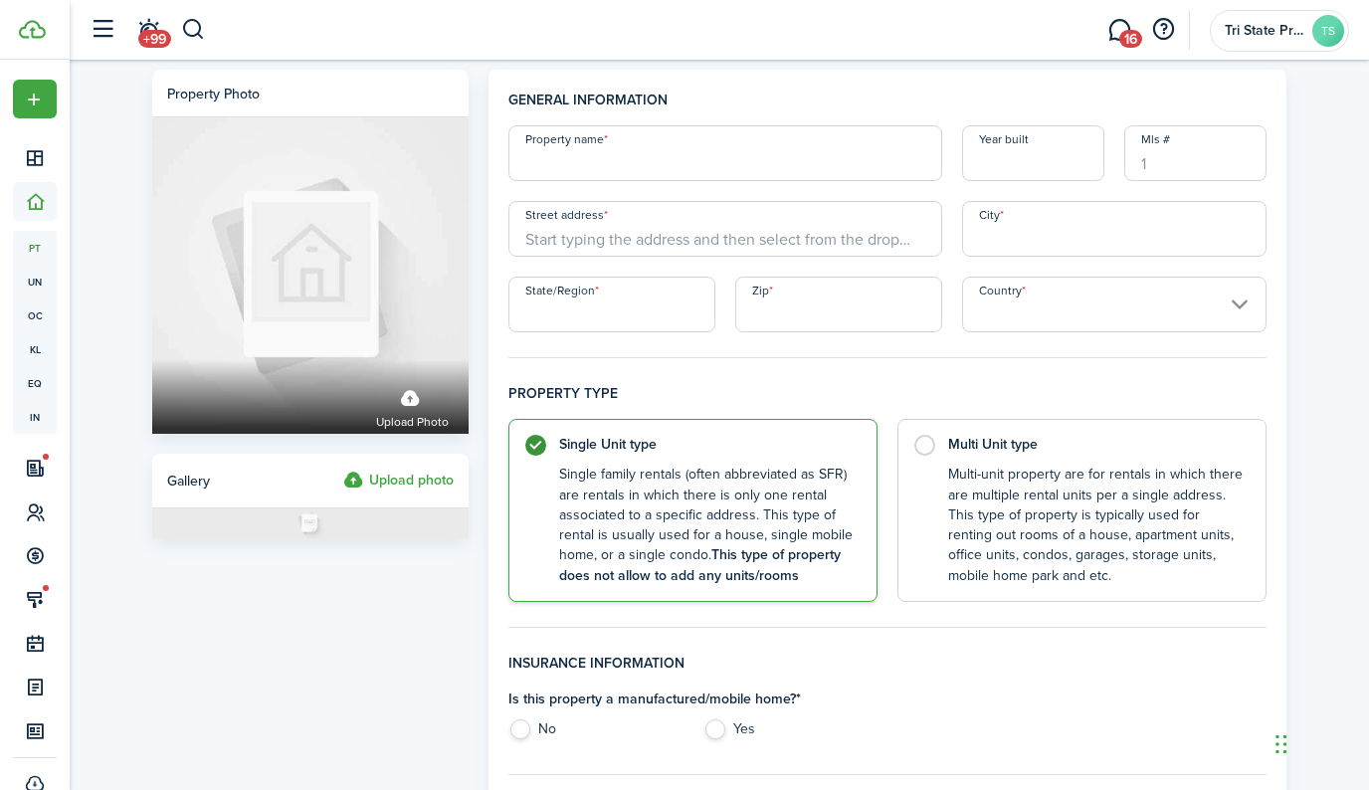
click at [764, 153] on input "Property name" at bounding box center [725, 153] width 434 height 56
type input "4327 Sterlington-Master"
click at [611, 227] on input "Street address" at bounding box center [725, 229] width 434 height 56
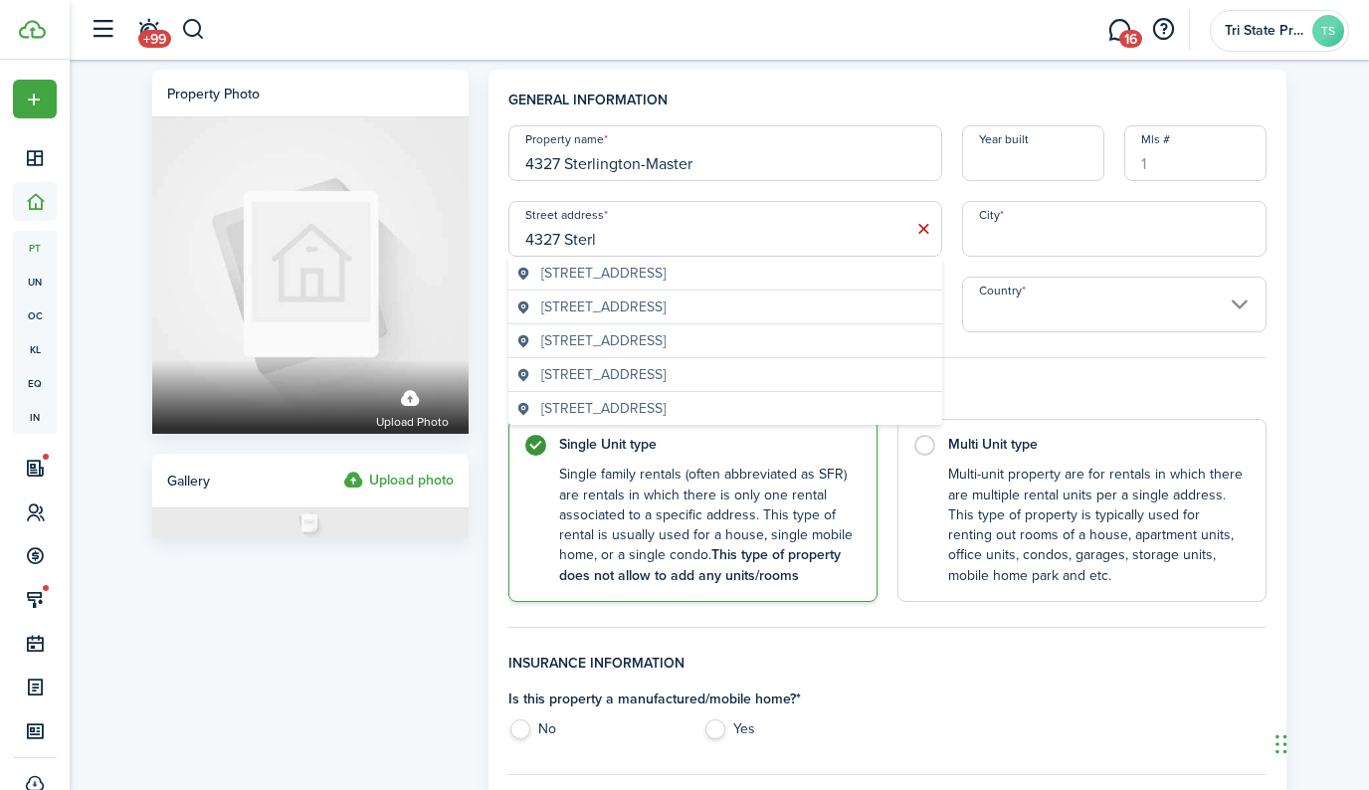
click at [638, 276] on span "[STREET_ADDRESS]" at bounding box center [603, 273] width 124 height 21
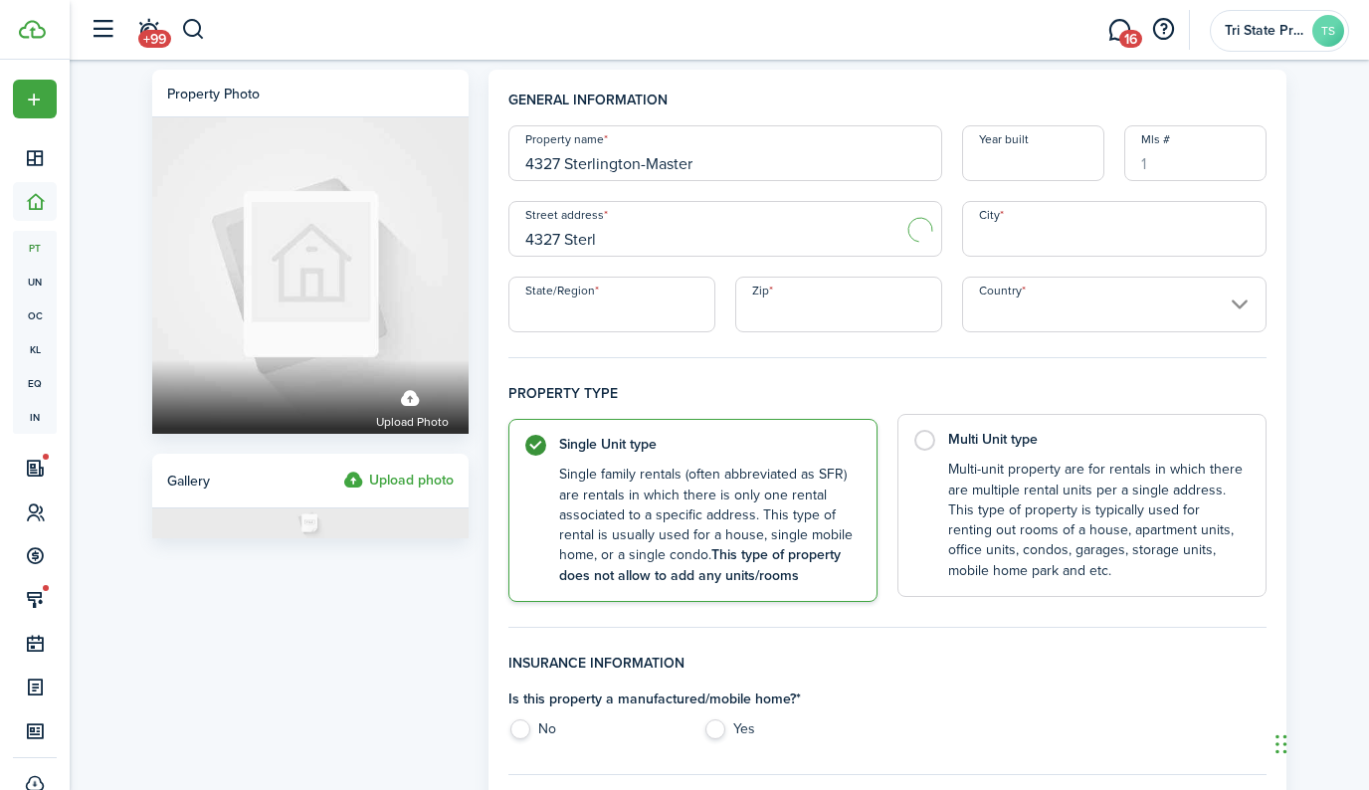
type input "[STREET_ADDRESS]"
type input "Monroe"
type input "LA"
type input "71203"
type input "[GEOGRAPHIC_DATA]"
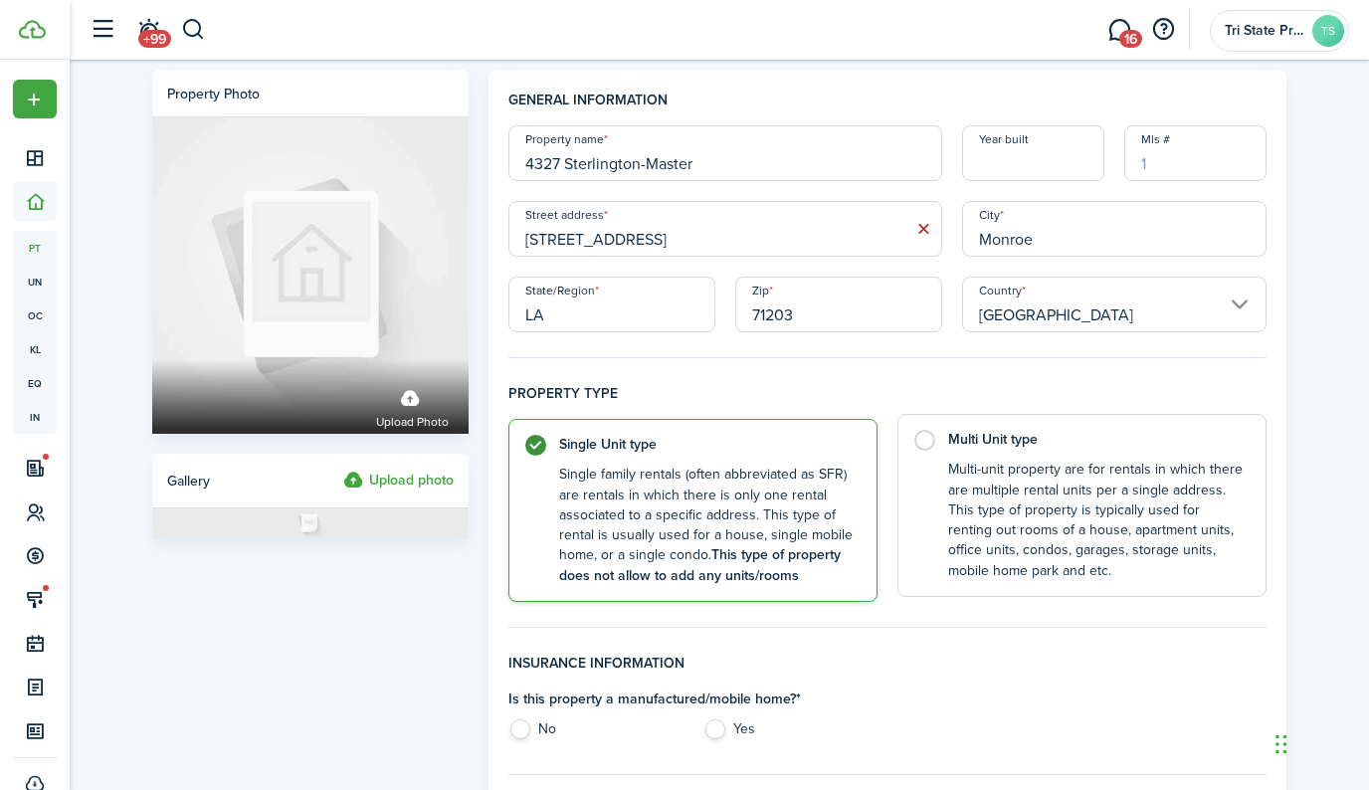
click at [927, 443] on label "Multi Unit type Multi-unit property are for rentals in which there are multiple…" at bounding box center [1081, 505] width 369 height 183
radio input "false"
radio input "true"
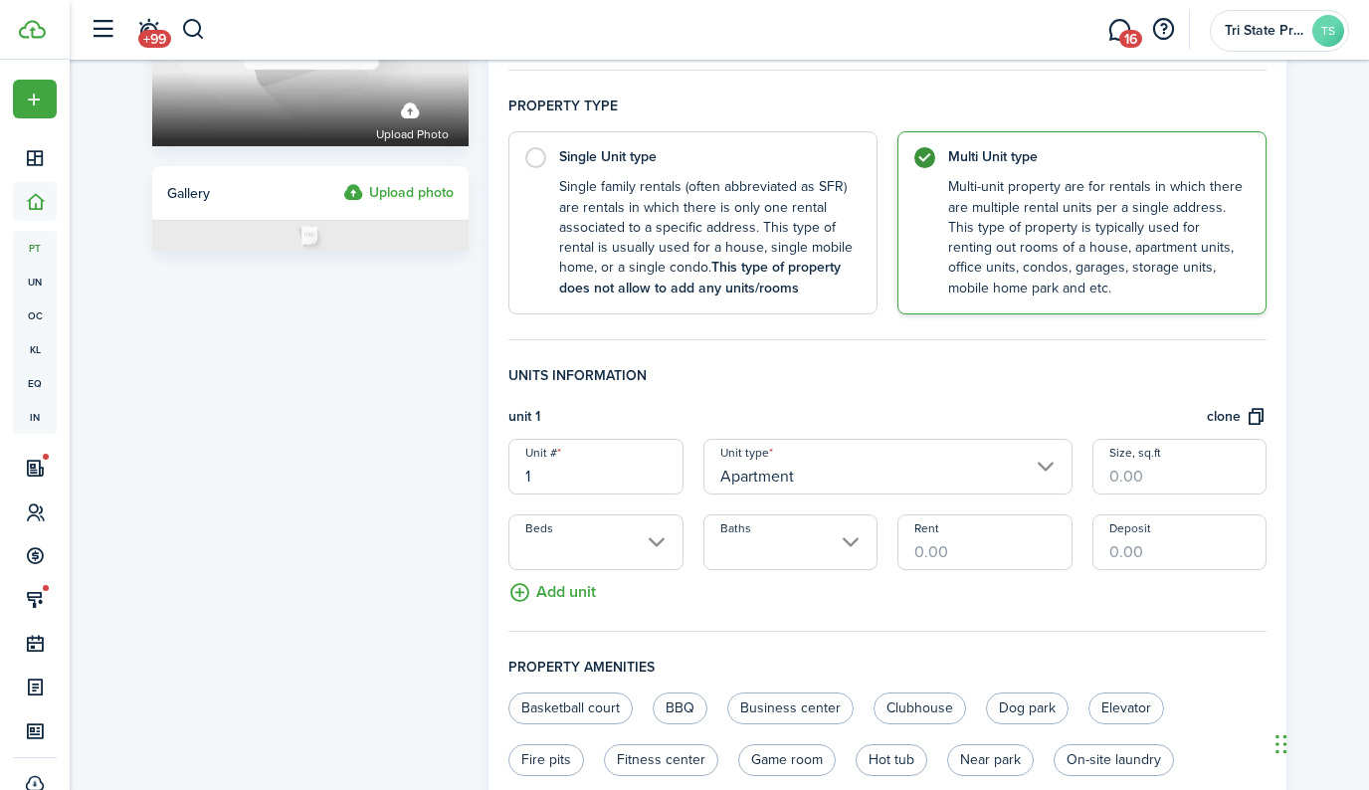
scroll to position [326, 0]
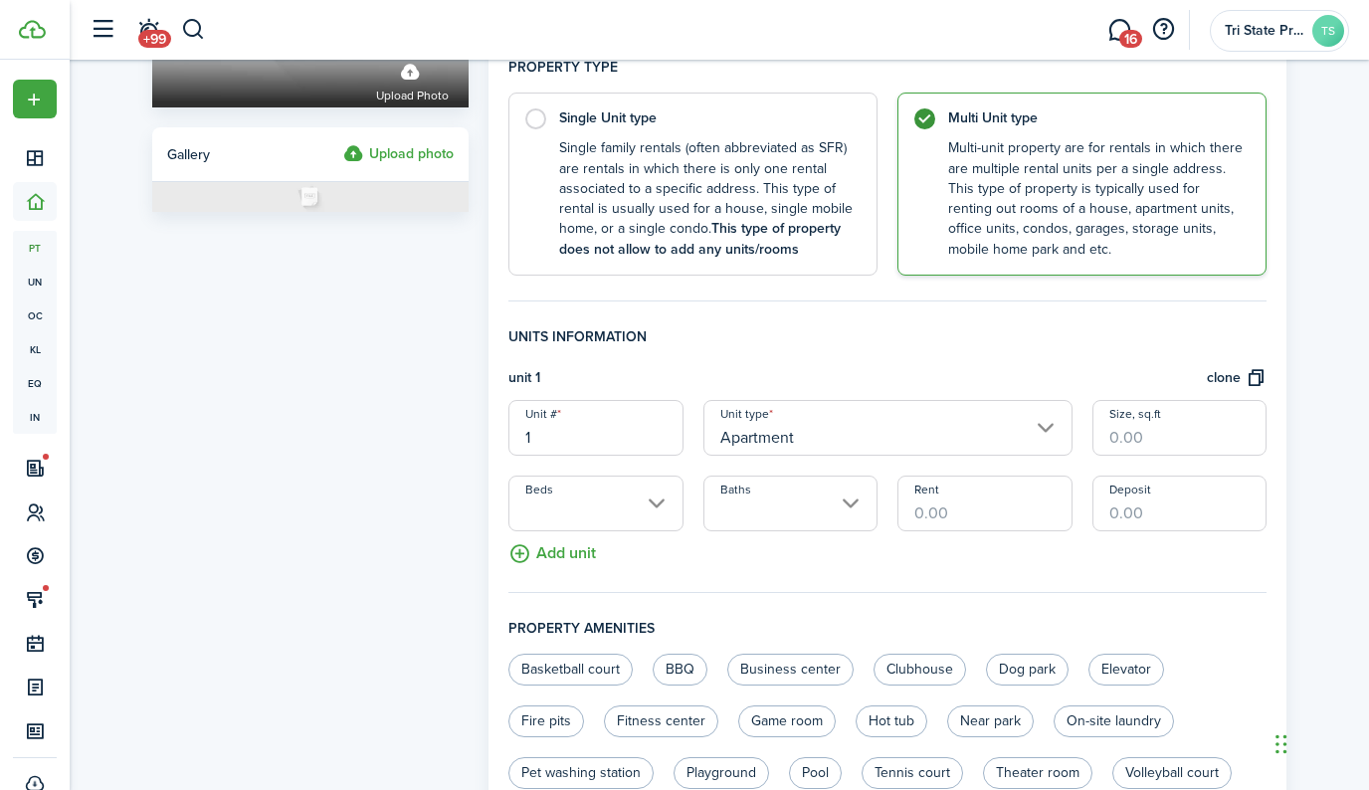
click at [872, 430] on input "Apartment" at bounding box center [887, 428] width 369 height 56
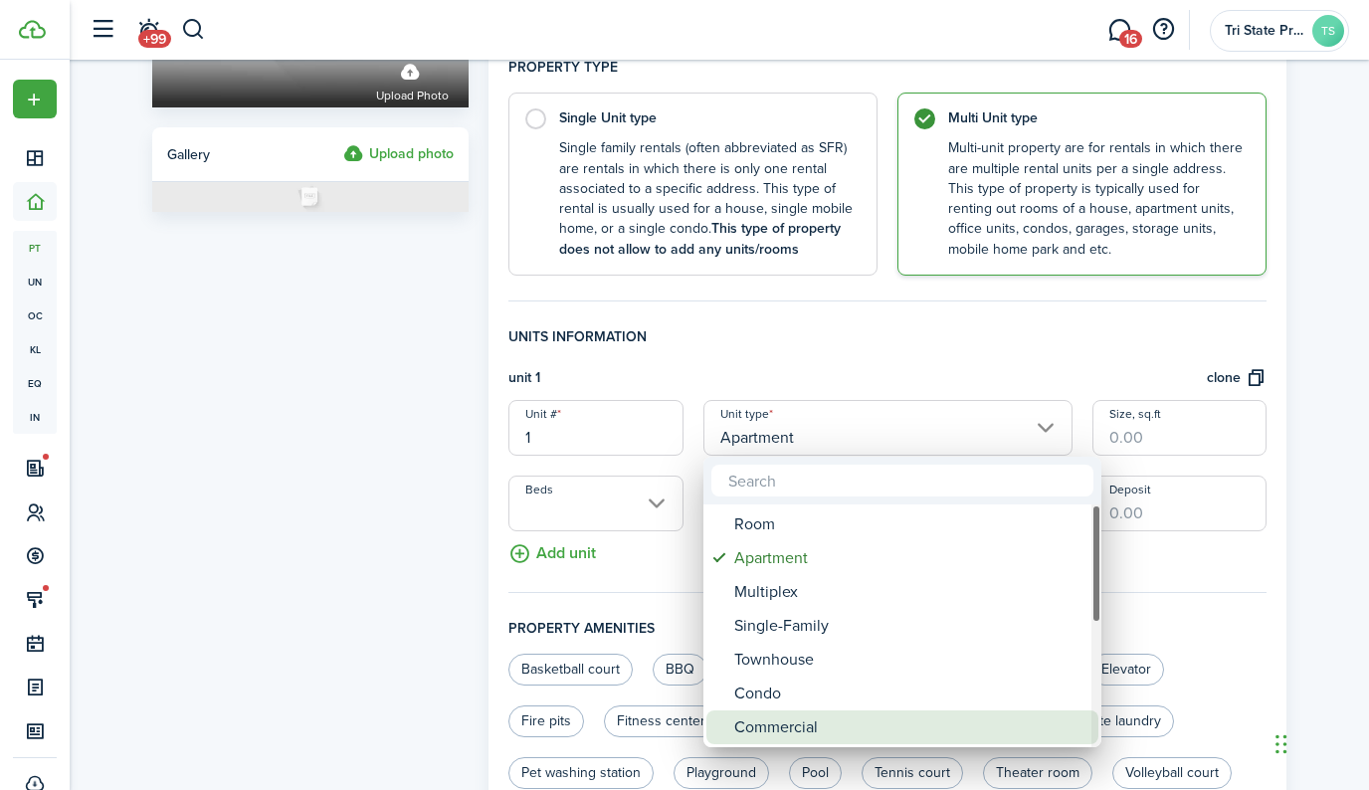
click at [848, 726] on div "Commercial" at bounding box center [910, 727] width 352 height 34
type input "Commercial"
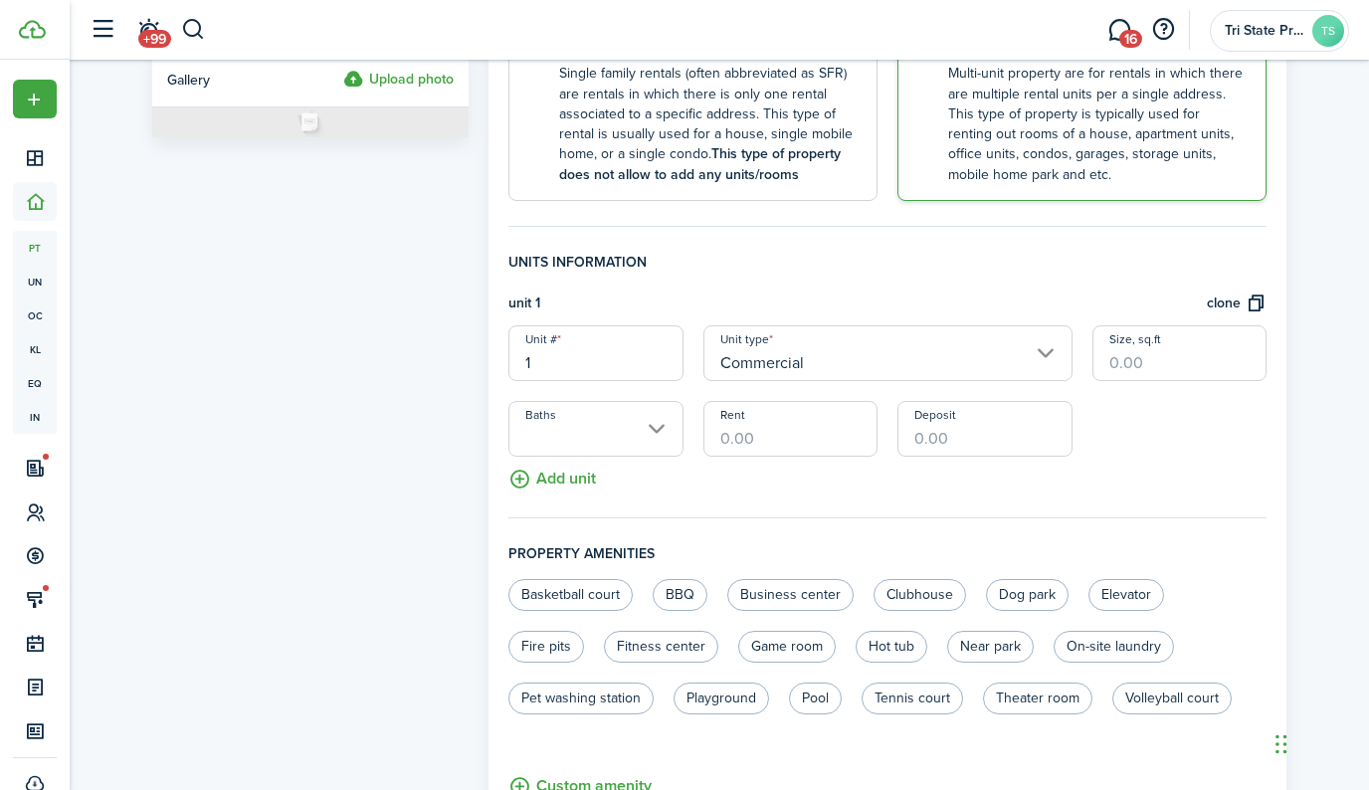
scroll to position [399, 0]
drag, startPoint x: 616, startPoint y: 363, endPoint x: 483, endPoint y: 359, distance: 133.4
click at [484, 358] on div "General information Property name 4327 [GEOGRAPHIC_DATA]-Master Year built [GEO…" at bounding box center [888, 379] width 818 height 1417
type input "Master"
click at [1190, 455] on div "Unit # Master Unit type Commercial Size, sq.ft Baths Rent Deposit" at bounding box center [887, 392] width 778 height 131
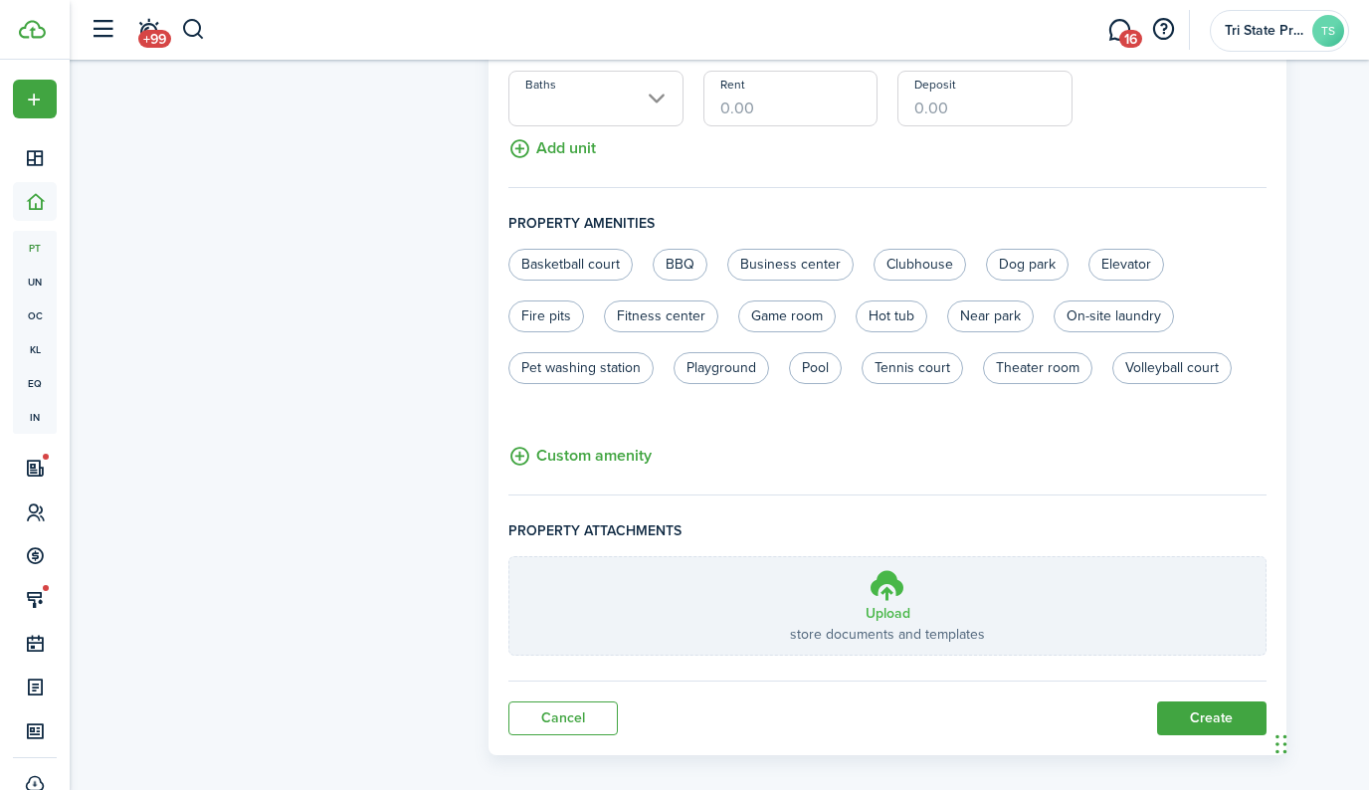
scroll to position [726, 0]
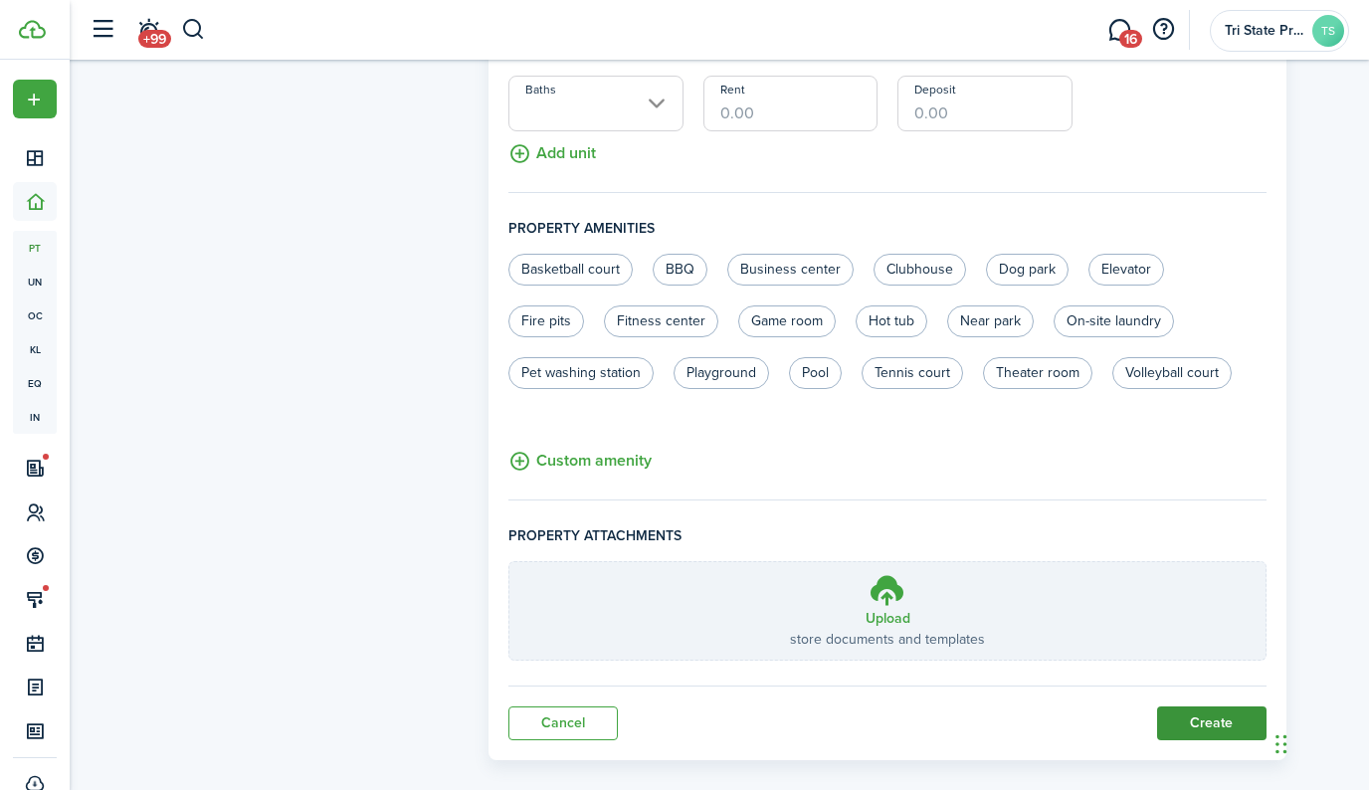
click at [1197, 713] on button "Create" at bounding box center [1211, 723] width 109 height 34
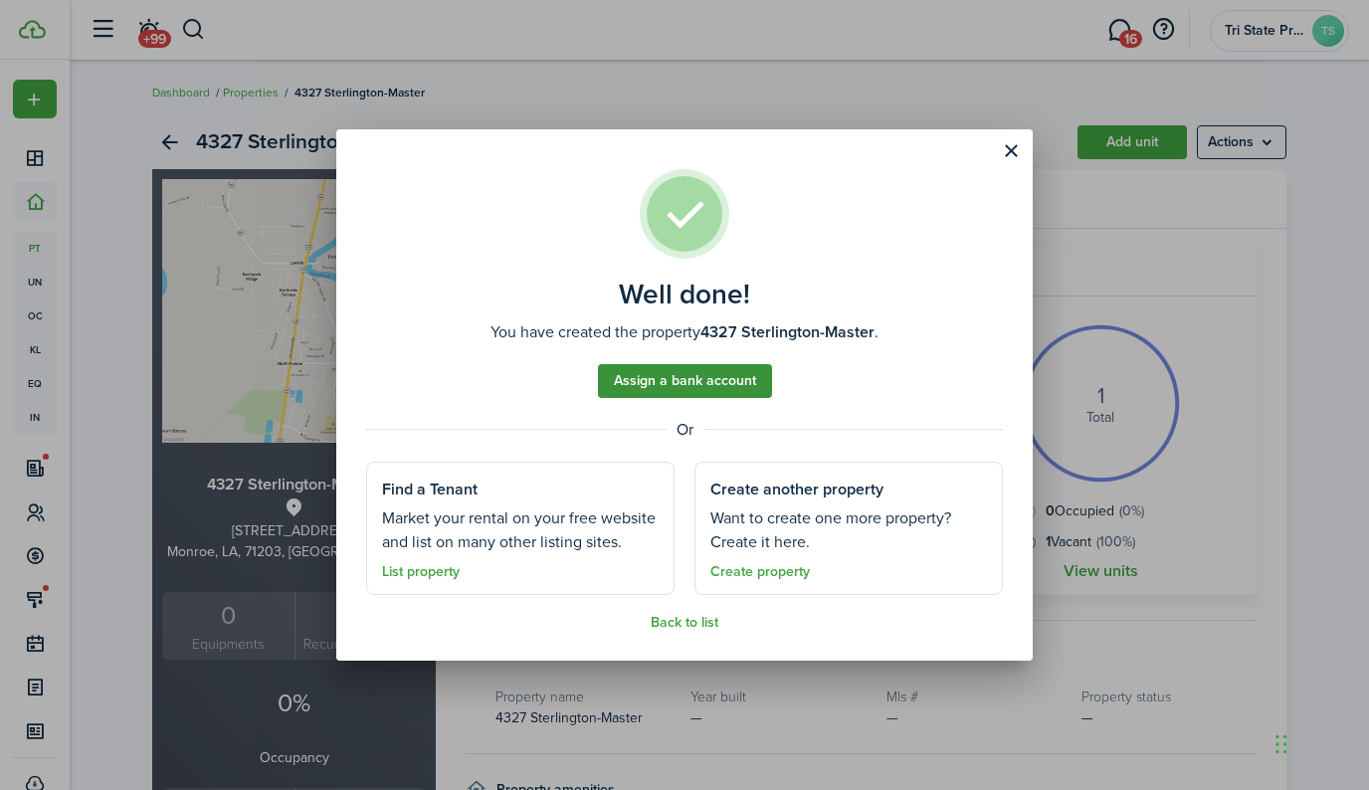
click at [709, 383] on link "Assign a bank account" at bounding box center [685, 381] width 174 height 34
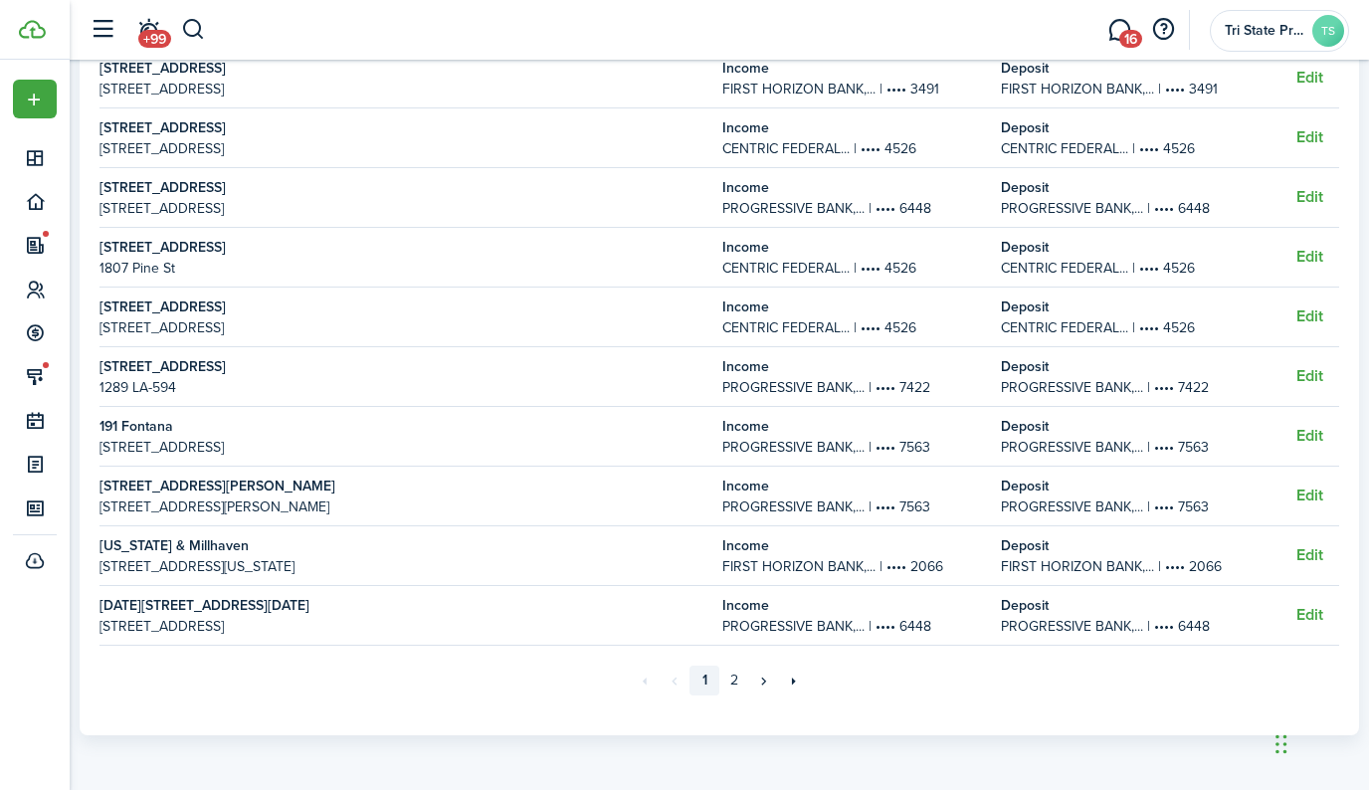
scroll to position [504, 0]
click at [739, 678] on link "2" at bounding box center [734, 681] width 30 height 30
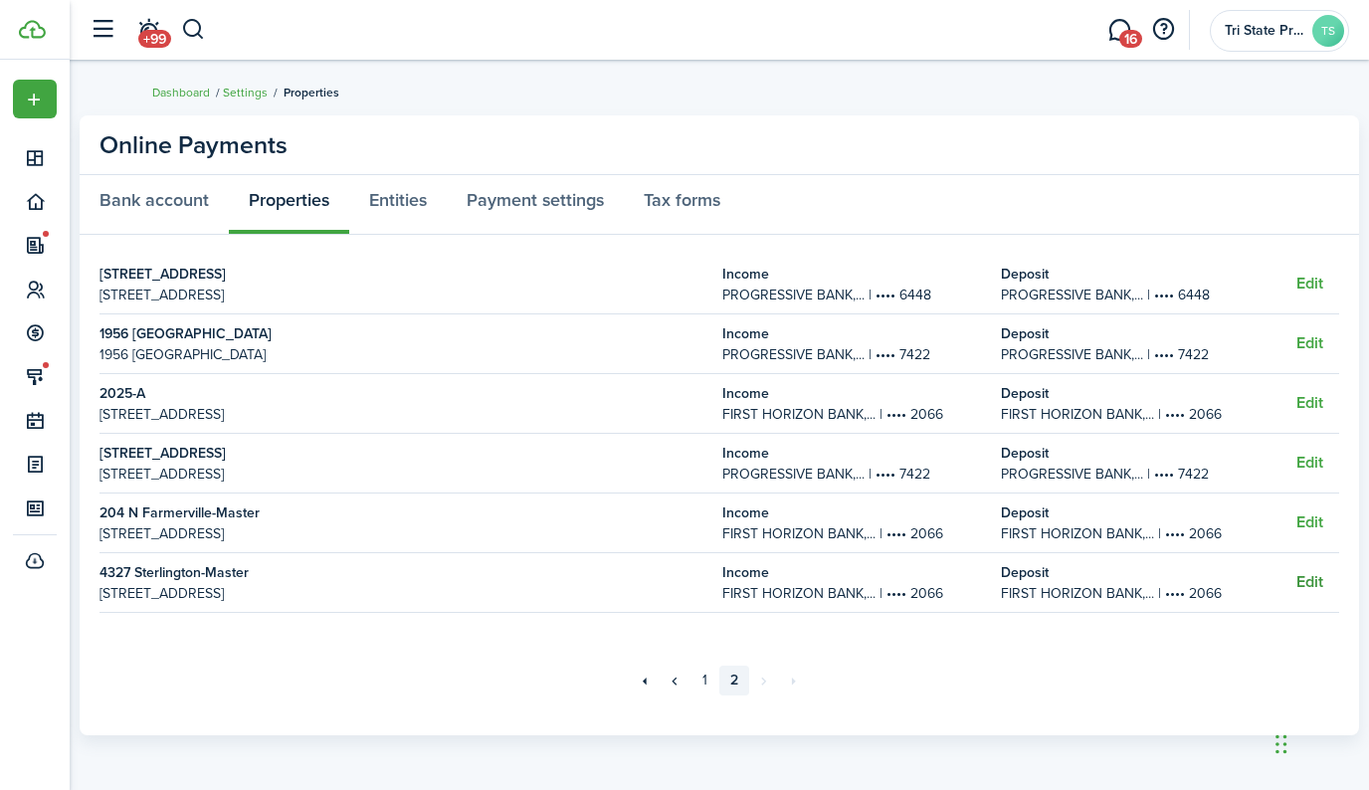
click at [1303, 578] on button "Edit" at bounding box center [1309, 582] width 27 height 18
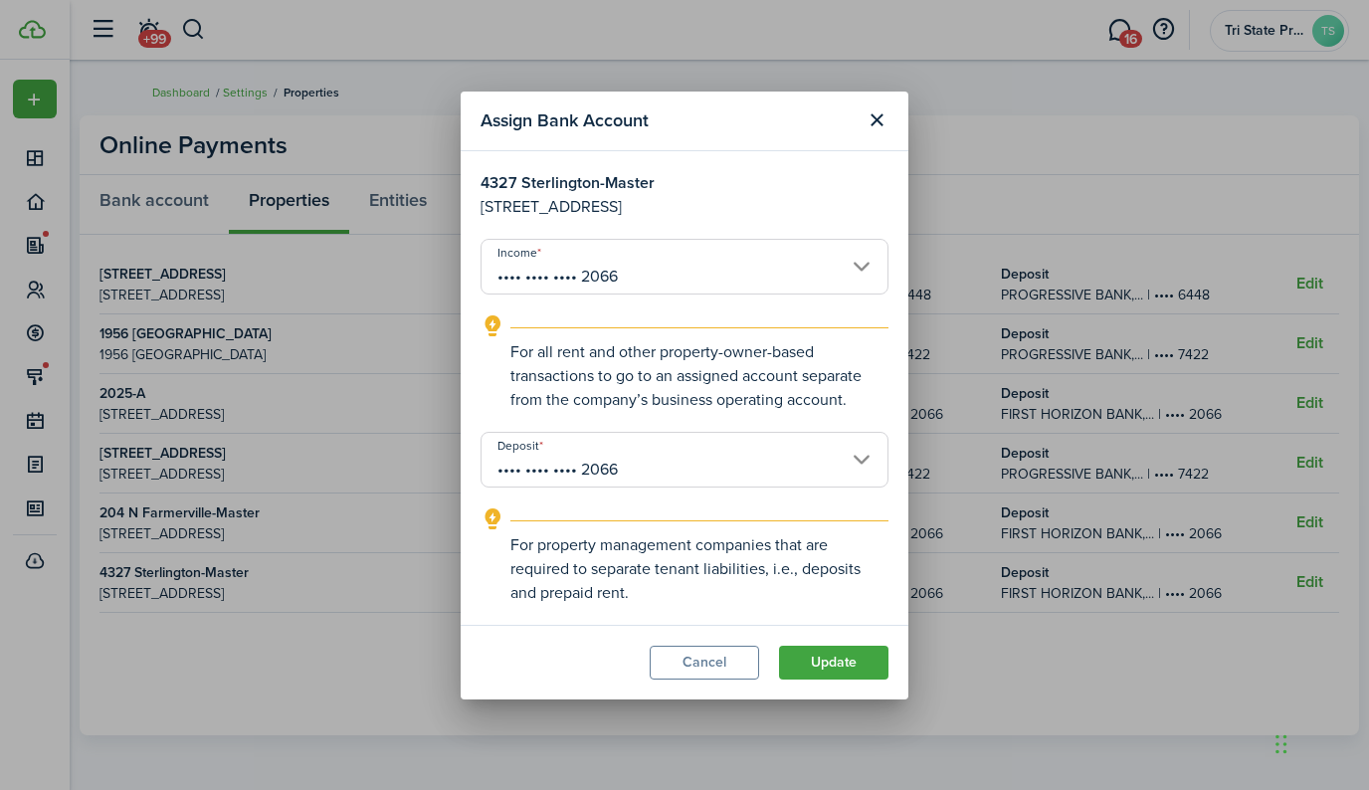
click at [688, 262] on input "•••• •••• •••• 2066" at bounding box center [685, 267] width 408 height 56
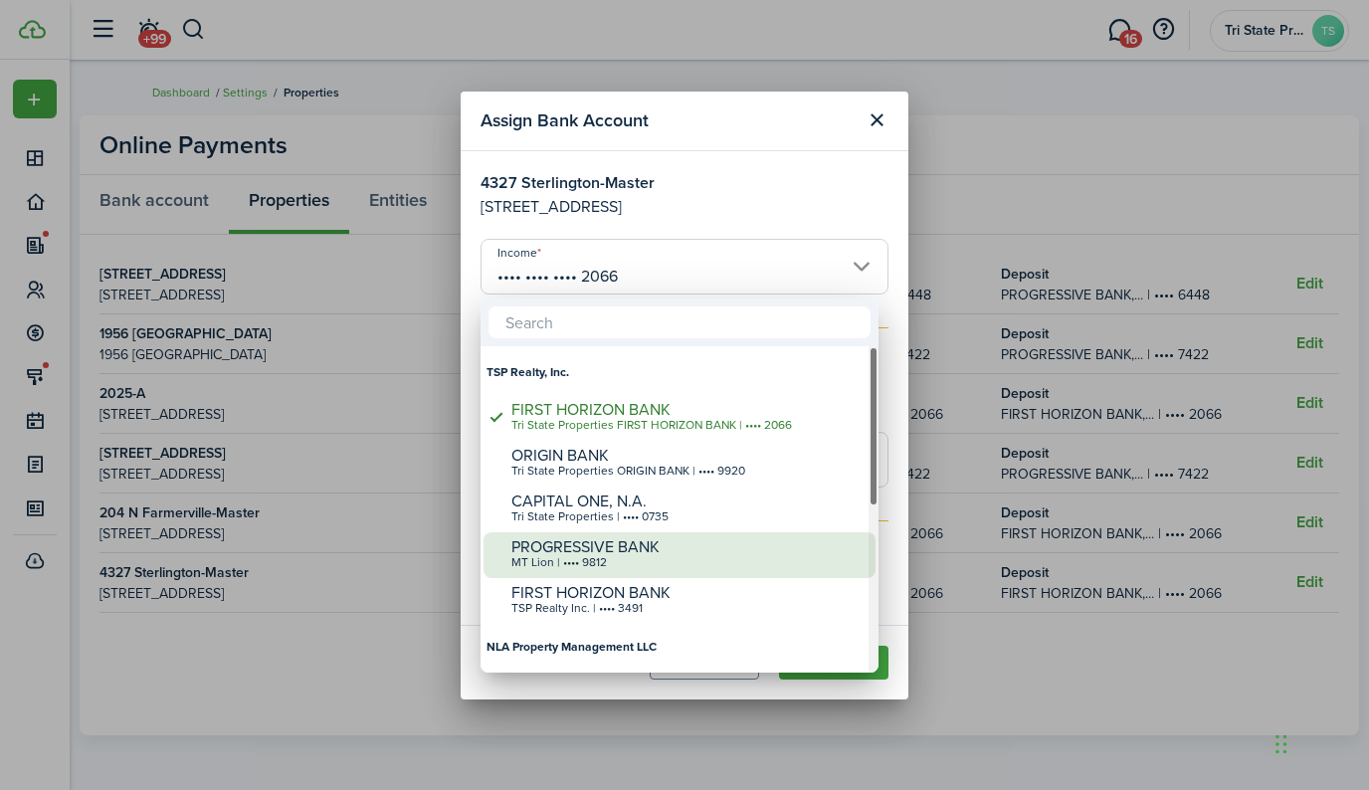
click at [652, 543] on div "PROGRESSIVE BANK" at bounding box center [687, 547] width 352 height 18
type input "•••• •••• •••• 9812"
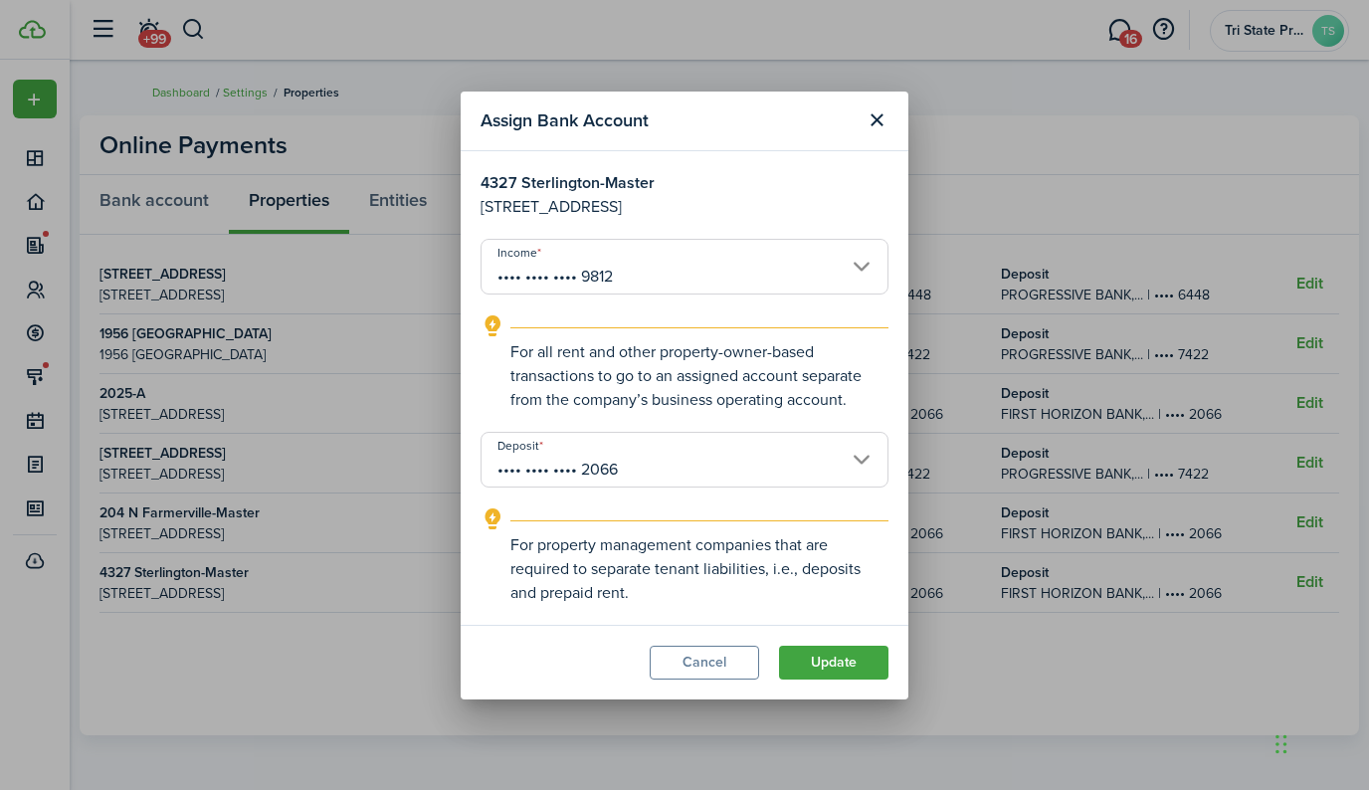
click at [672, 461] on input "•••• •••• •••• 2066" at bounding box center [685, 460] width 408 height 56
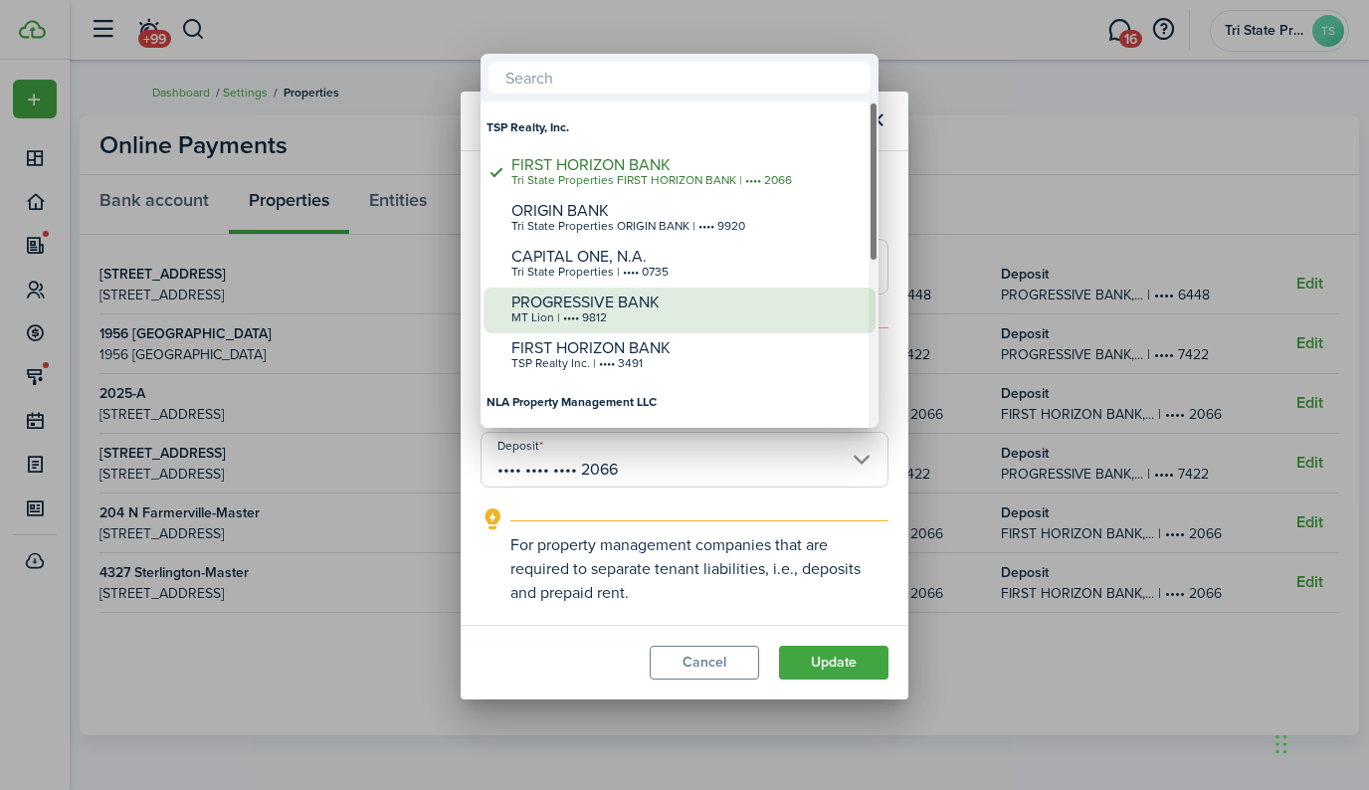
click at [645, 309] on div "PROGRESSIVE BANK" at bounding box center [687, 302] width 352 height 18
type input "•••• •••• •••• 9812"
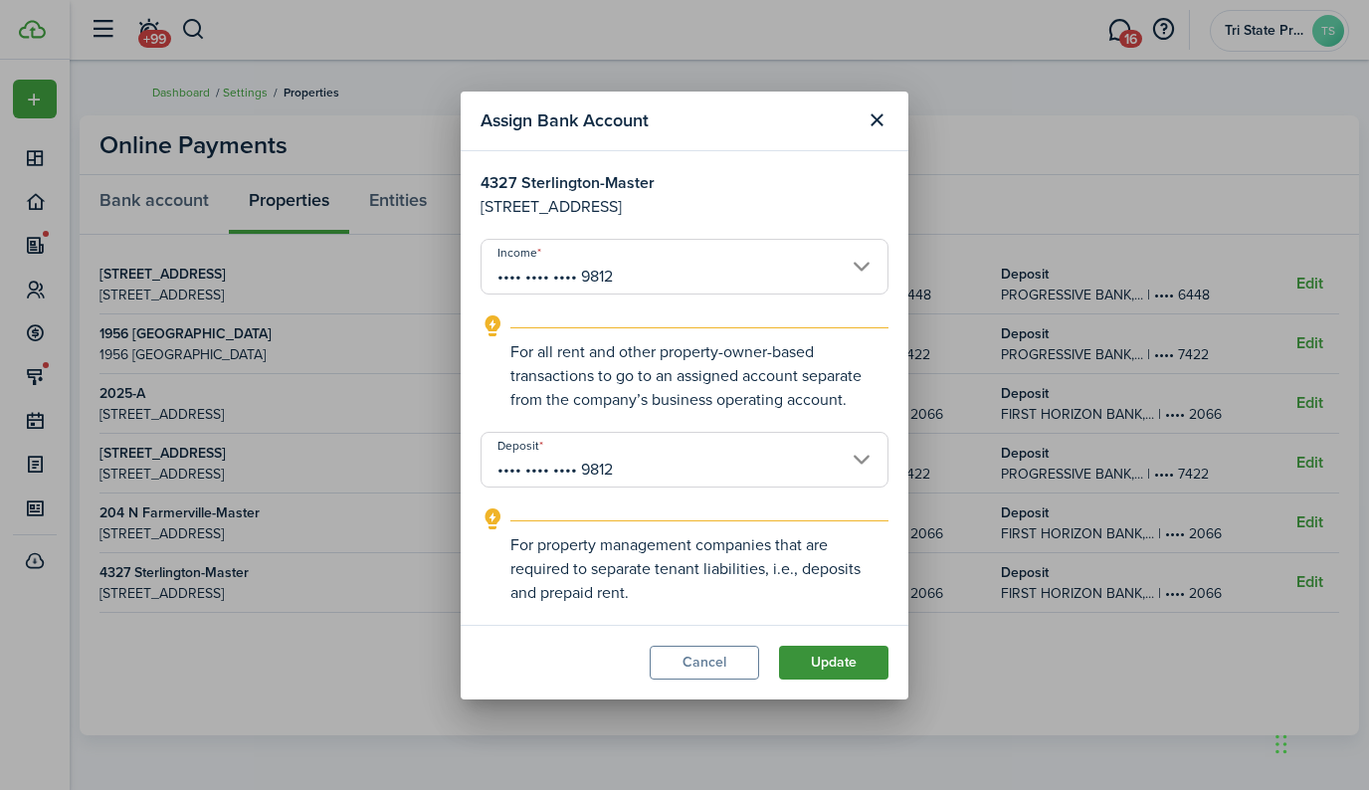
click at [834, 654] on button "Update" at bounding box center [833, 663] width 109 height 34
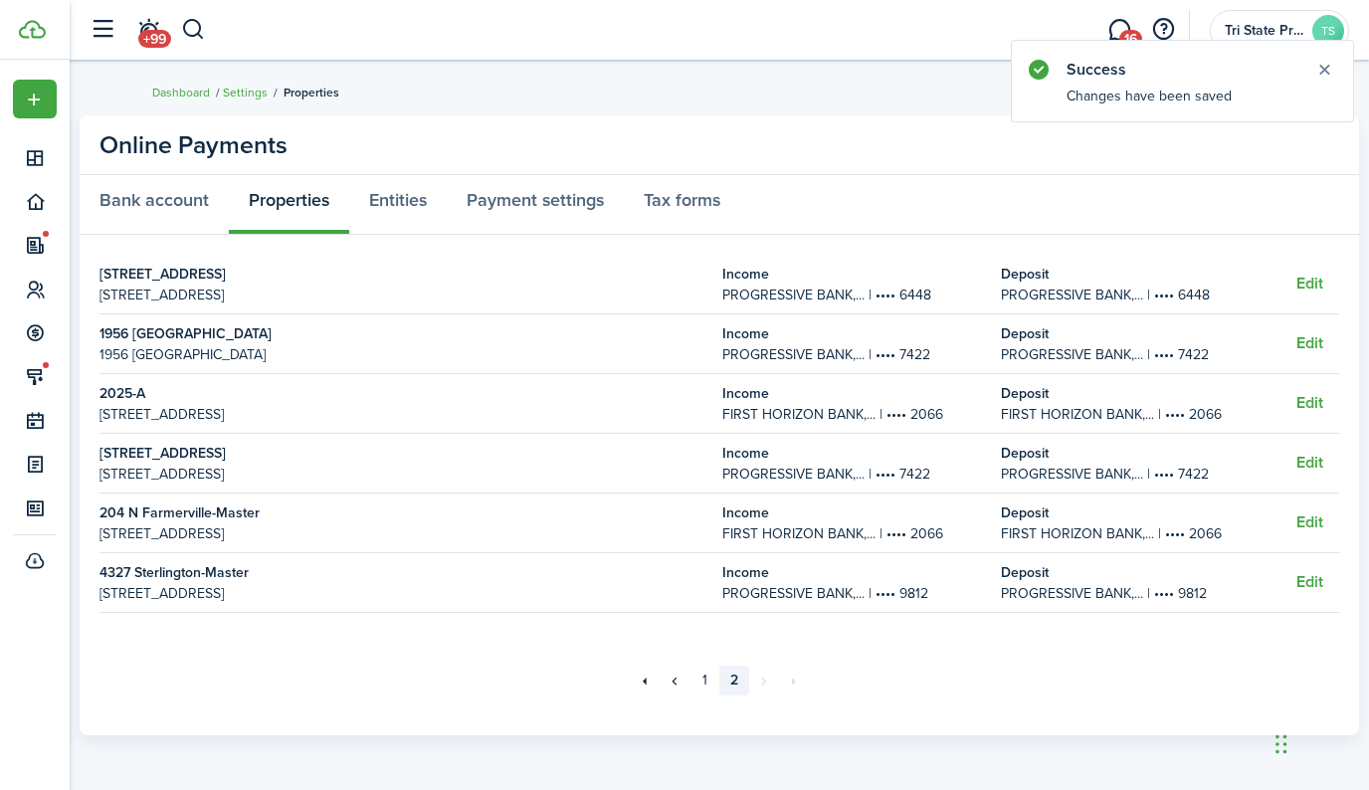
scroll to position [0, 0]
click at [1323, 70] on button "Close notify" at bounding box center [1324, 70] width 28 height 28
click at [136, 209] on link "Bank account" at bounding box center [154, 205] width 149 height 60
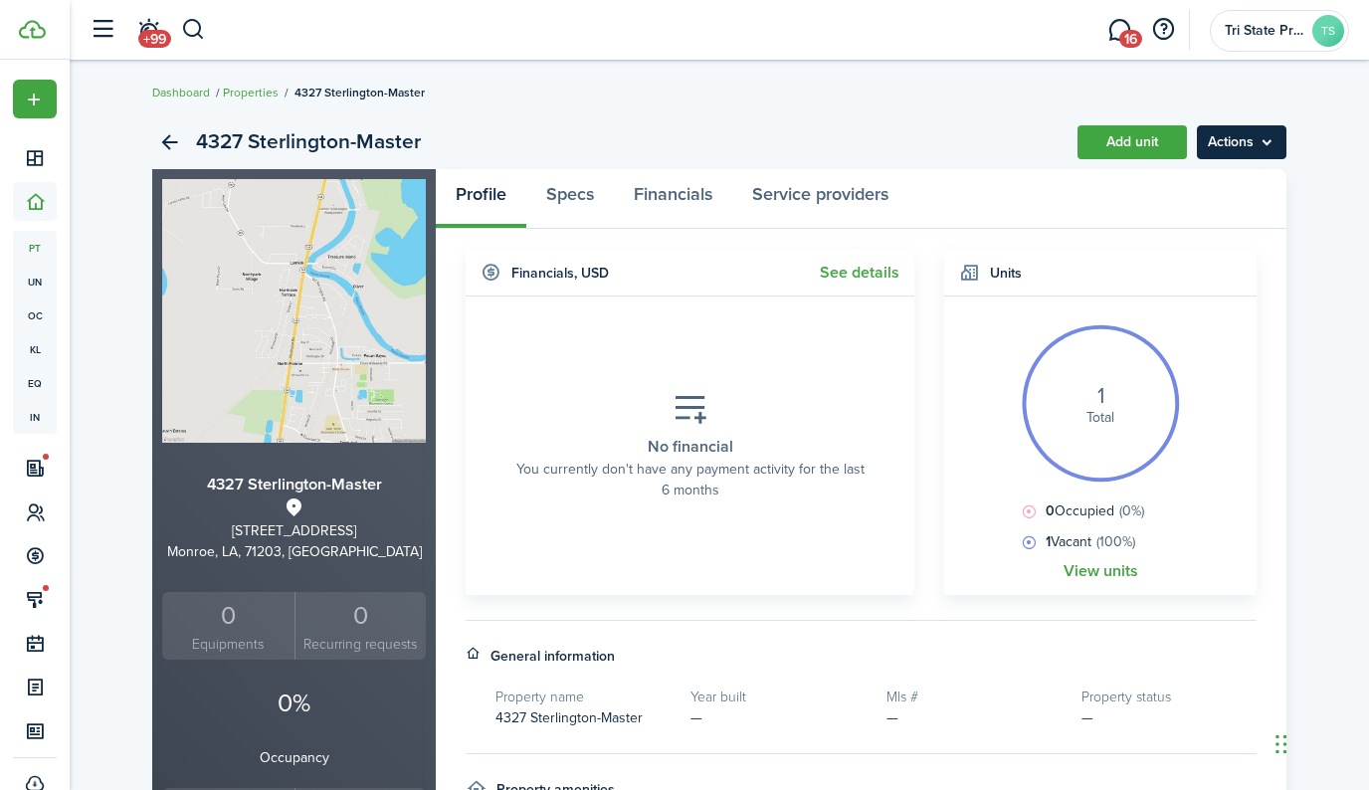
click at [1245, 144] on menu-btn "Actions" at bounding box center [1242, 142] width 90 height 34
click at [1088, 577] on link "View units" at bounding box center [1101, 571] width 75 height 18
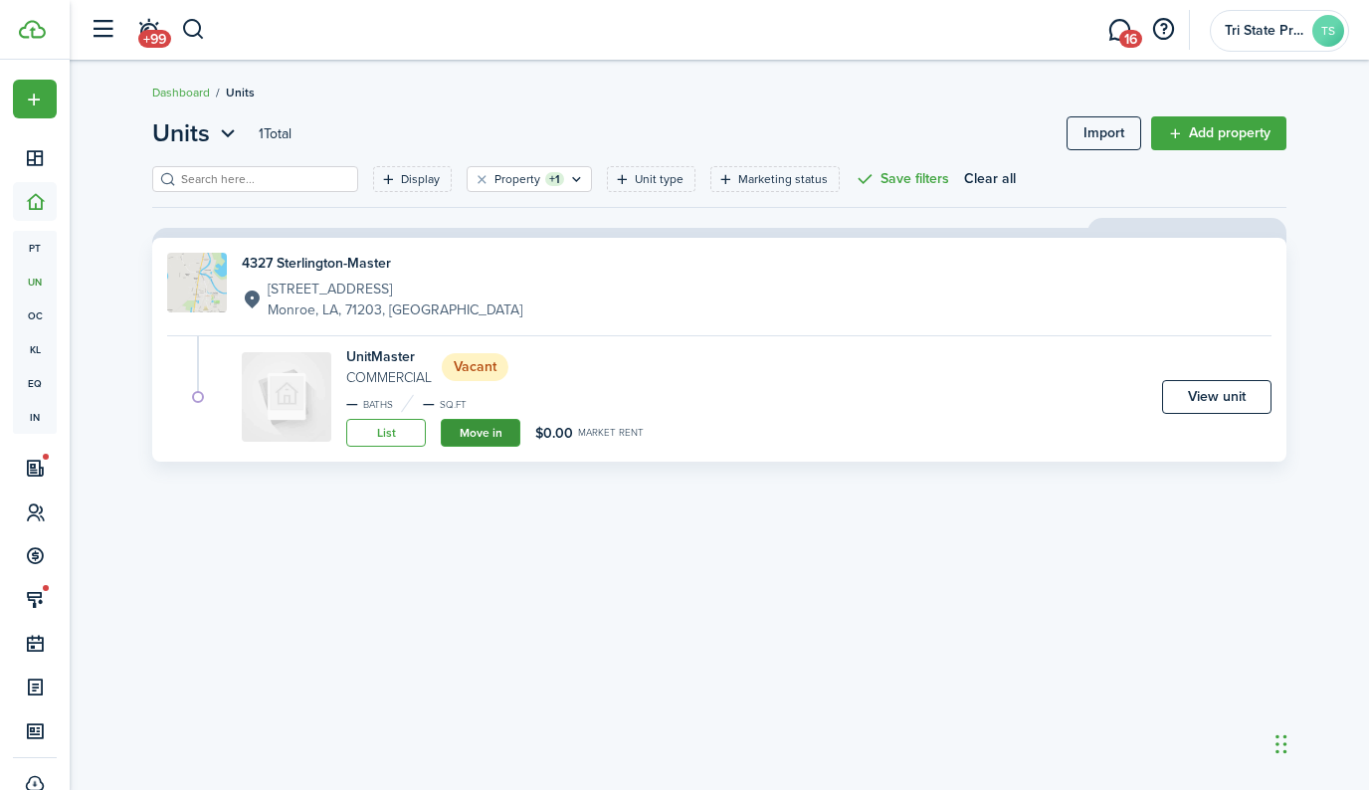
click at [478, 435] on link "Move in" at bounding box center [481, 433] width 80 height 28
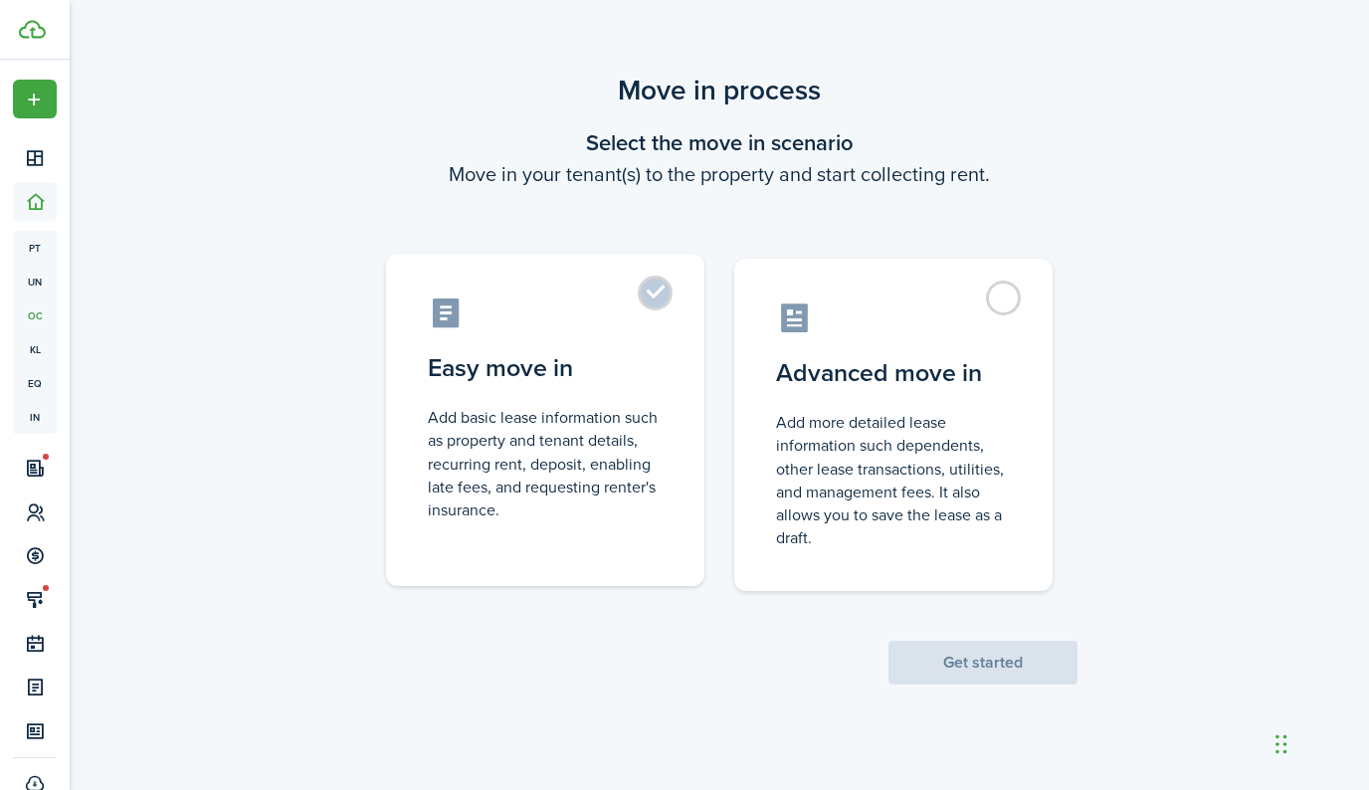
click at [651, 292] on label "Easy move in Add basic lease information such as property and tenant details, r…" at bounding box center [545, 420] width 318 height 332
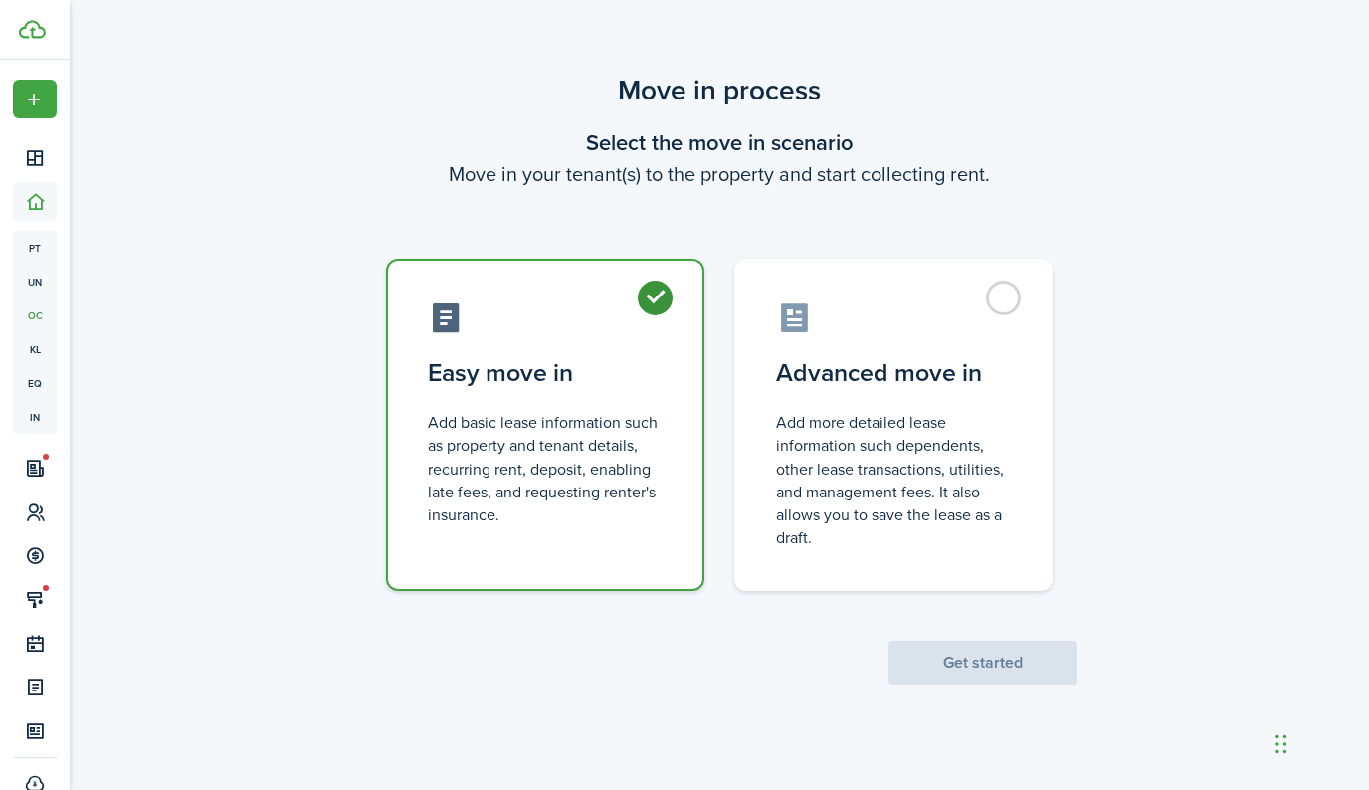
radio input "true"
click at [954, 657] on button "Get started" at bounding box center [982, 663] width 189 height 44
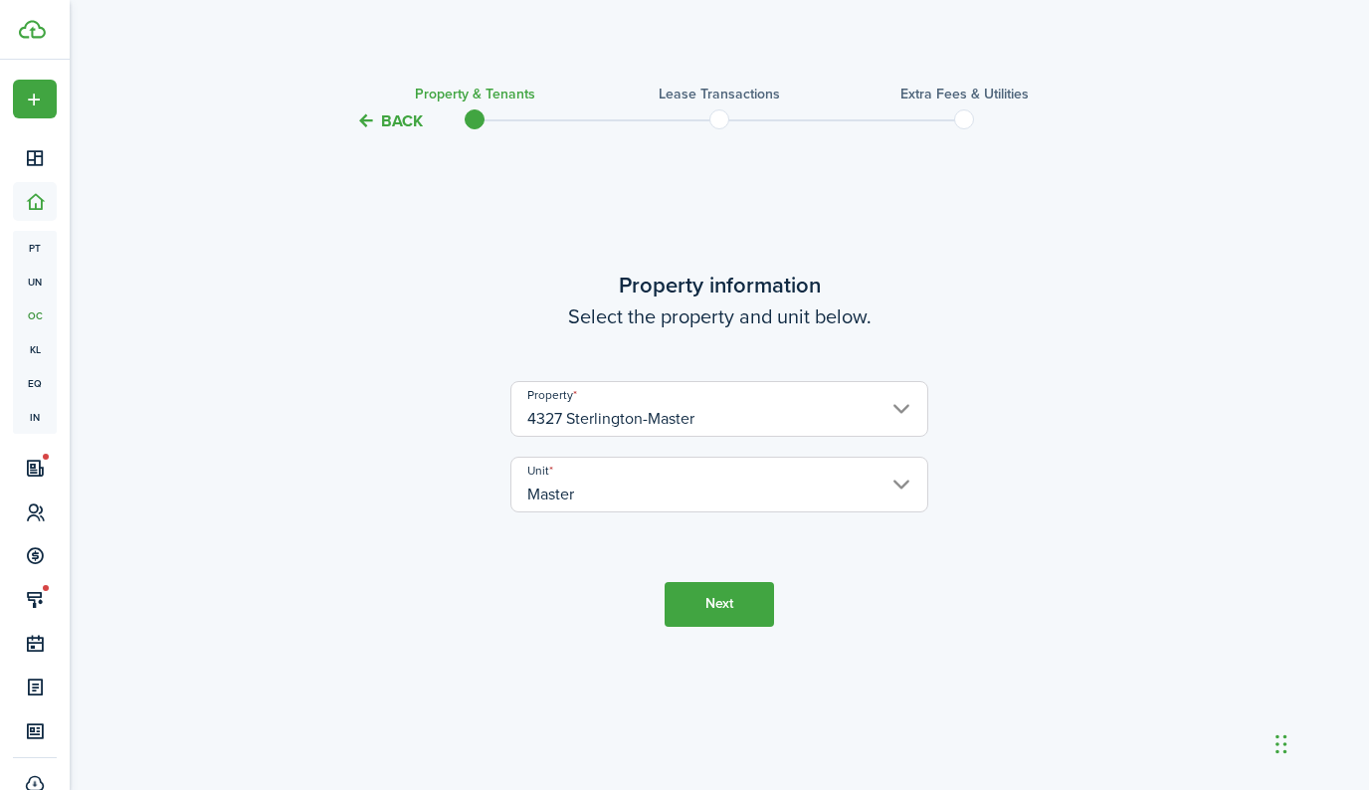
click at [722, 614] on button "Next" at bounding box center [719, 604] width 109 height 45
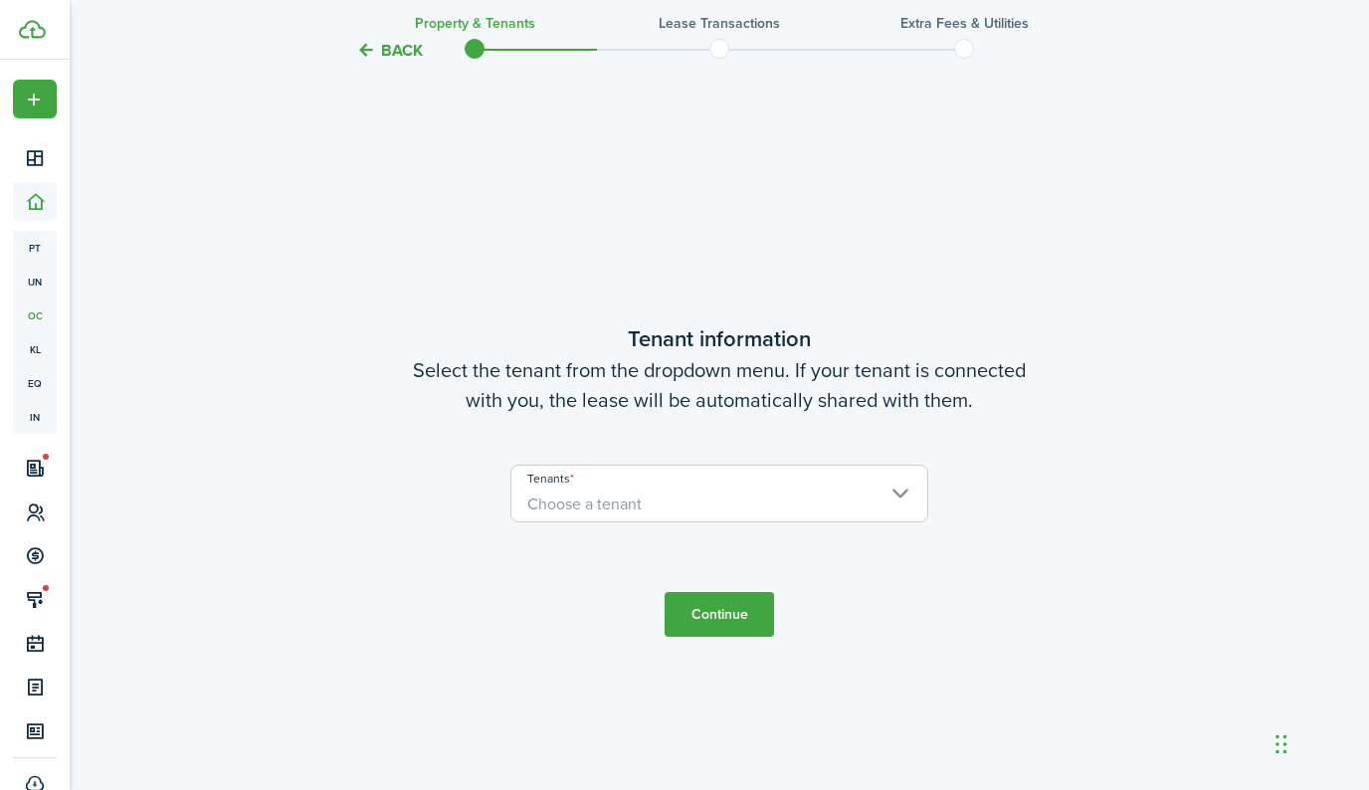
scroll to position [657, 0]
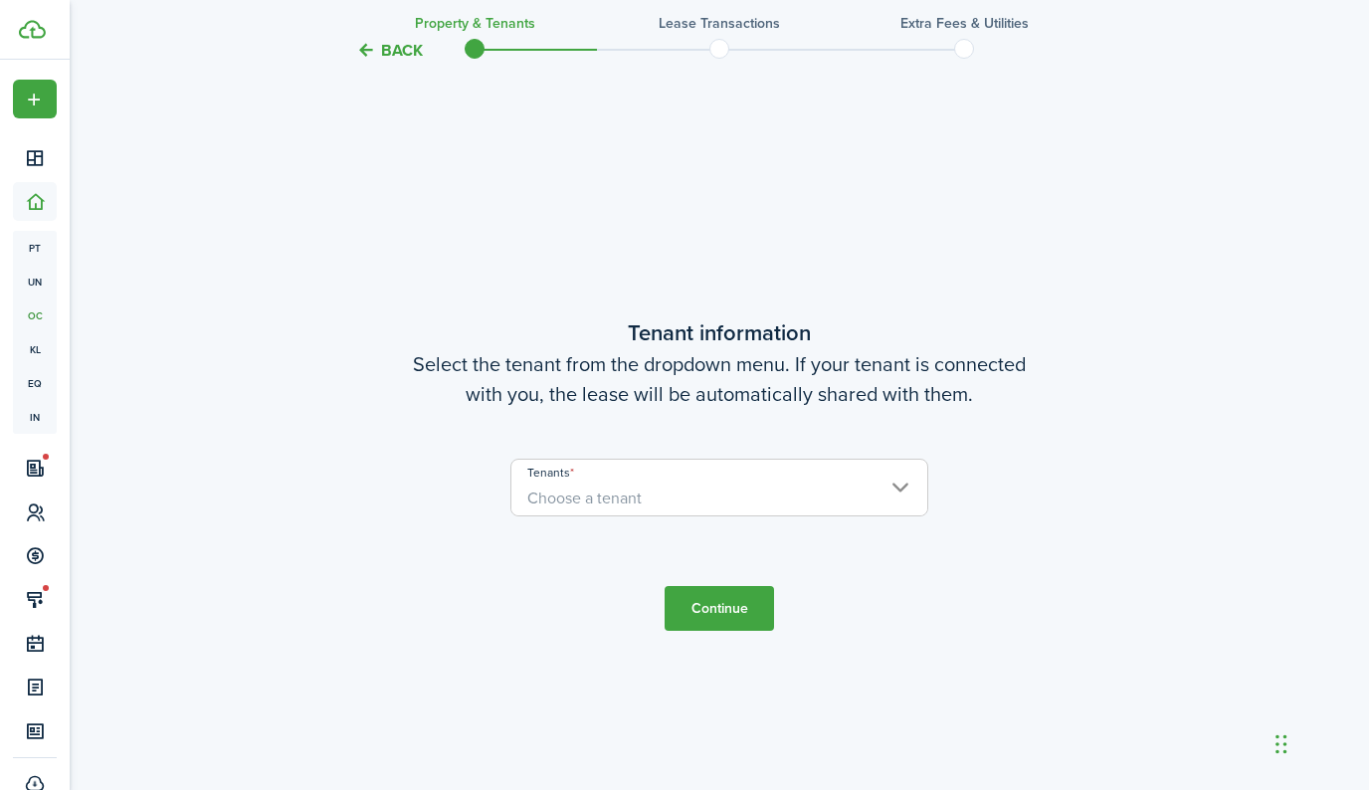
click at [708, 498] on span "Choose a tenant" at bounding box center [719, 499] width 416 height 34
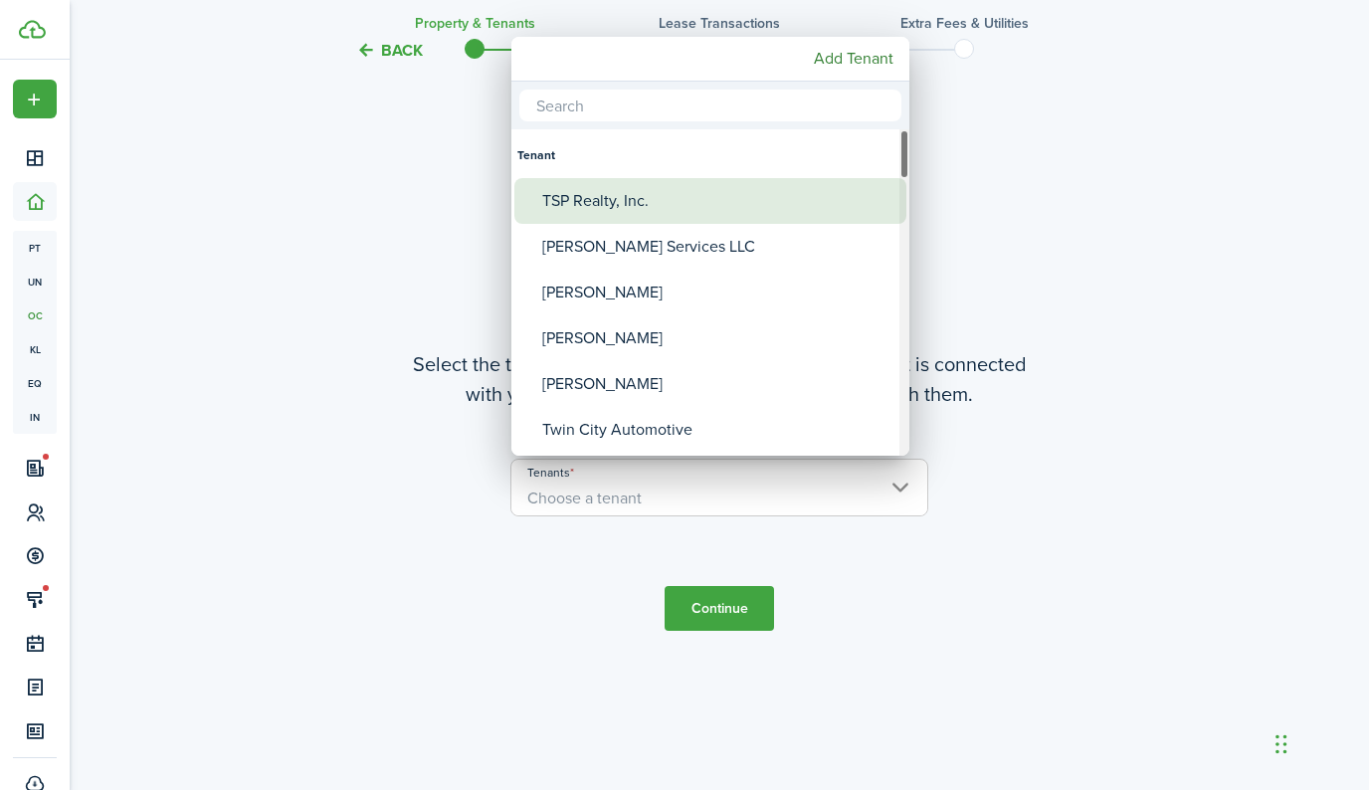
click at [633, 208] on div "TSP Realty, Inc." at bounding box center [718, 201] width 352 height 46
type input "TSP Realty, Inc."
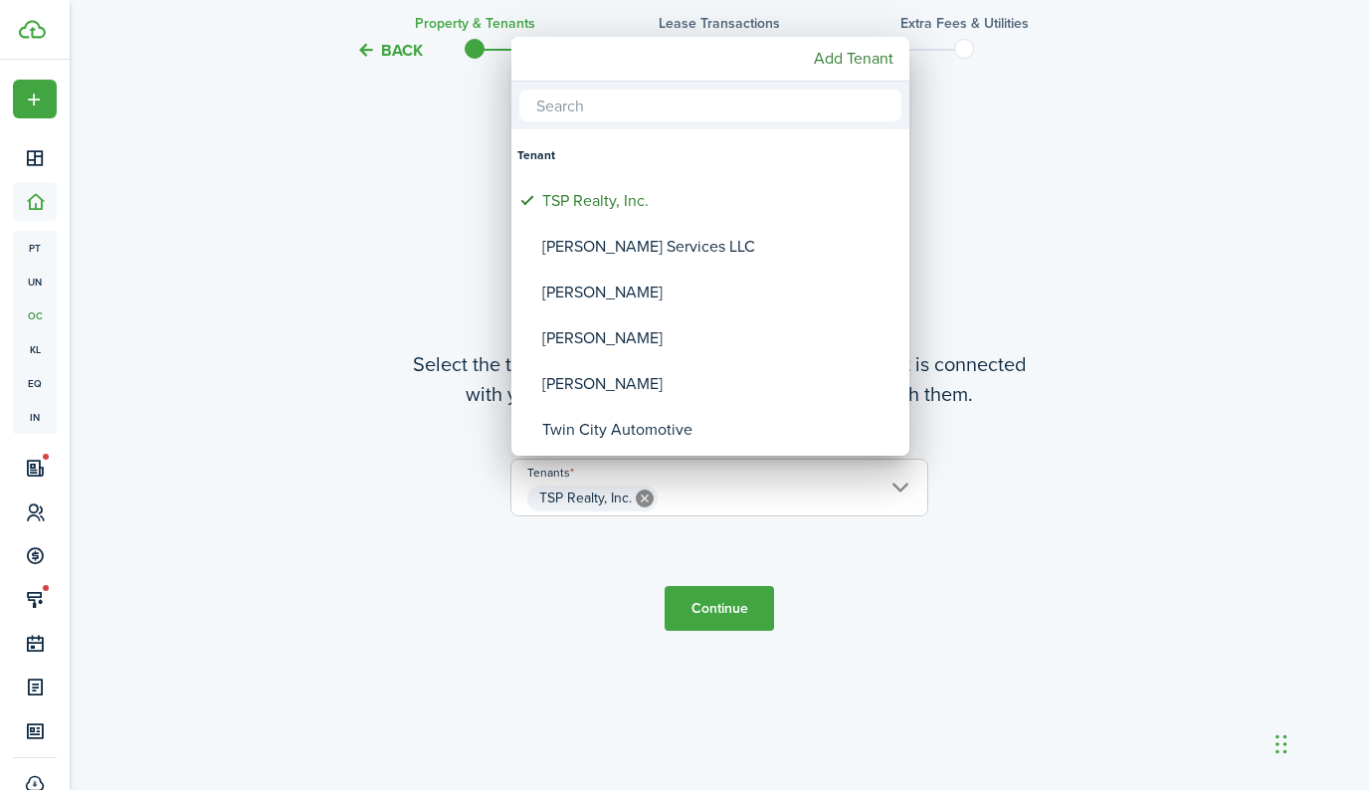
click at [740, 619] on div at bounding box center [684, 395] width 1687 height 1108
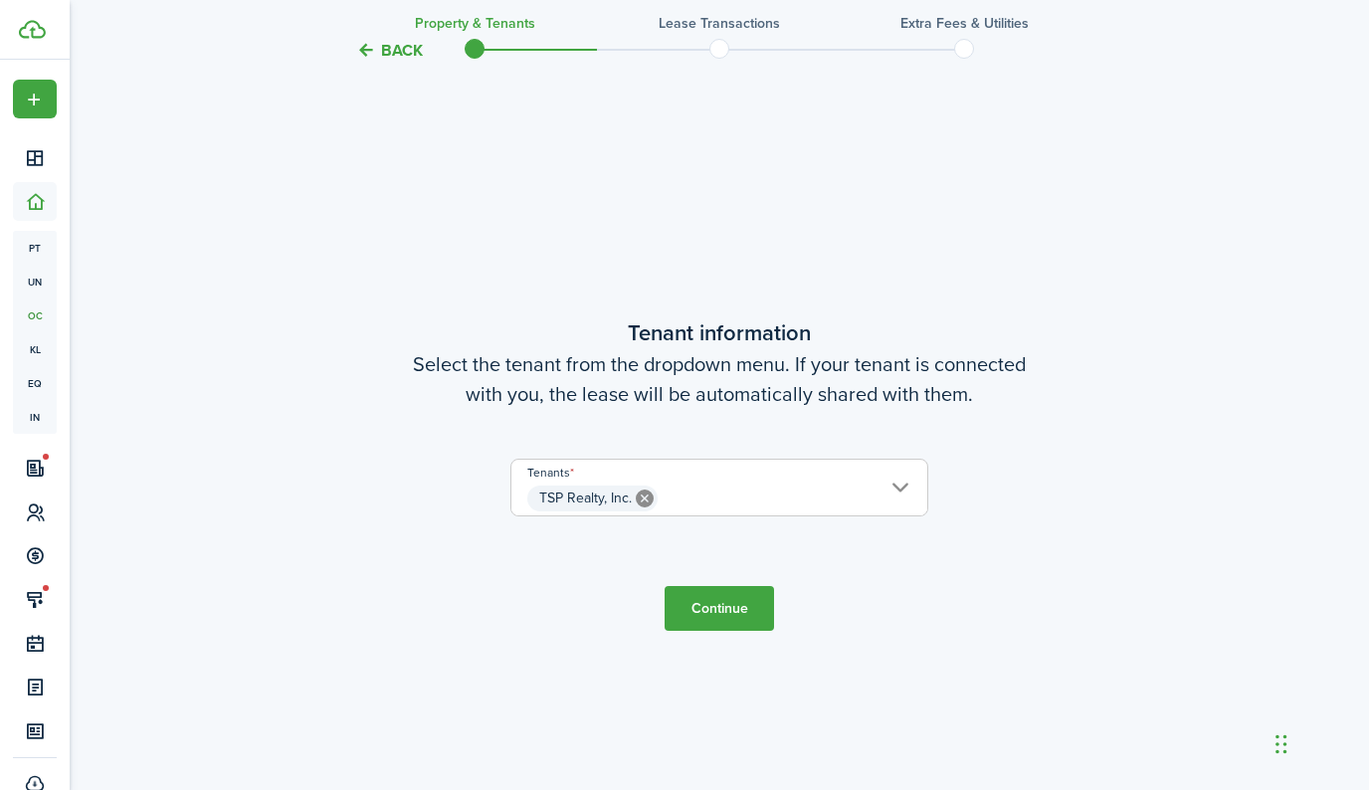
click at [739, 613] on button "Continue" at bounding box center [719, 608] width 109 height 45
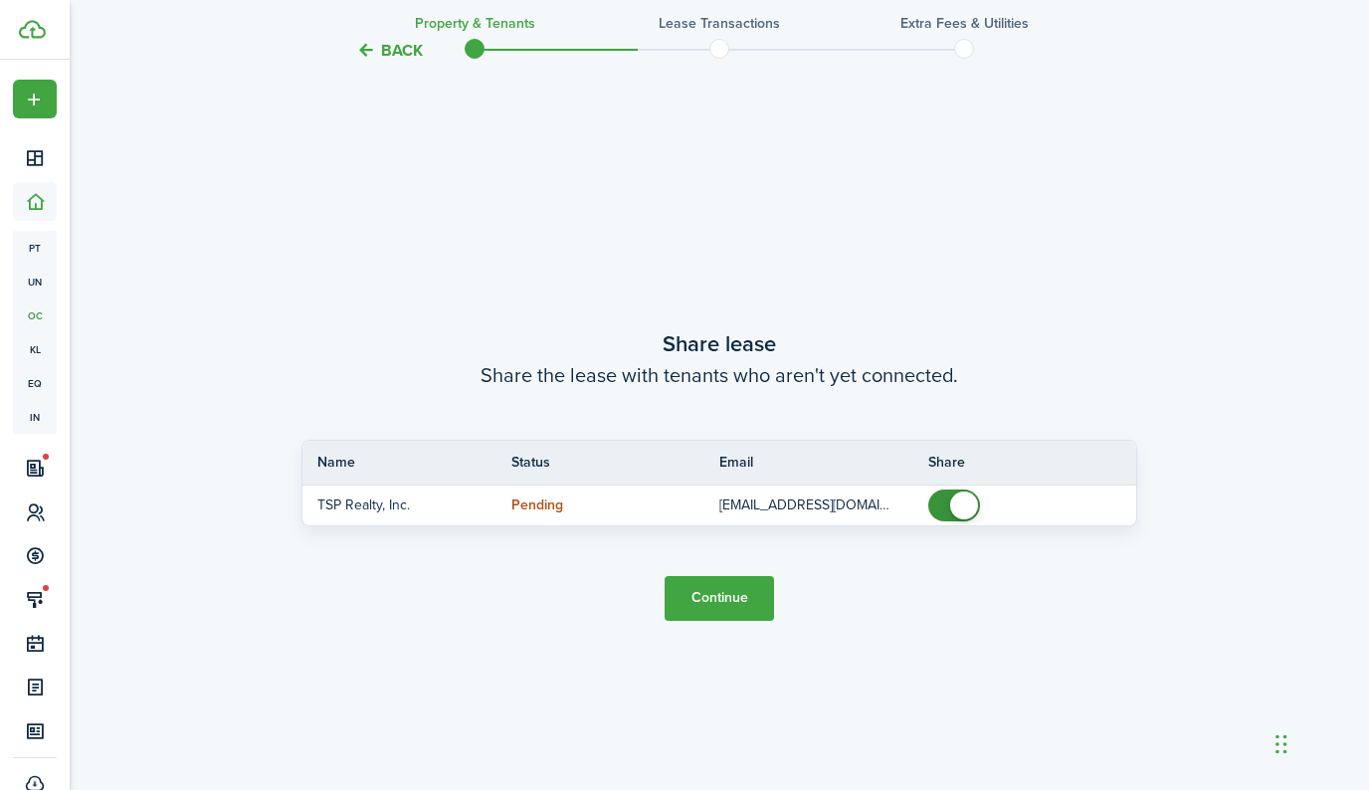
scroll to position [1445, 0]
click at [730, 597] on button "Continue" at bounding box center [719, 600] width 109 height 45
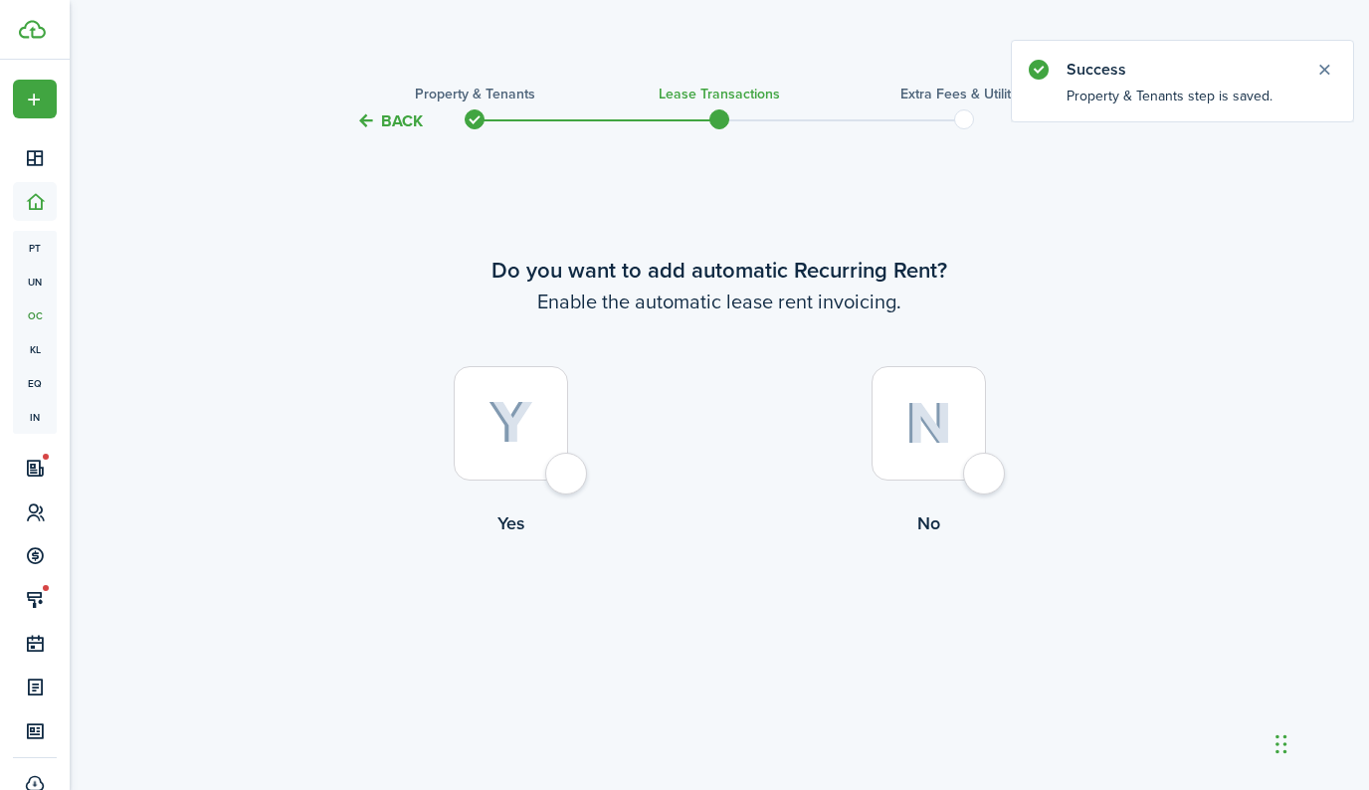
drag, startPoint x: 541, startPoint y: 469, endPoint x: 552, endPoint y: 468, distance: 11.0
click at [541, 469] on div at bounding box center [511, 423] width 114 height 114
radio input "true"
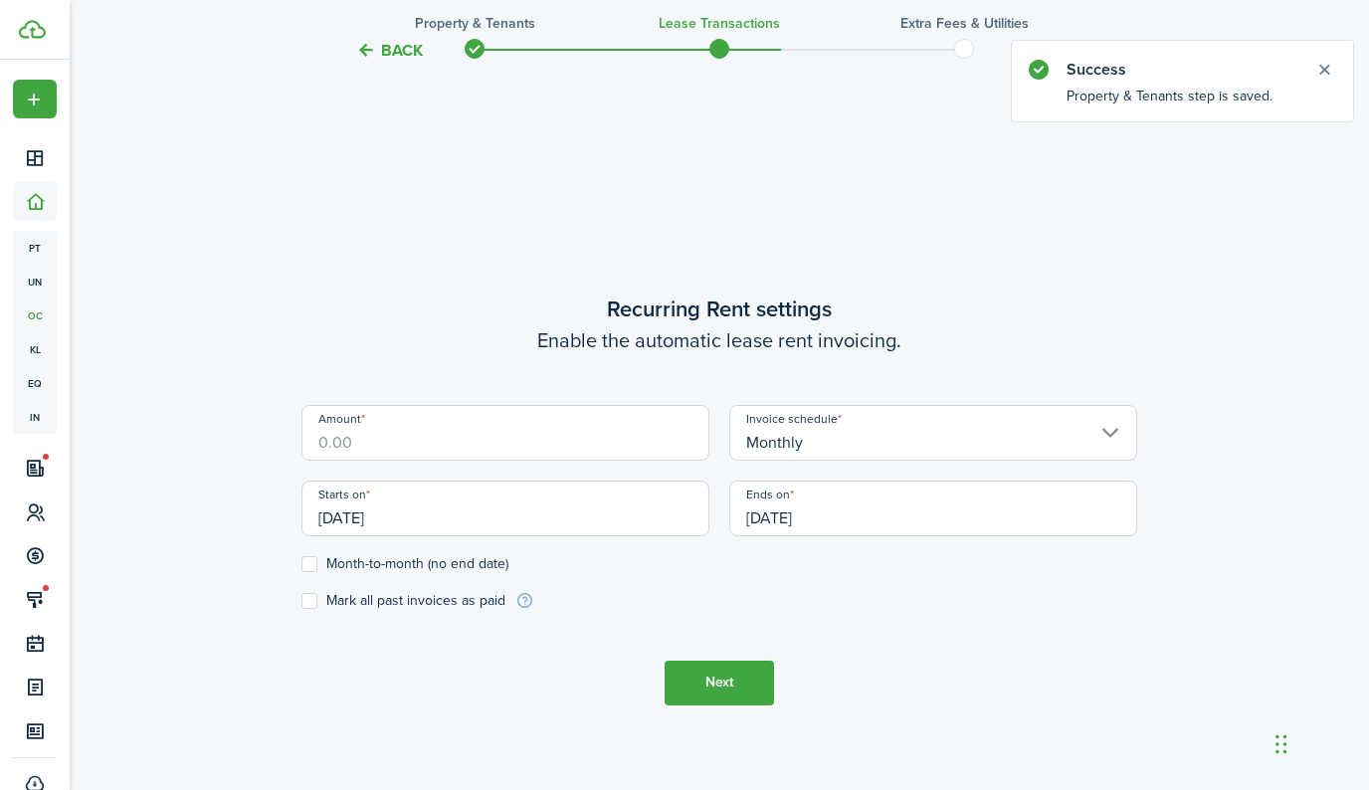
scroll to position [657, 0]
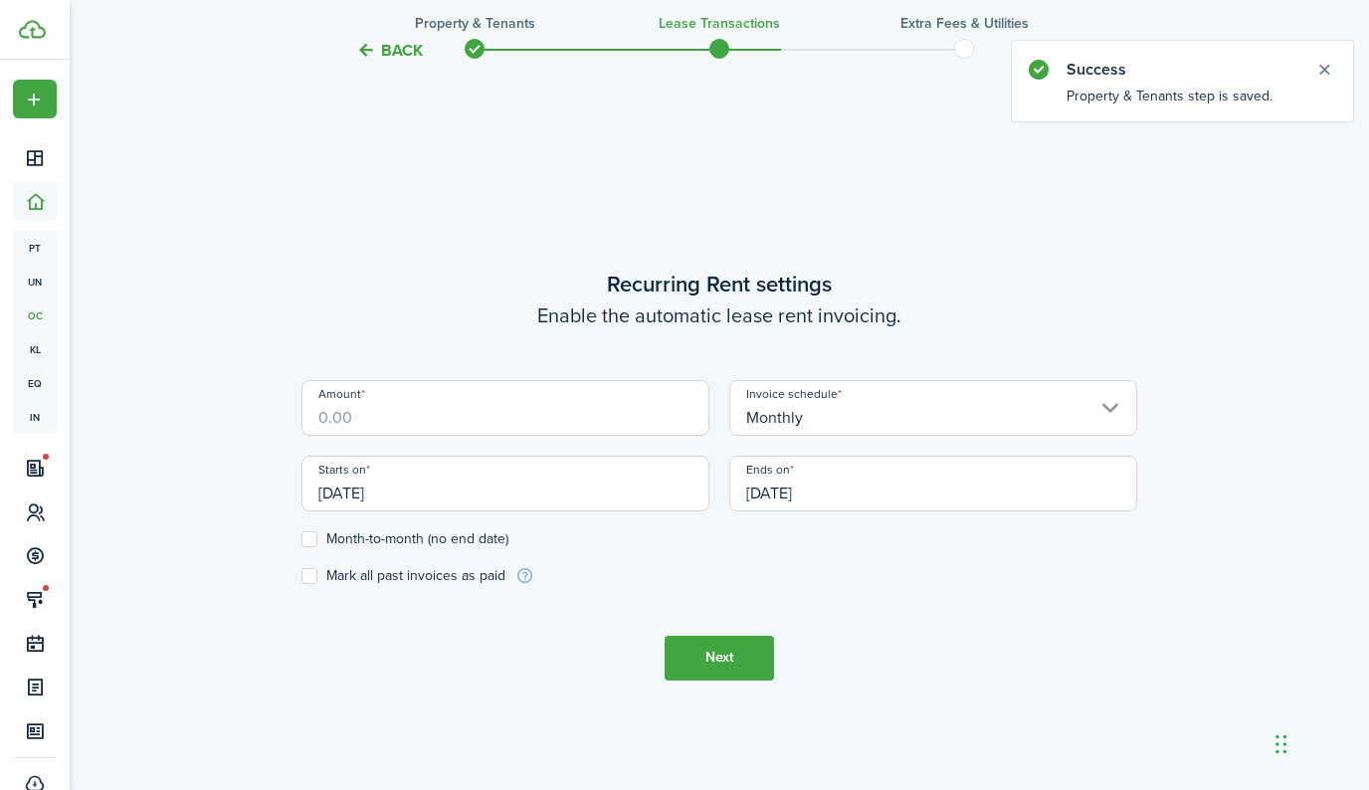
click at [463, 421] on input "Amount" at bounding box center [505, 408] width 408 height 56
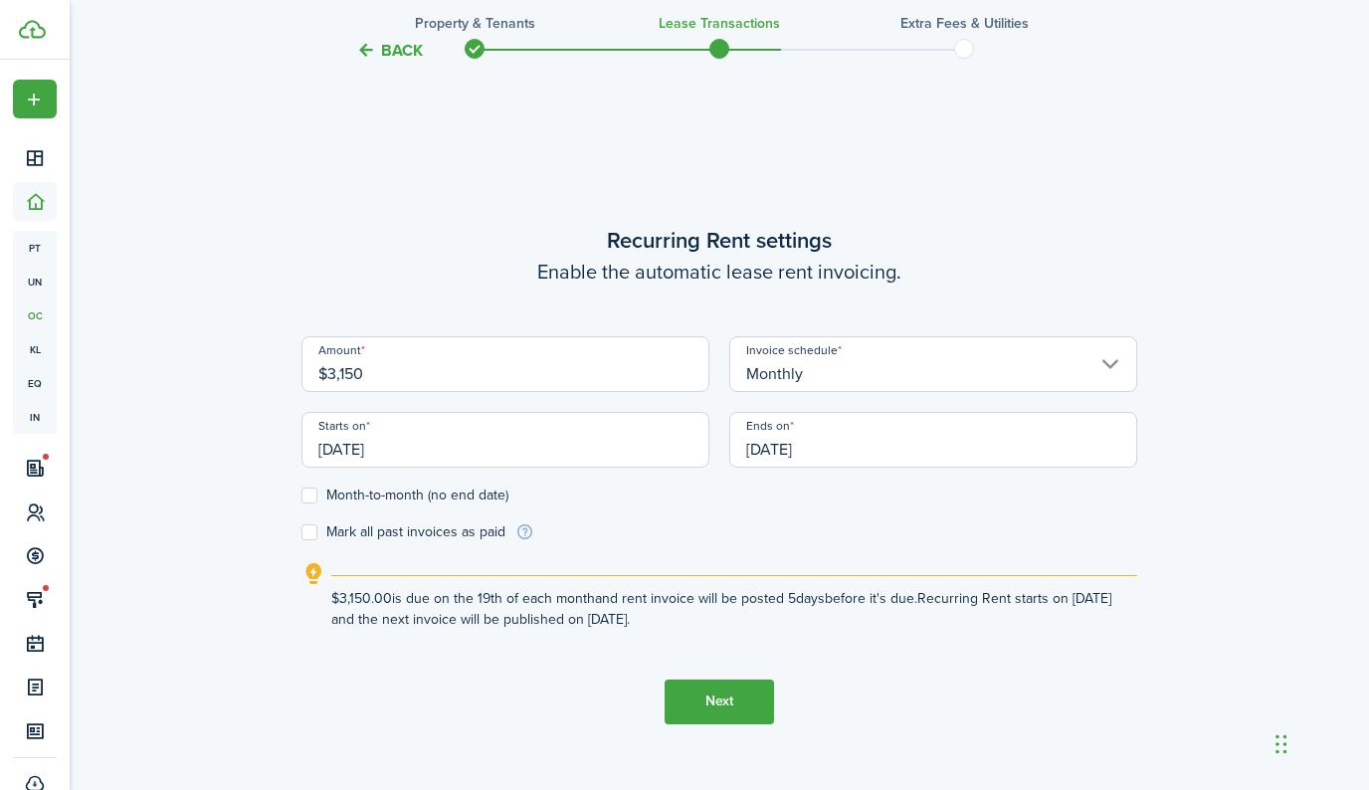
click at [518, 464] on input "[DATE]" at bounding box center [505, 440] width 408 height 56
type input "$3,150.00"
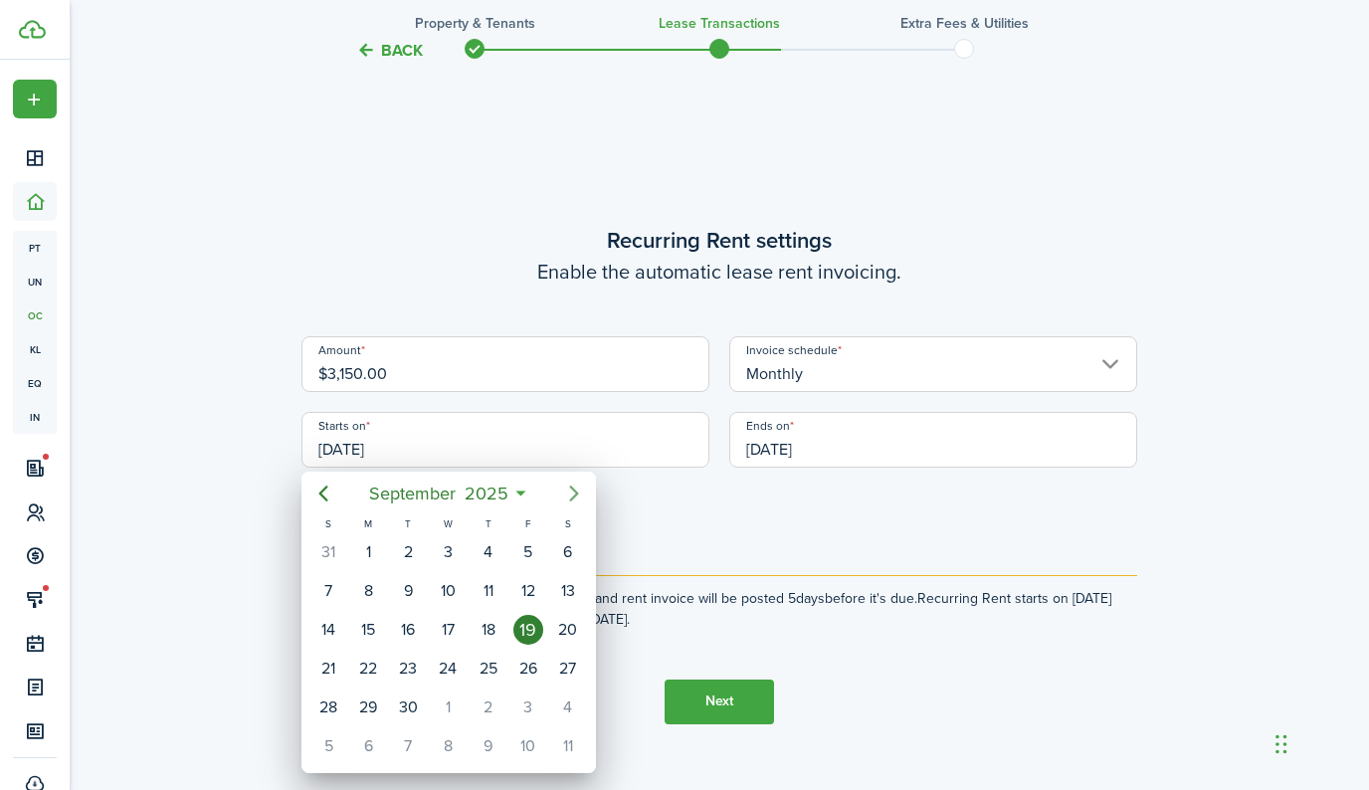
click at [564, 485] on icon "Next page" at bounding box center [574, 494] width 24 height 24
click at [365, 664] on div "20" at bounding box center [368, 669] width 30 height 30
type input "[DATE]"
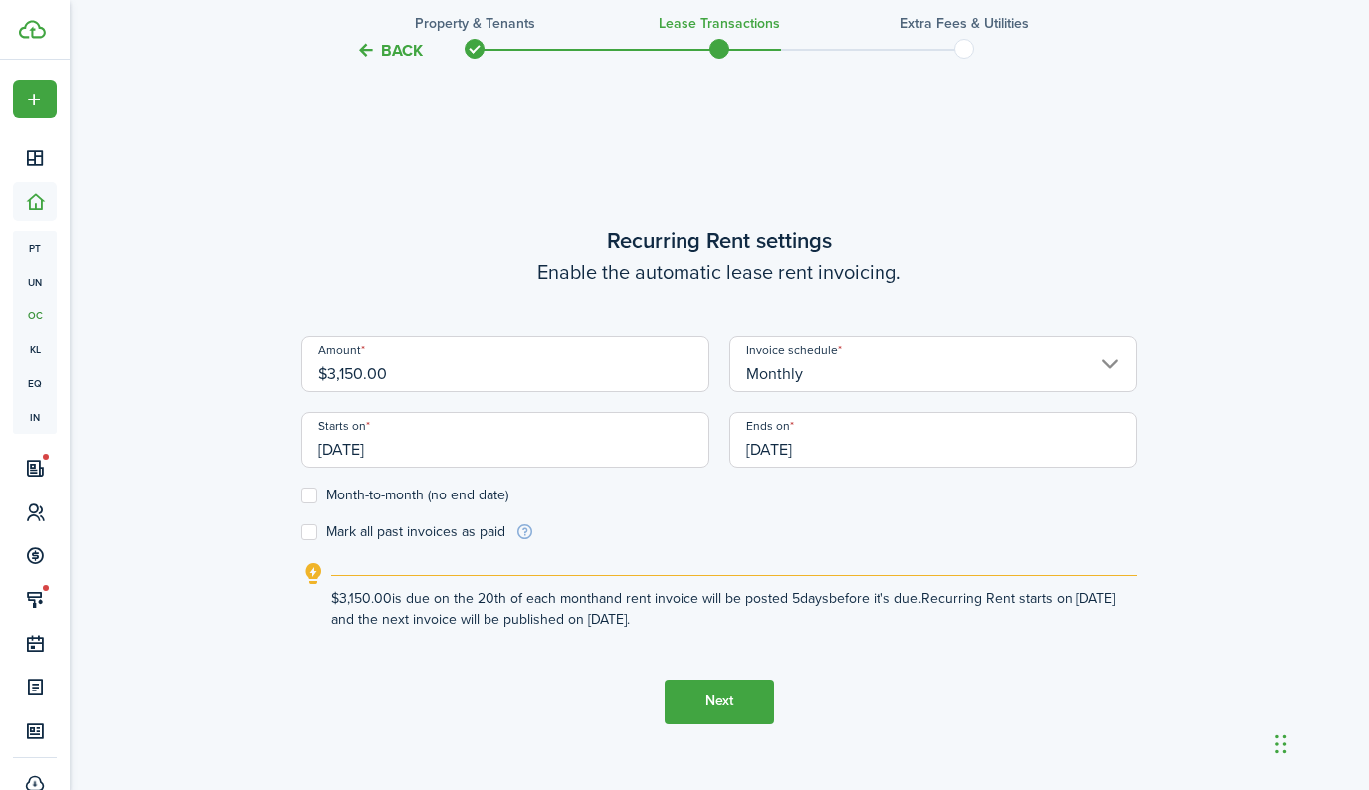
click at [855, 456] on input "[DATE]" at bounding box center [933, 440] width 408 height 56
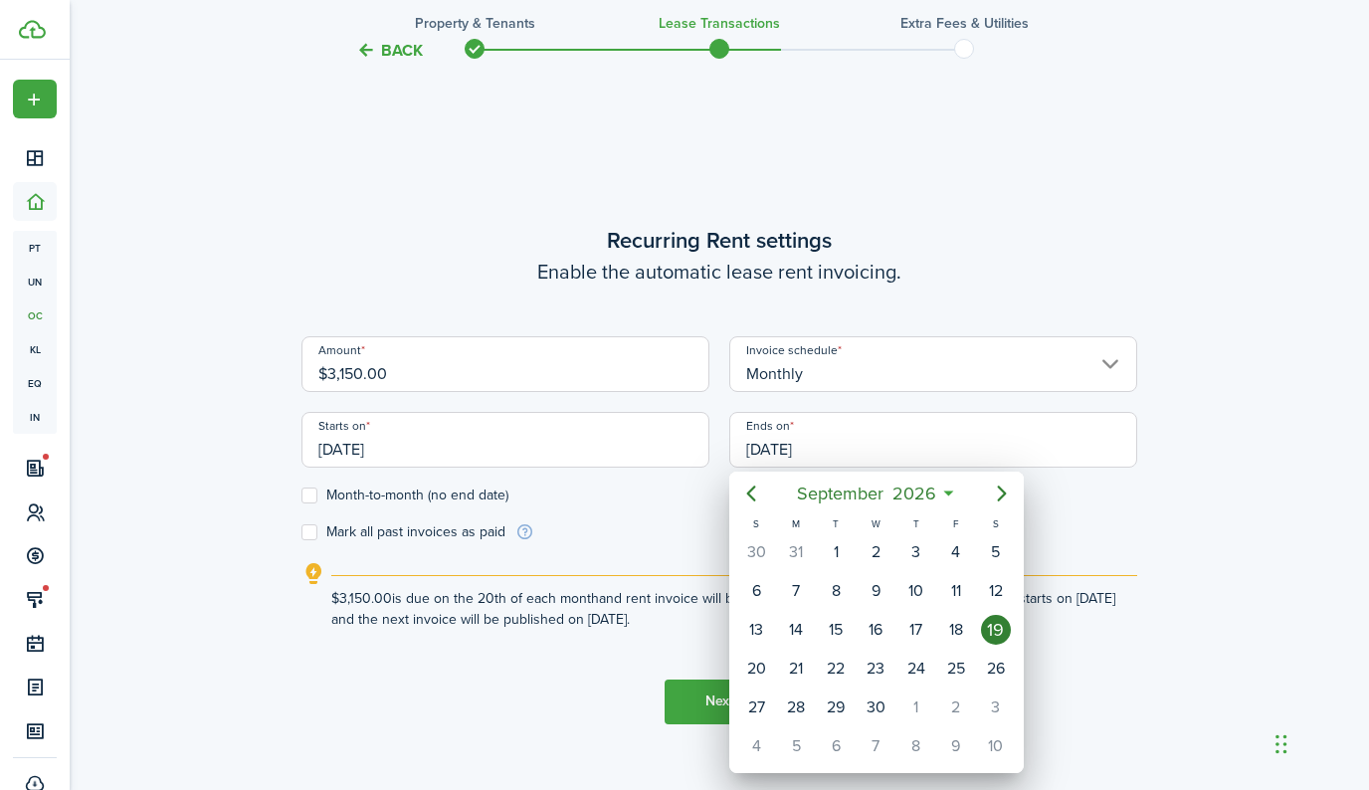
drag, startPoint x: 546, startPoint y: 479, endPoint x: 504, endPoint y: 481, distance: 41.8
click at [546, 479] on div at bounding box center [684, 395] width 1687 height 1108
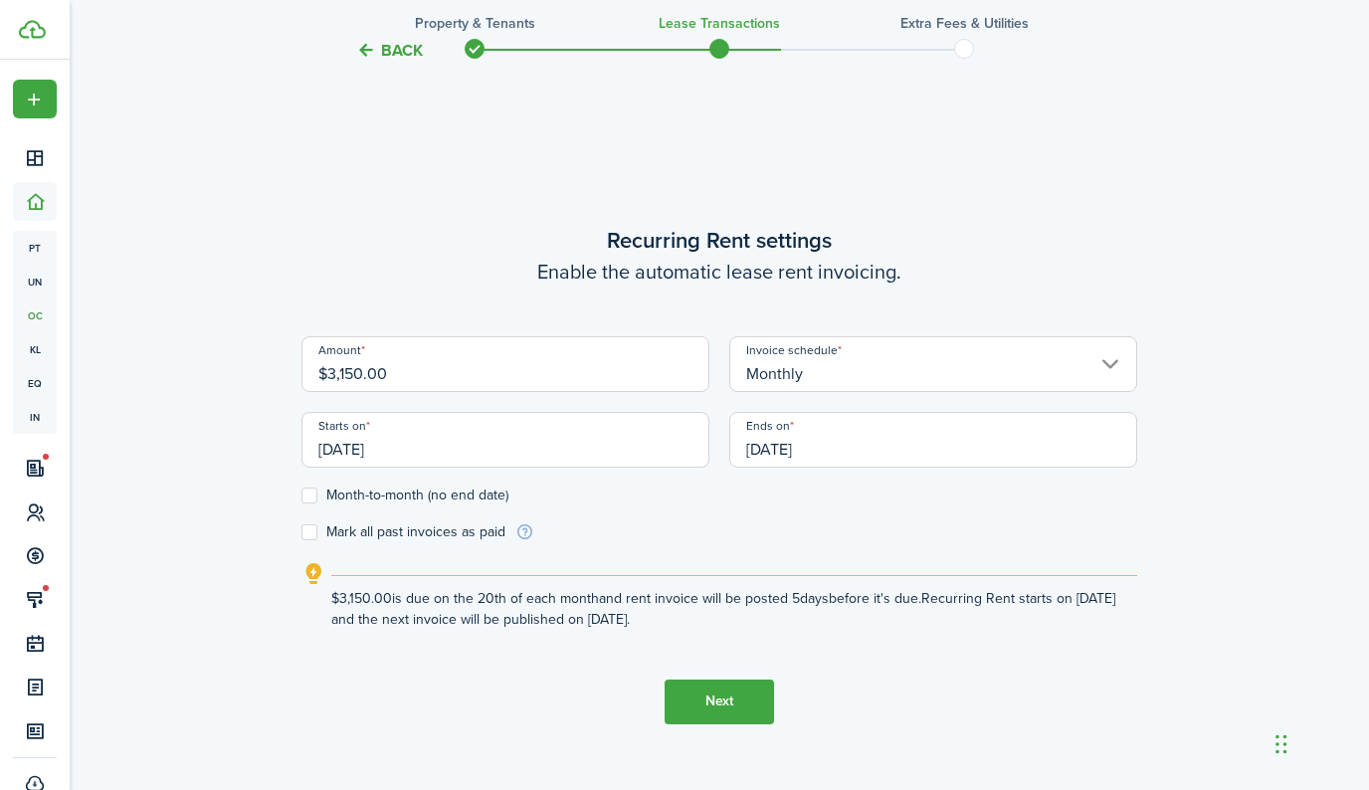
click at [314, 498] on label "Month-to-month (no end date)" at bounding box center [404, 495] width 207 height 16
click at [301, 495] on input "Month-to-month (no end date)" at bounding box center [300, 494] width 1 height 1
checkbox input "true"
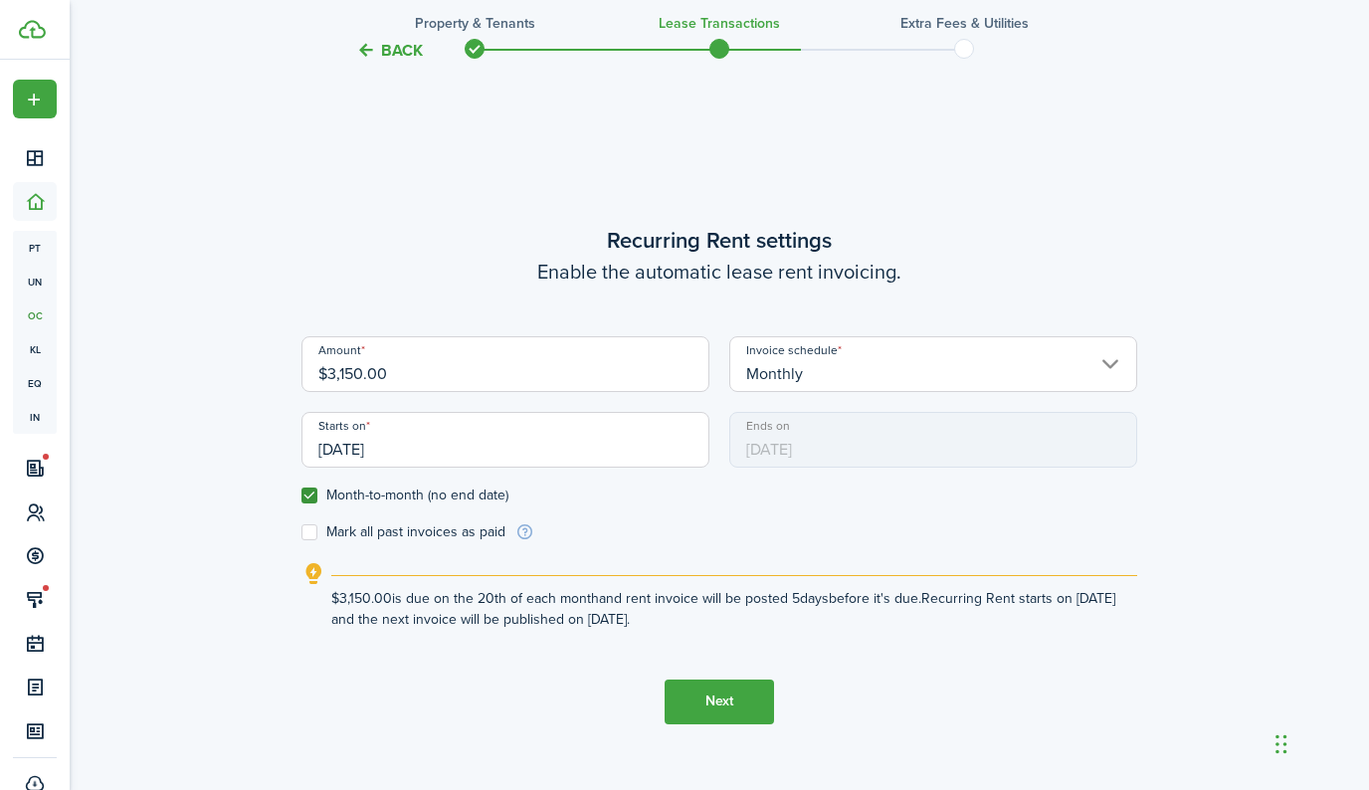
click at [715, 715] on button "Next" at bounding box center [719, 701] width 109 height 45
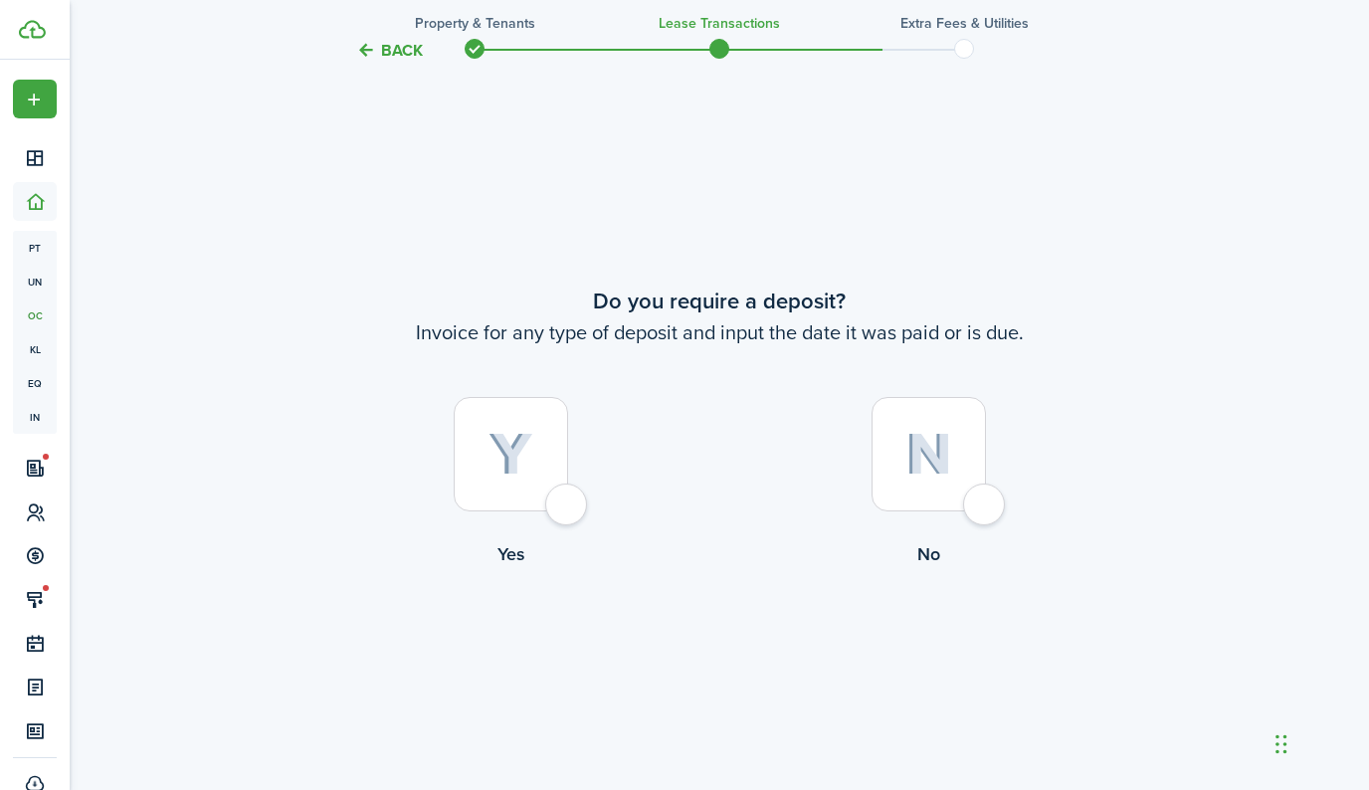
scroll to position [1447, 0]
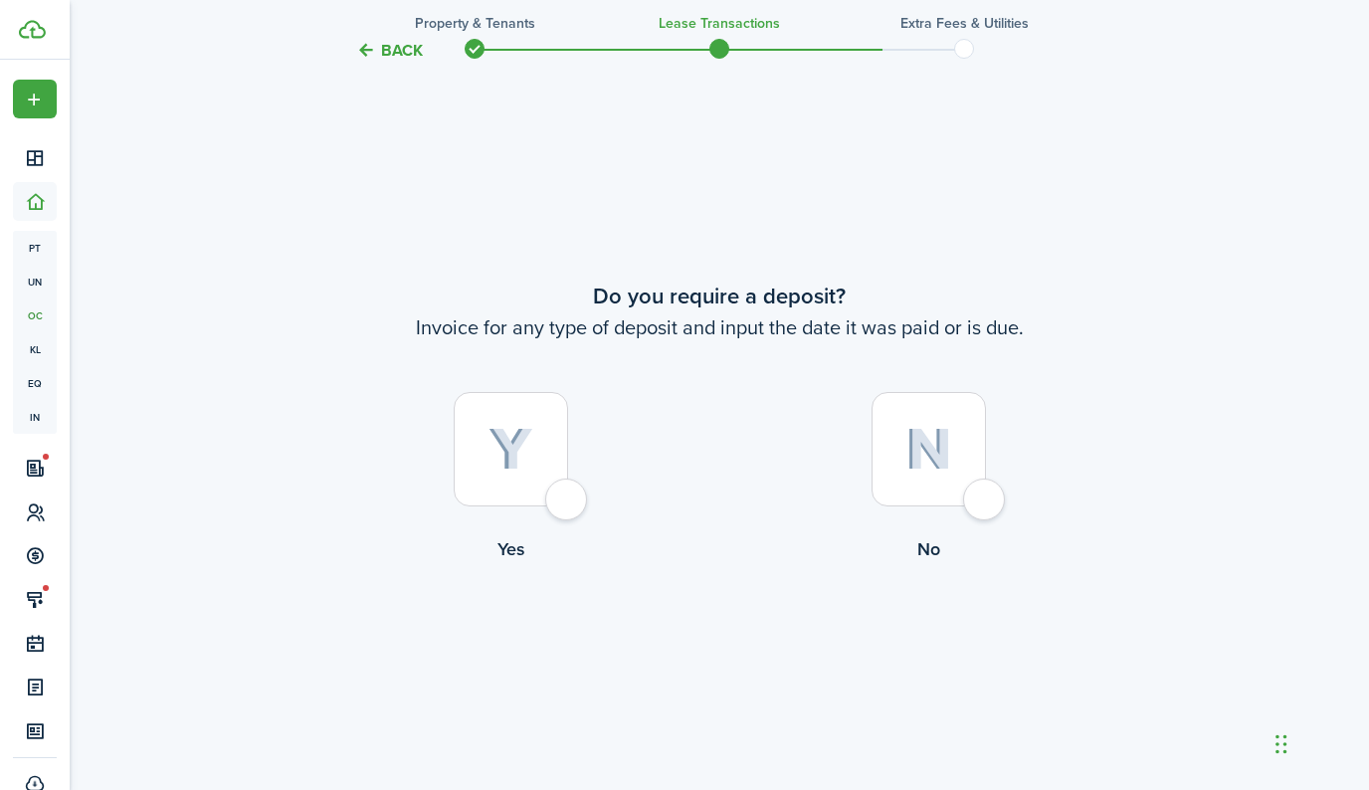
click at [1006, 492] on label "No" at bounding box center [928, 482] width 418 height 180
radio input "true"
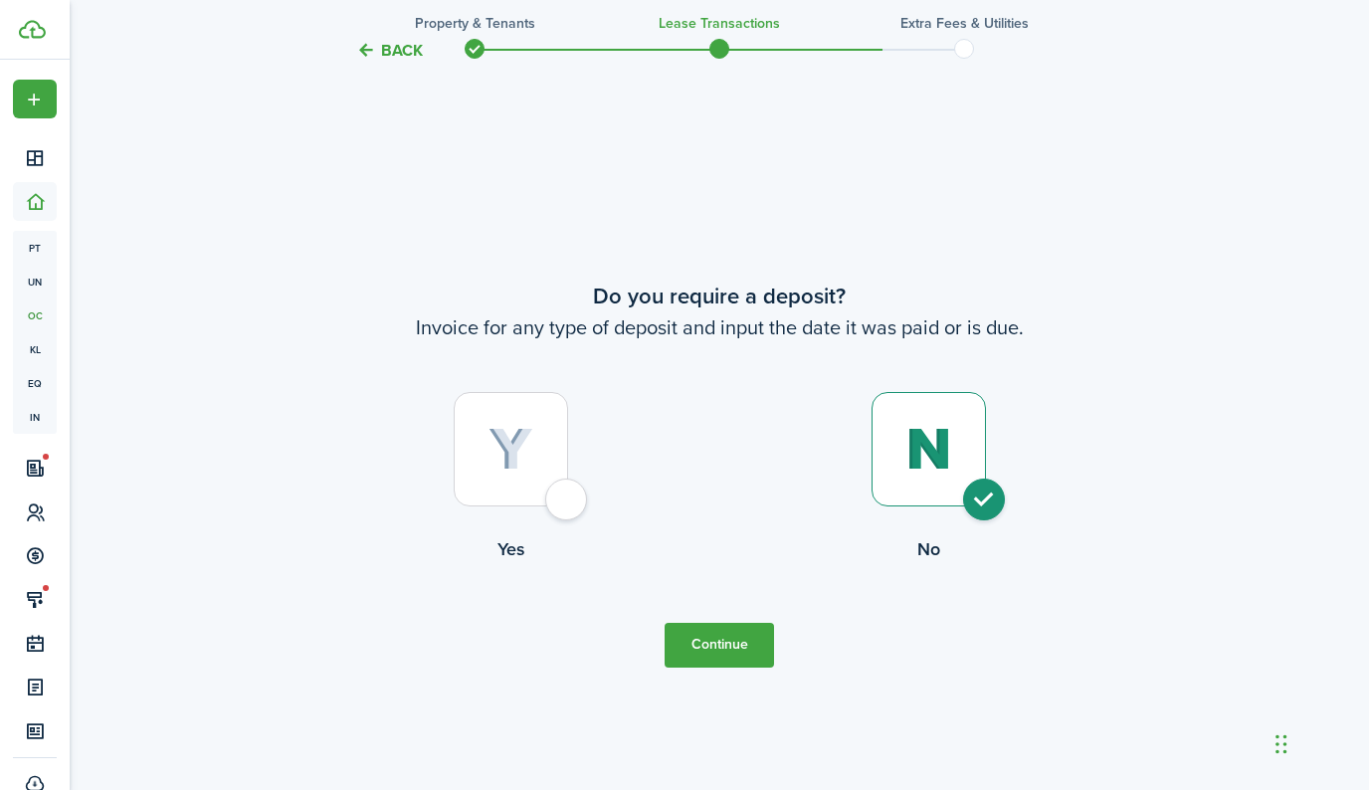
click at [744, 648] on button "Continue" at bounding box center [719, 645] width 109 height 45
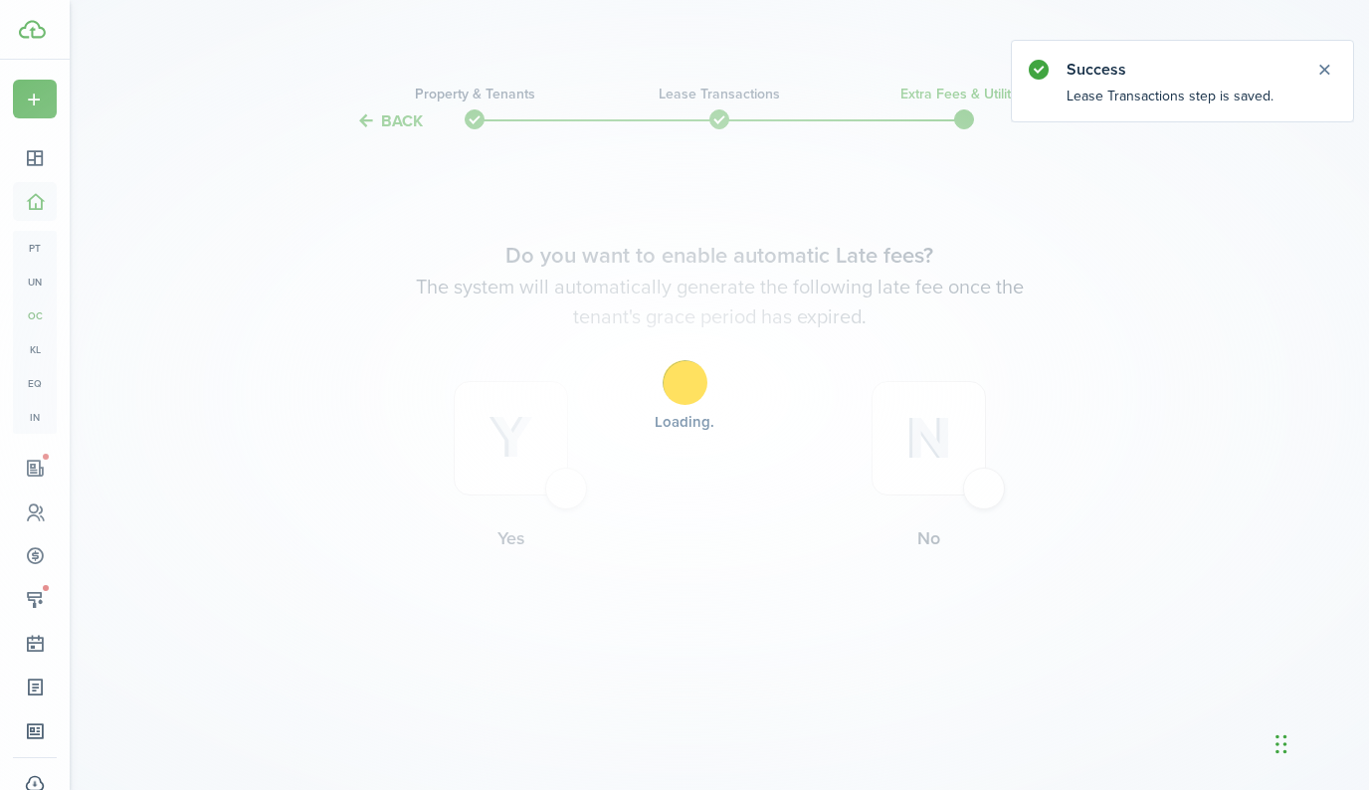
scroll to position [0, 0]
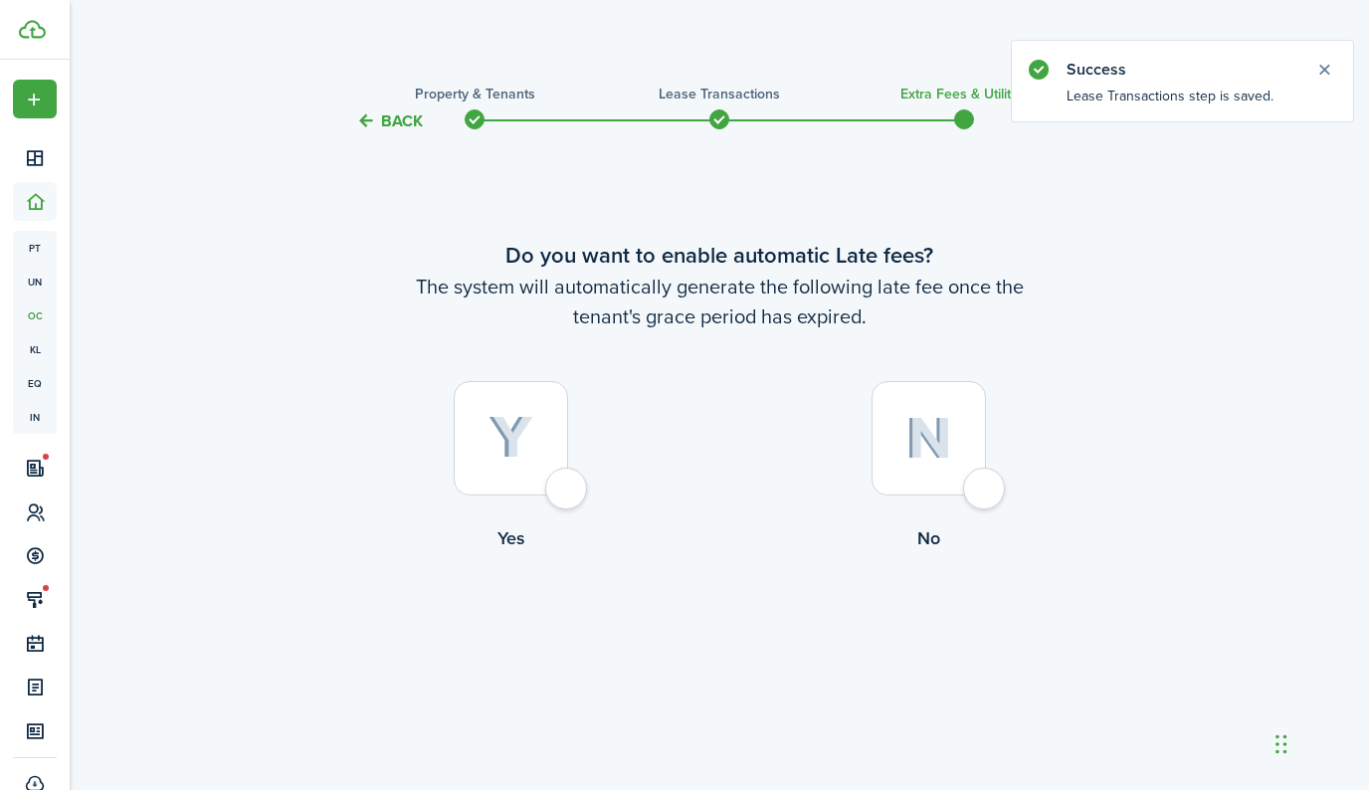
click at [919, 480] on div at bounding box center [929, 438] width 114 height 114
radio input "true"
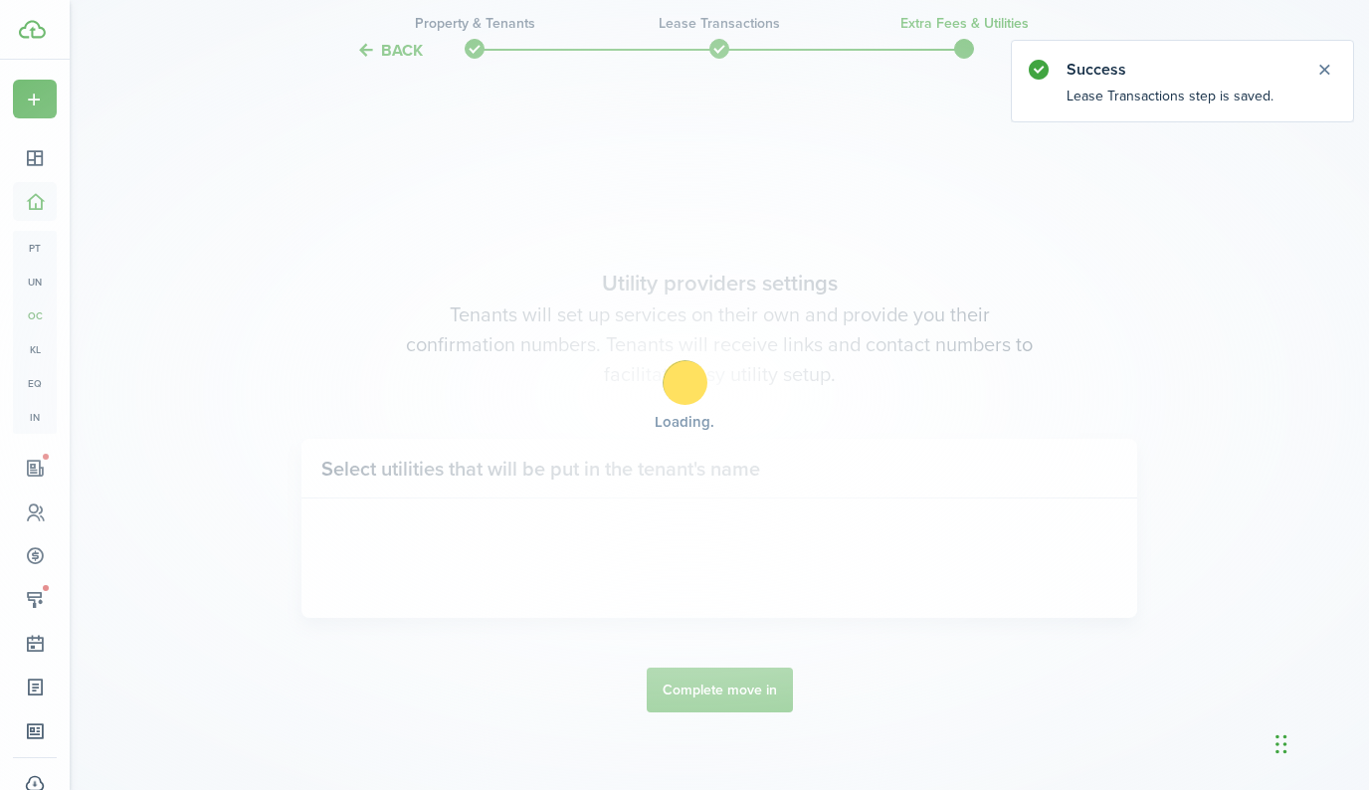
scroll to position [657, 0]
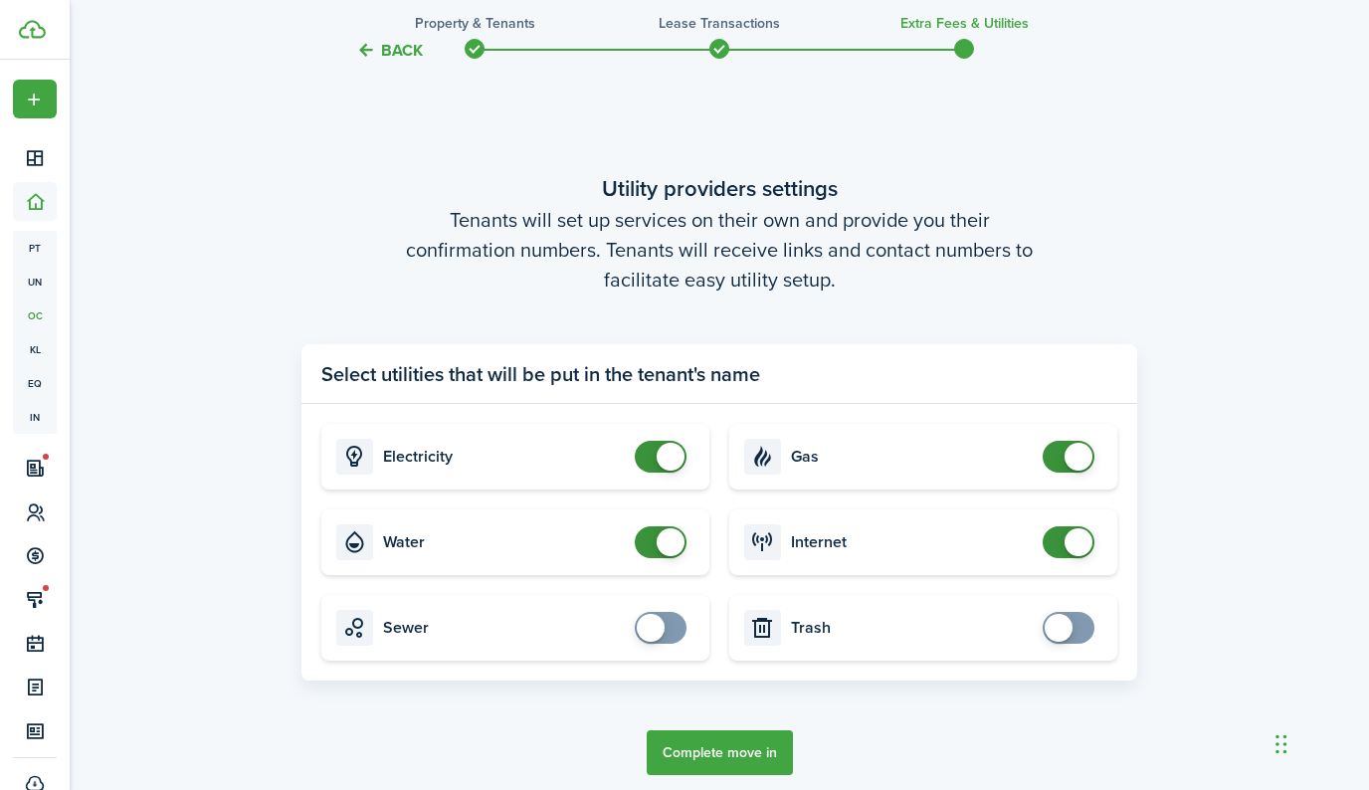
click at [707, 740] on button "Complete move in" at bounding box center [720, 752] width 146 height 45
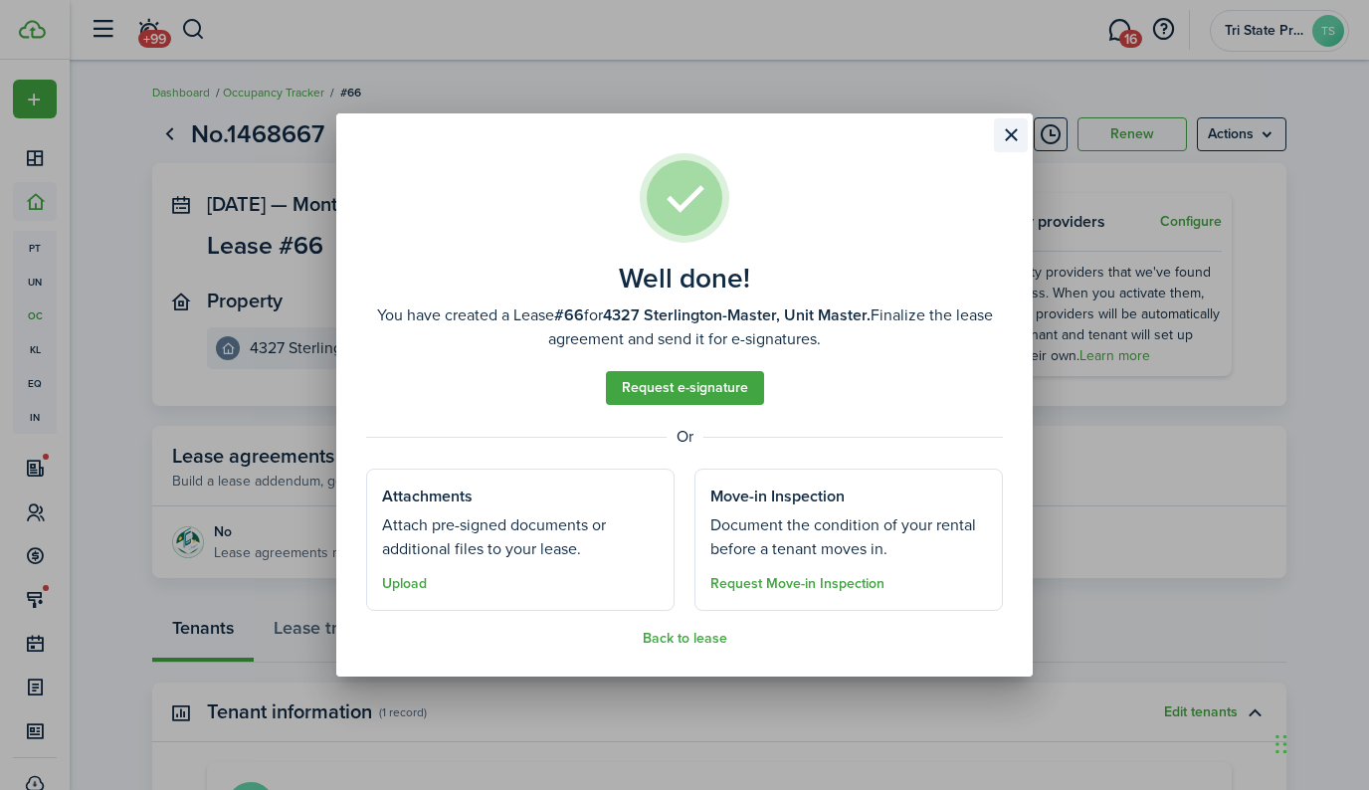
click at [1013, 138] on button "Close modal" at bounding box center [1011, 135] width 34 height 34
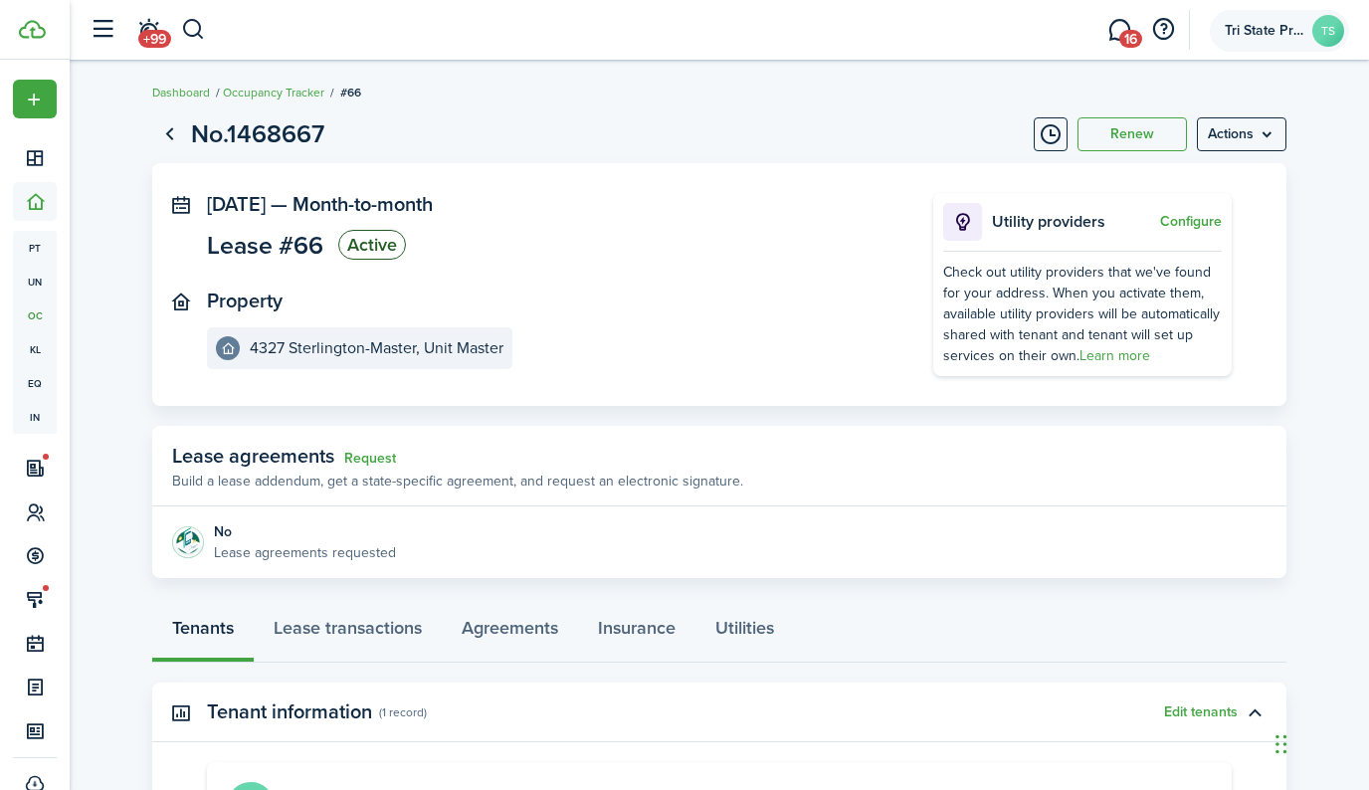
click at [1302, 30] on span "Tri State Properties" at bounding box center [1265, 31] width 80 height 14
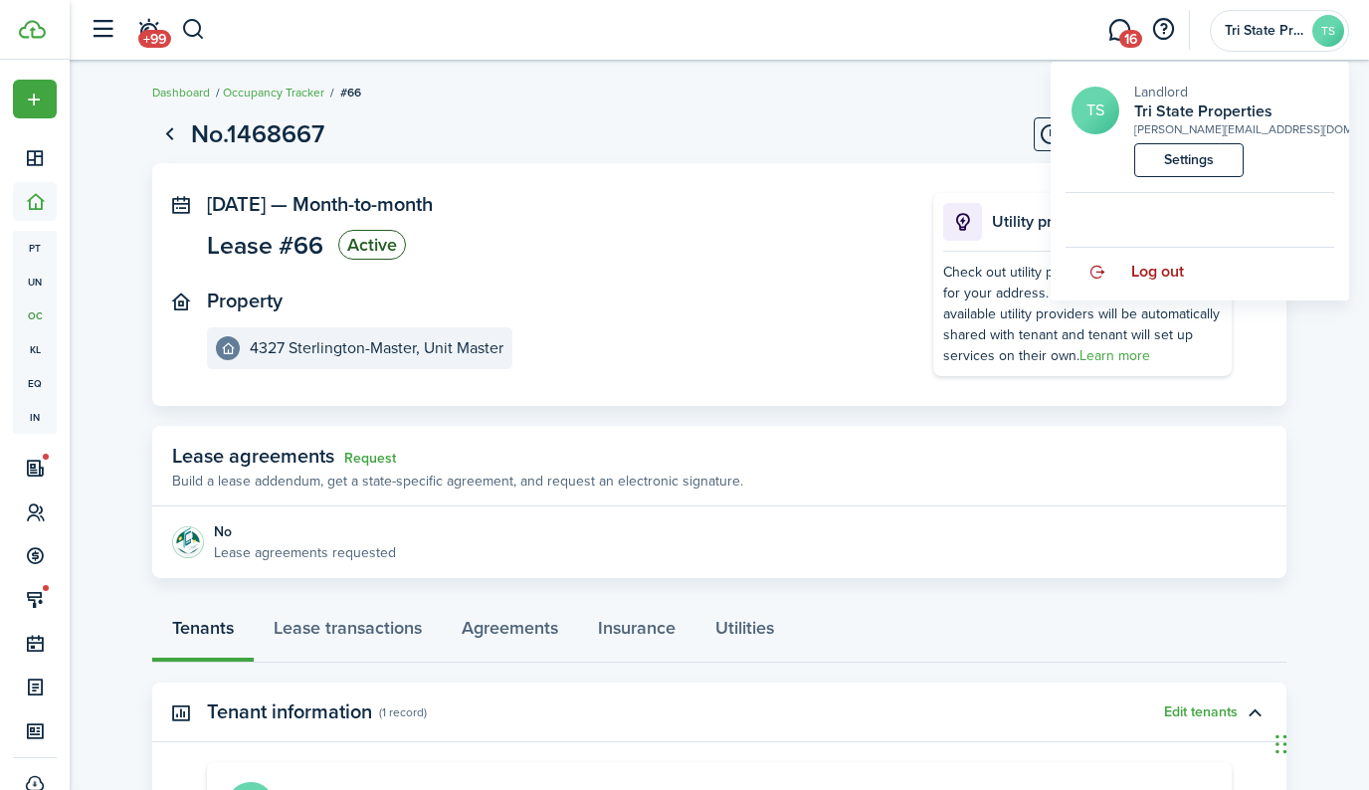
click at [1171, 268] on span "Log out" at bounding box center [1157, 272] width 53 height 18
